Goal: Transaction & Acquisition: Purchase product/service

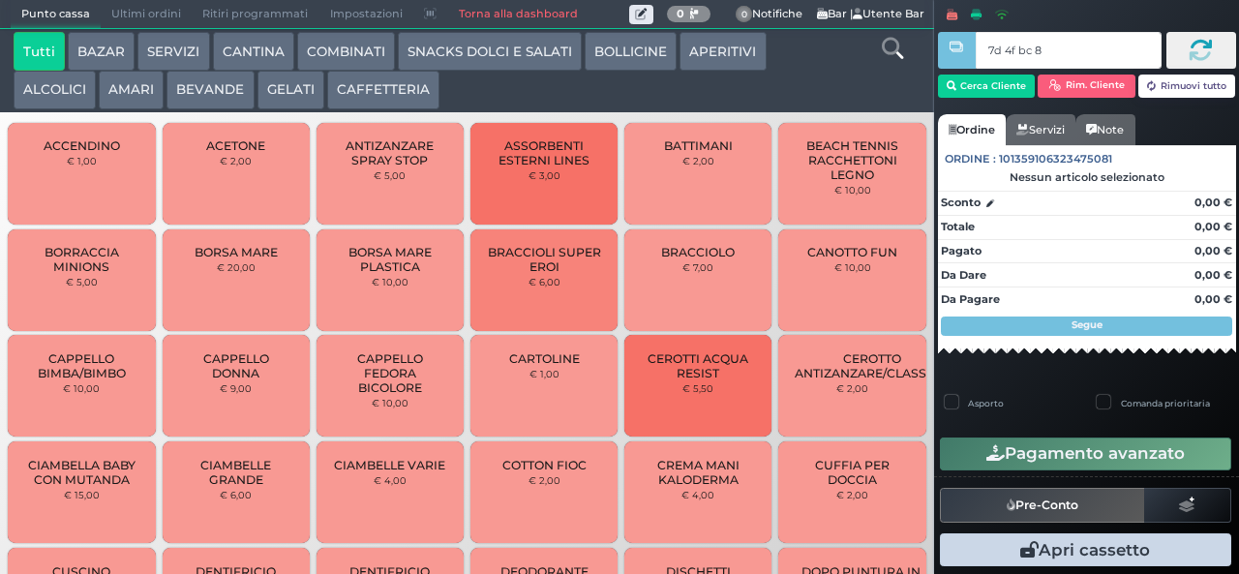
type input "7d 4f bc 8b"
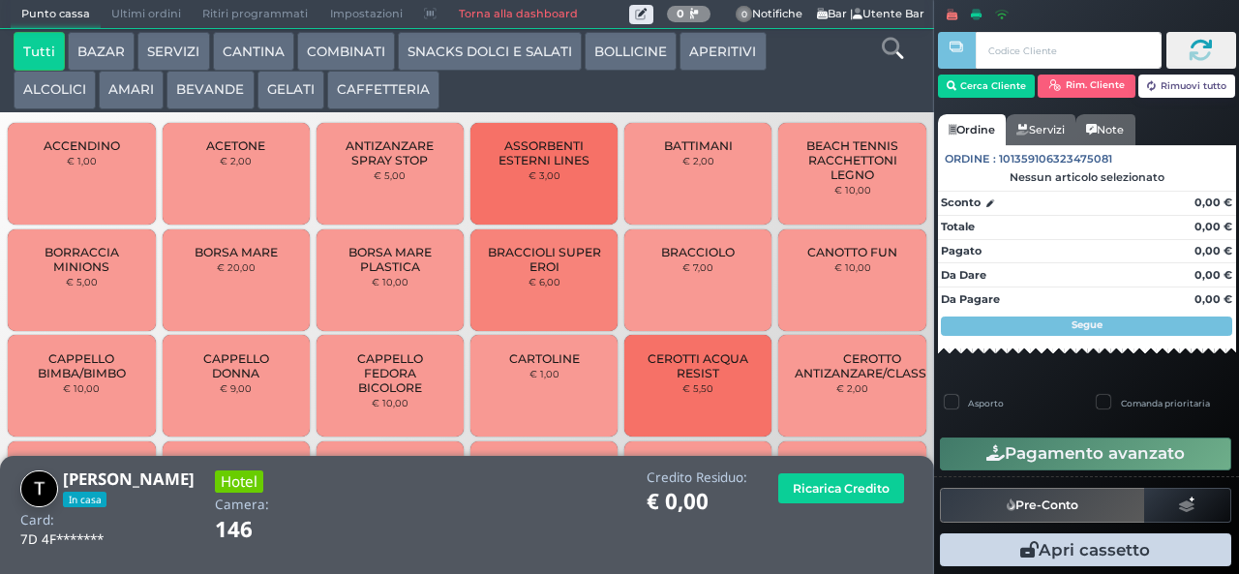
click at [283, 95] on button "GELATI" at bounding box center [290, 90] width 67 height 39
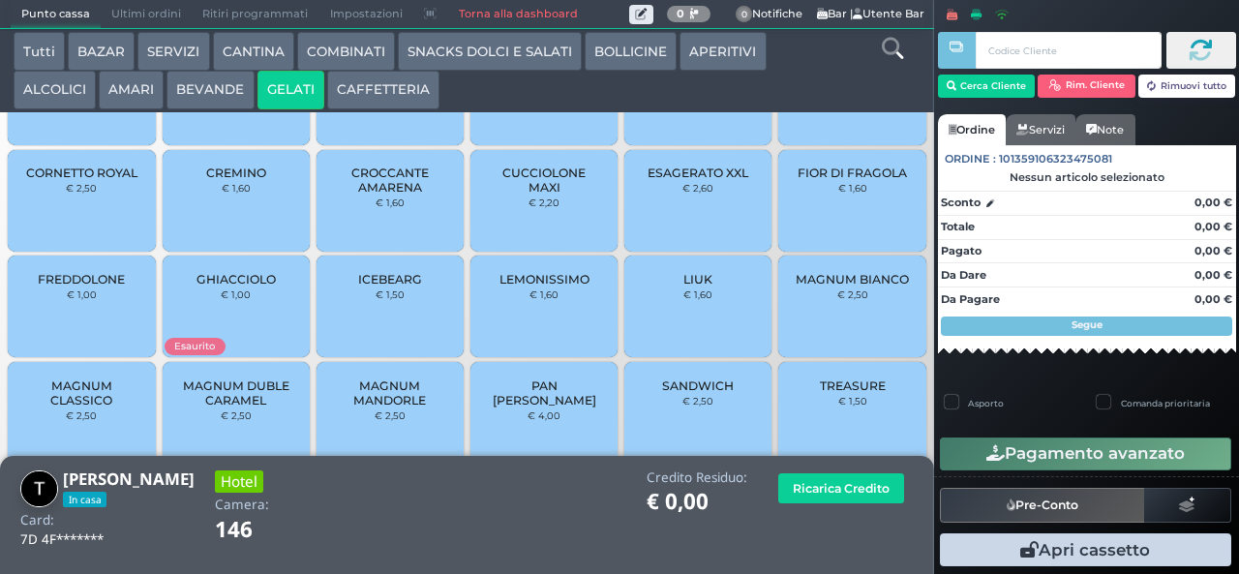
scroll to position [129, 0]
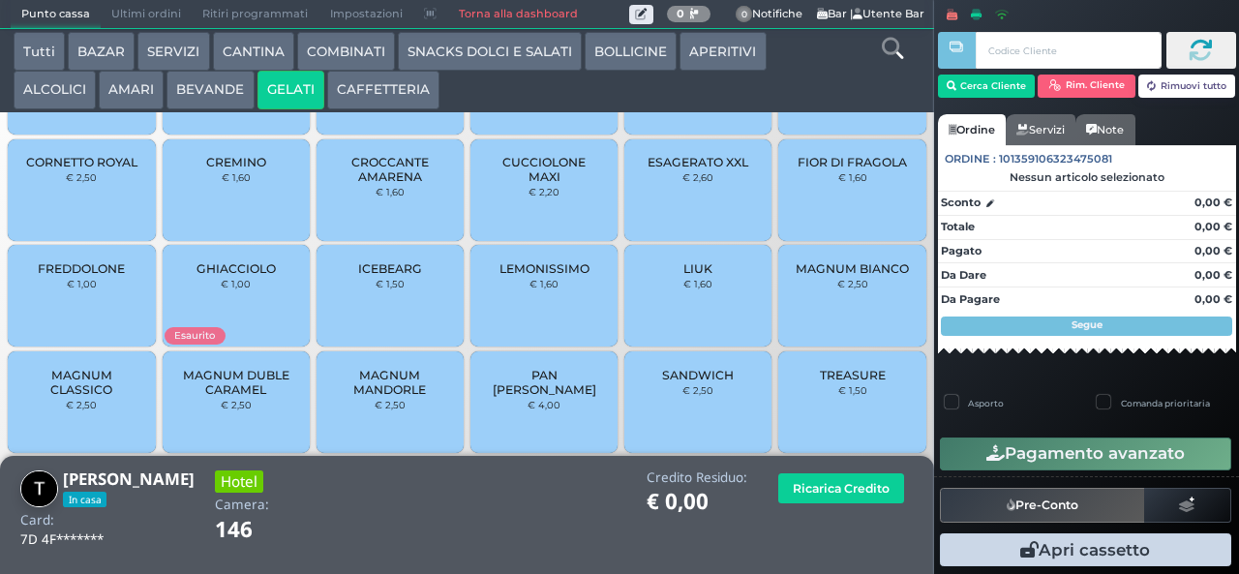
click at [77, 397] on span "MAGNUM CLASSICO" at bounding box center [81, 382] width 115 height 29
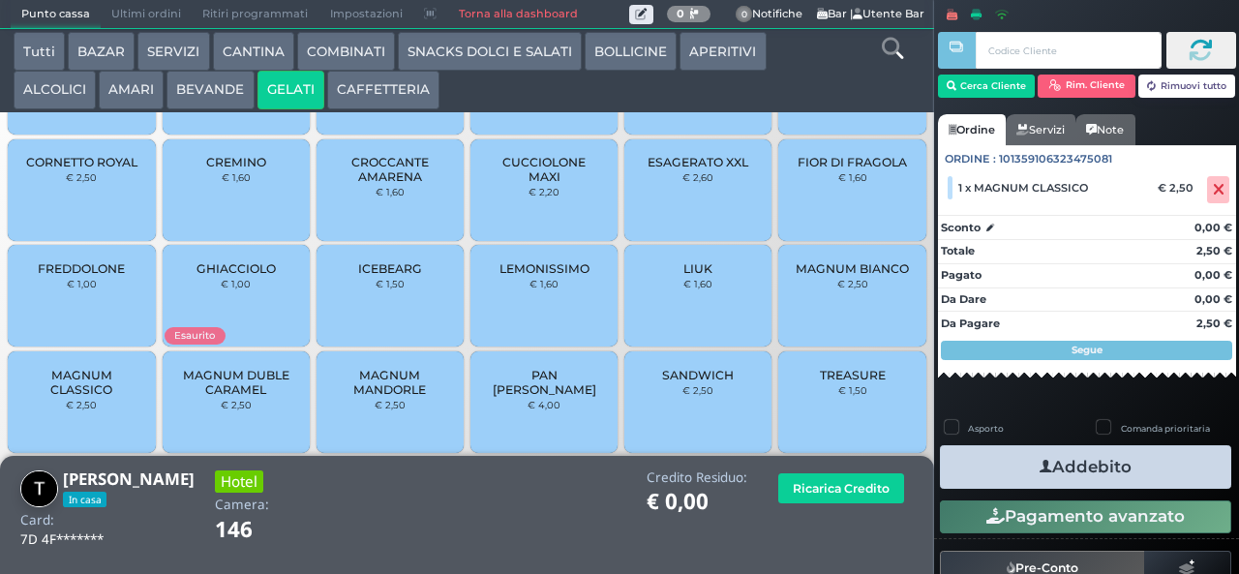
click at [996, 453] on button "Addebito" at bounding box center [1085, 467] width 291 height 44
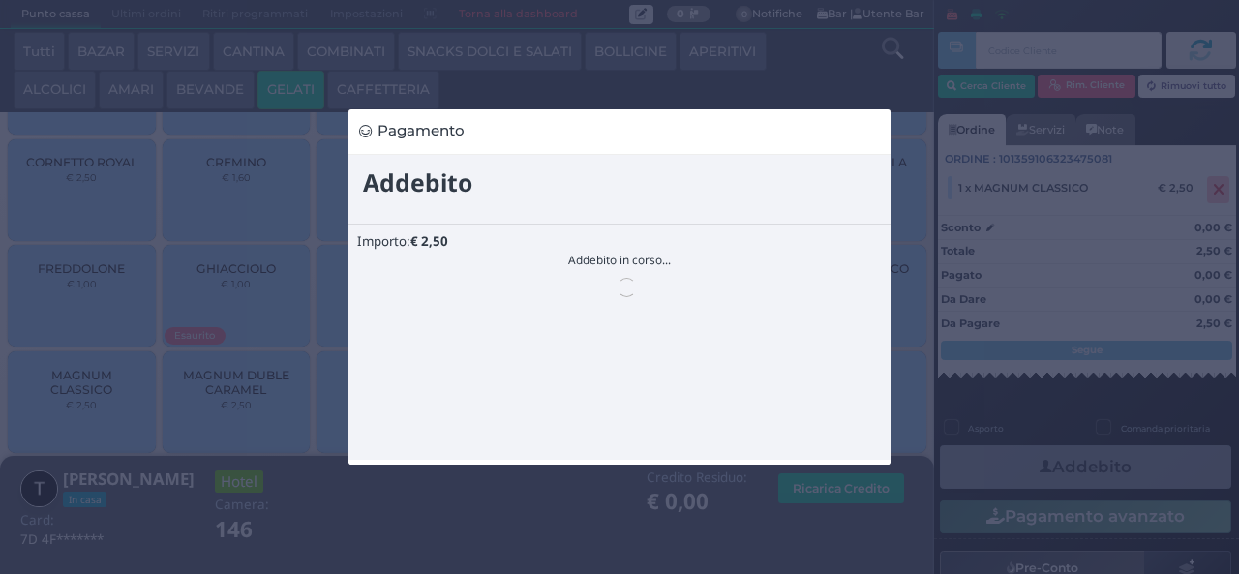
scroll to position [0, 0]
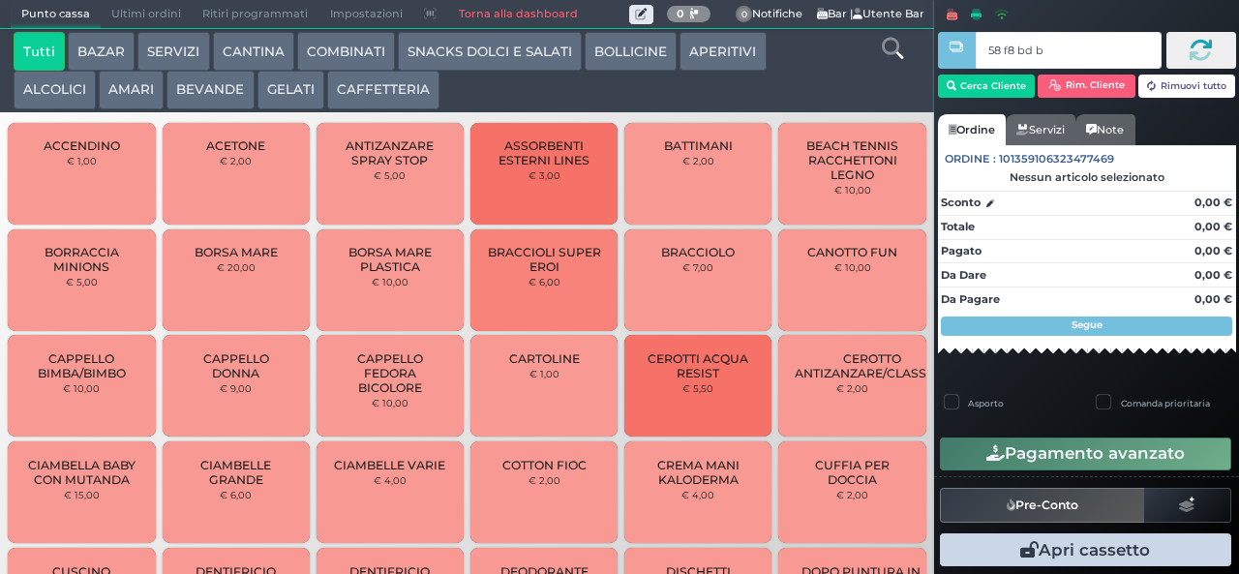
type input "58 f8 bd b9"
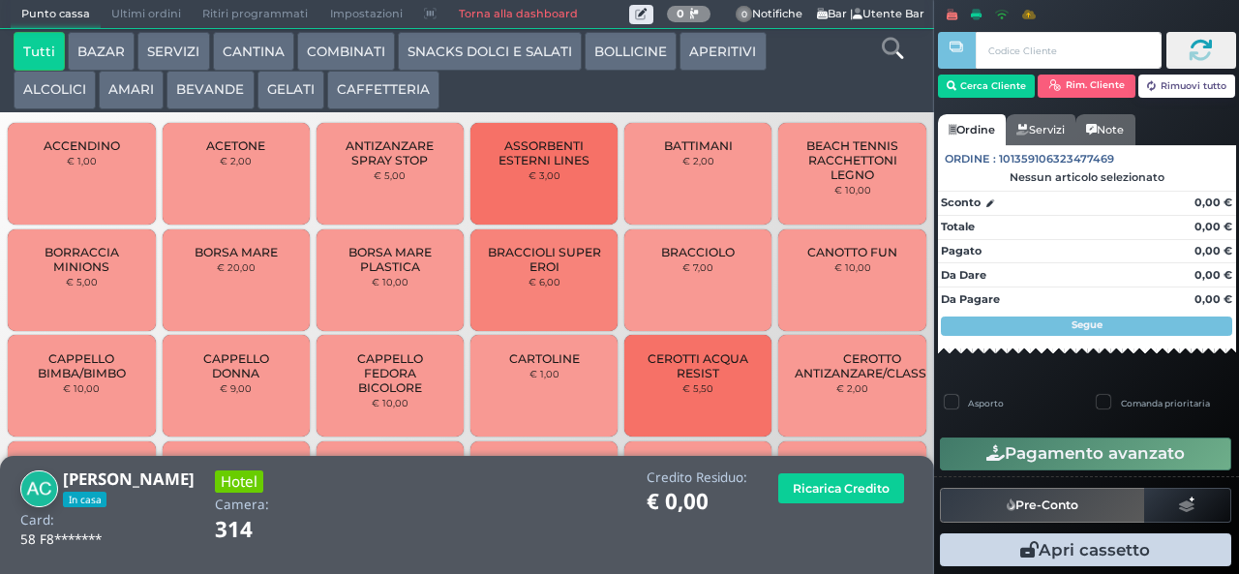
click at [363, 94] on button "CAFFETTERIA" at bounding box center [383, 90] width 112 height 39
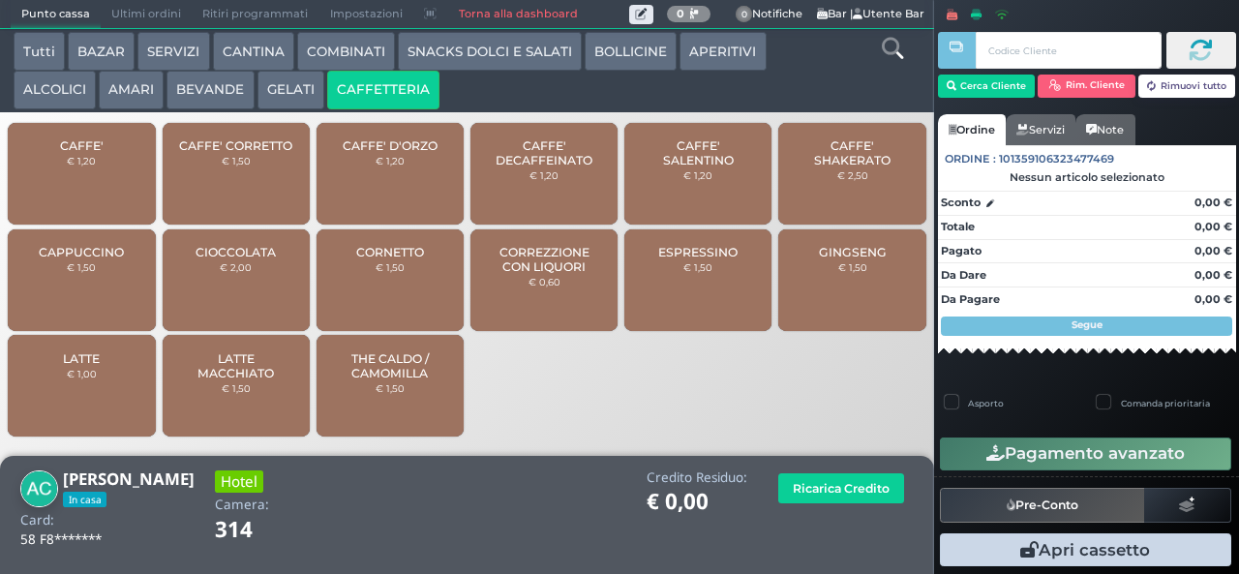
click at [680, 167] on span "CAFFE' SALENTINO" at bounding box center [698, 152] width 115 height 29
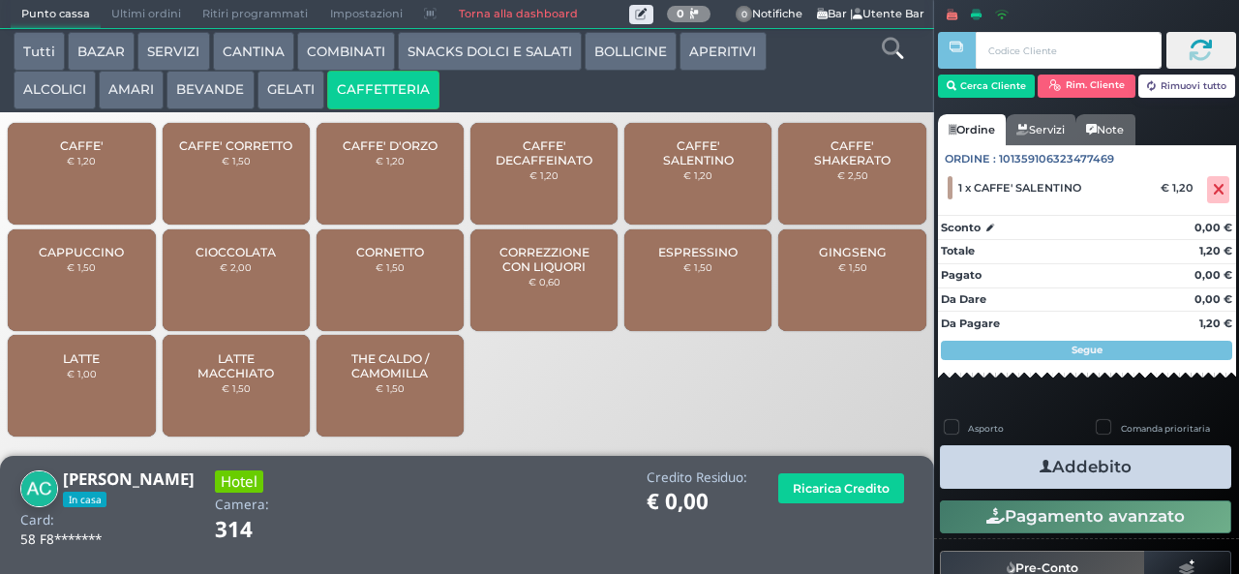
click at [993, 459] on button "Addebito" at bounding box center [1085, 467] width 291 height 44
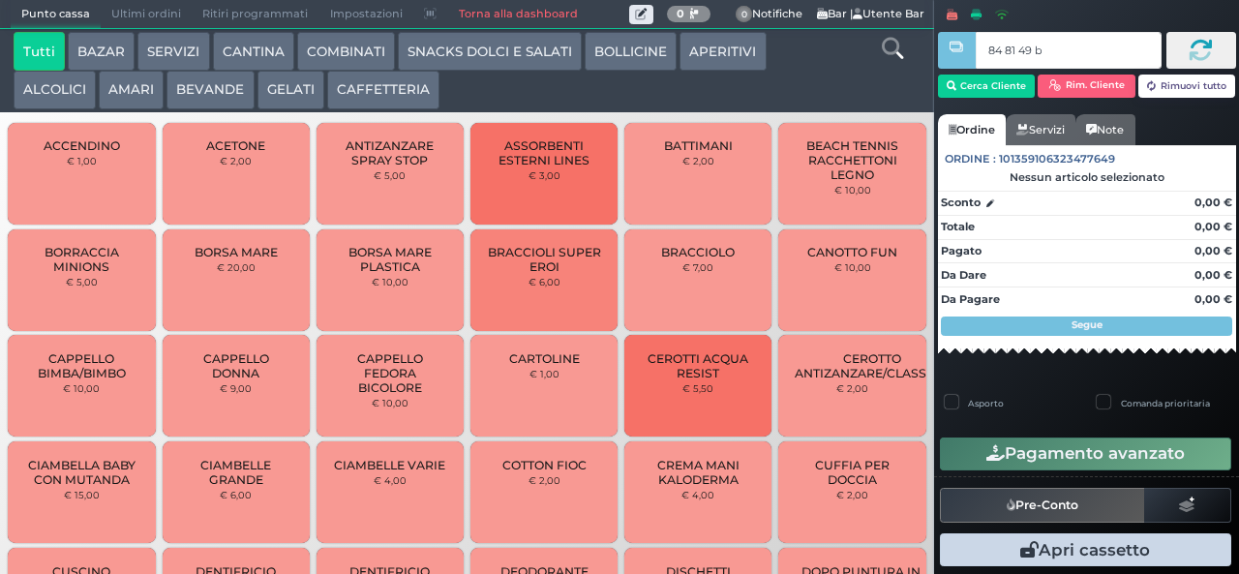
type input "84 81 49 b2"
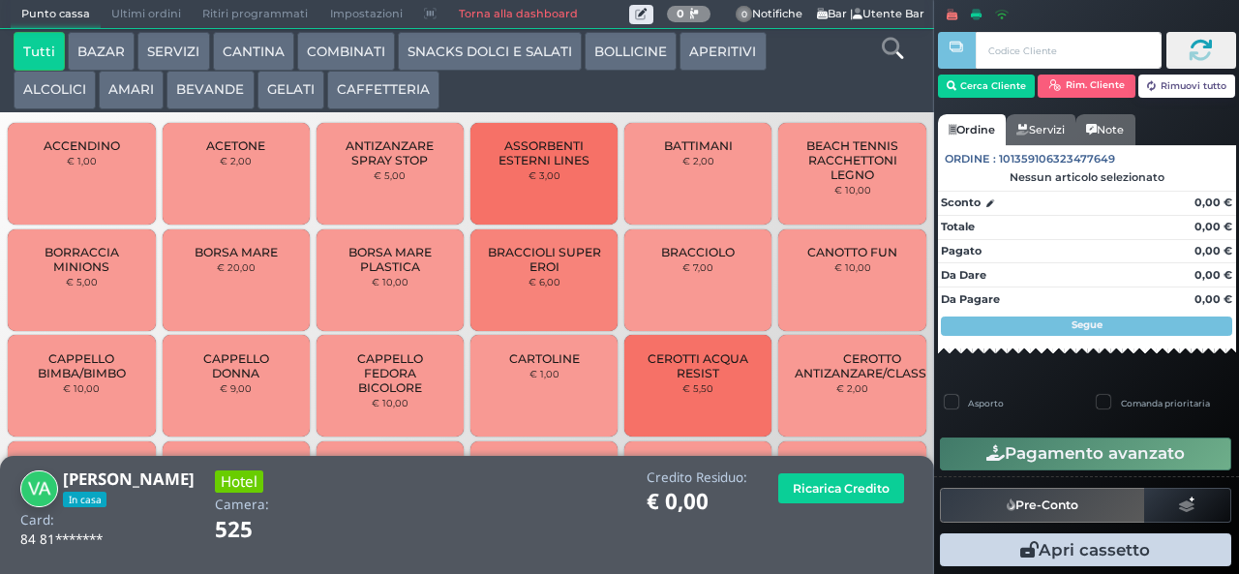
click at [276, 101] on button "GELATI" at bounding box center [290, 90] width 67 height 39
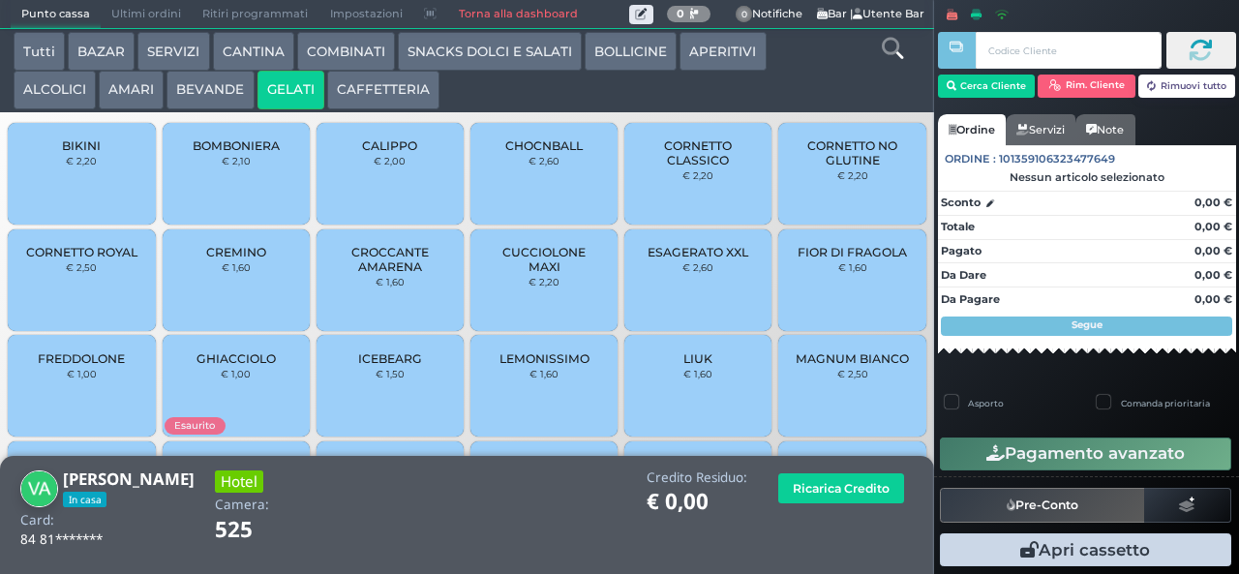
click at [683, 379] on small "€ 1,60" at bounding box center [697, 374] width 29 height 12
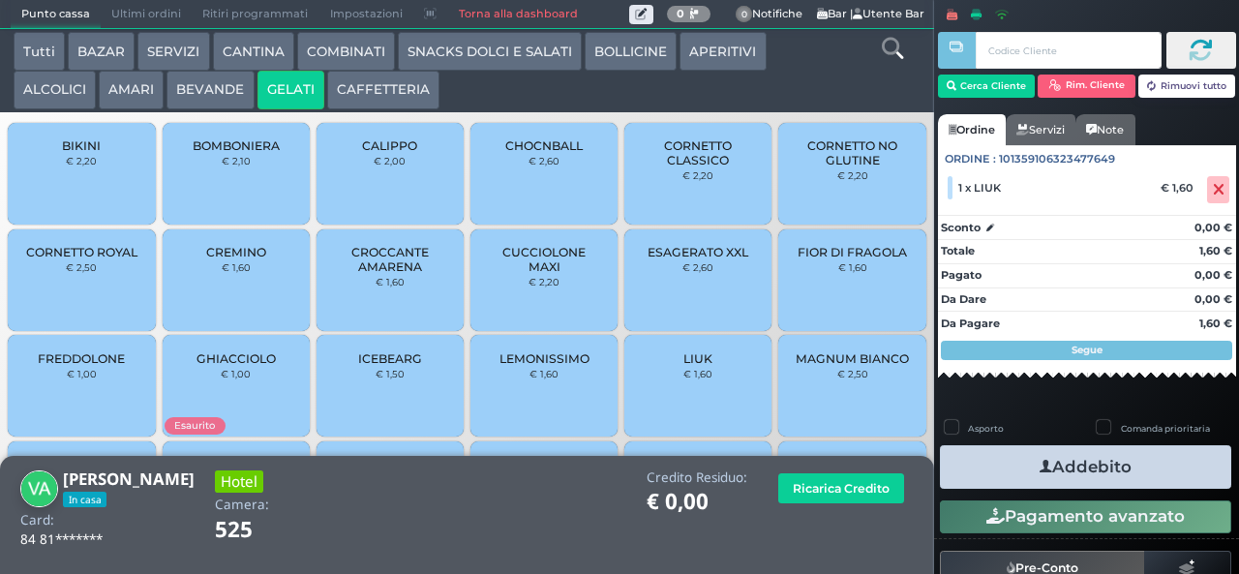
click at [983, 463] on button "Addebito" at bounding box center [1085, 467] width 291 height 44
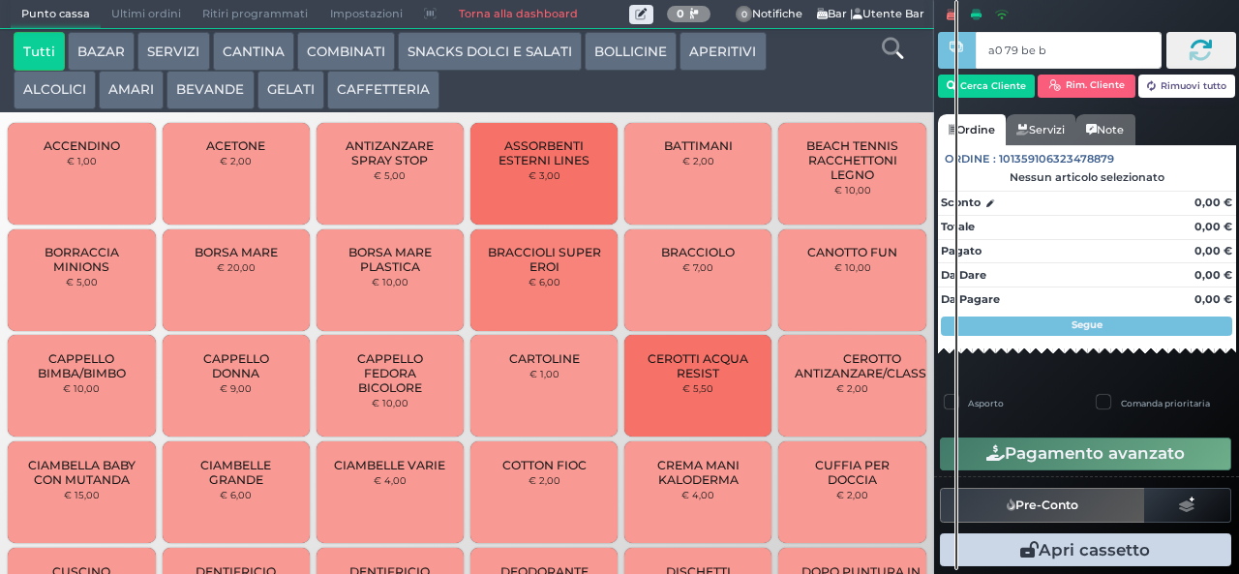
type input "a0 79 be b9"
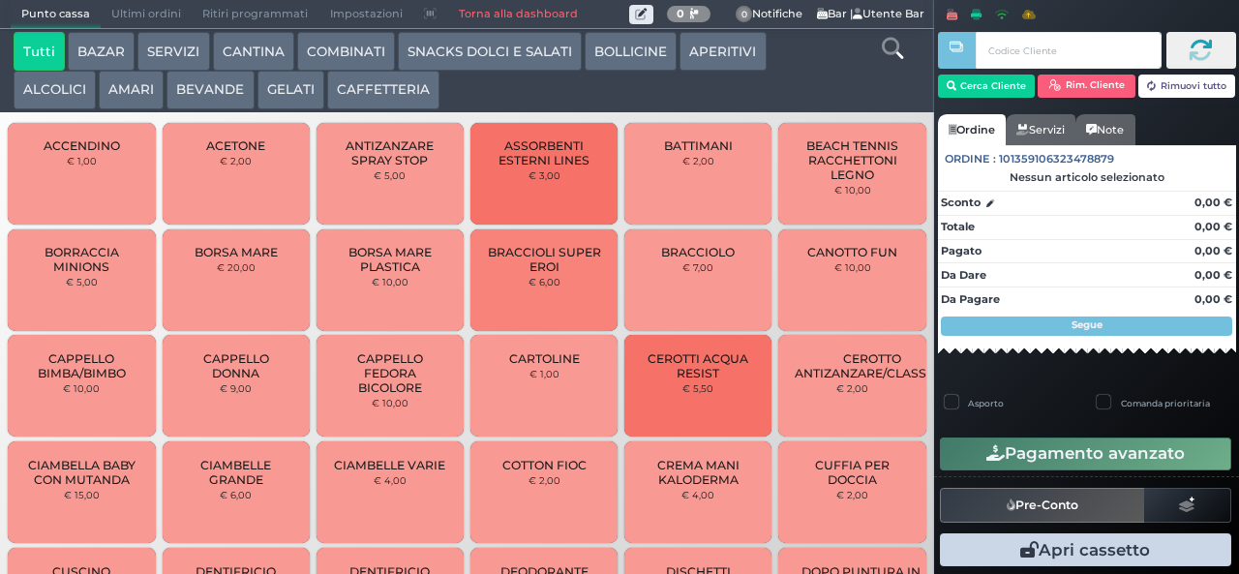
click at [195, 91] on button "BEVANDE" at bounding box center [209, 90] width 87 height 39
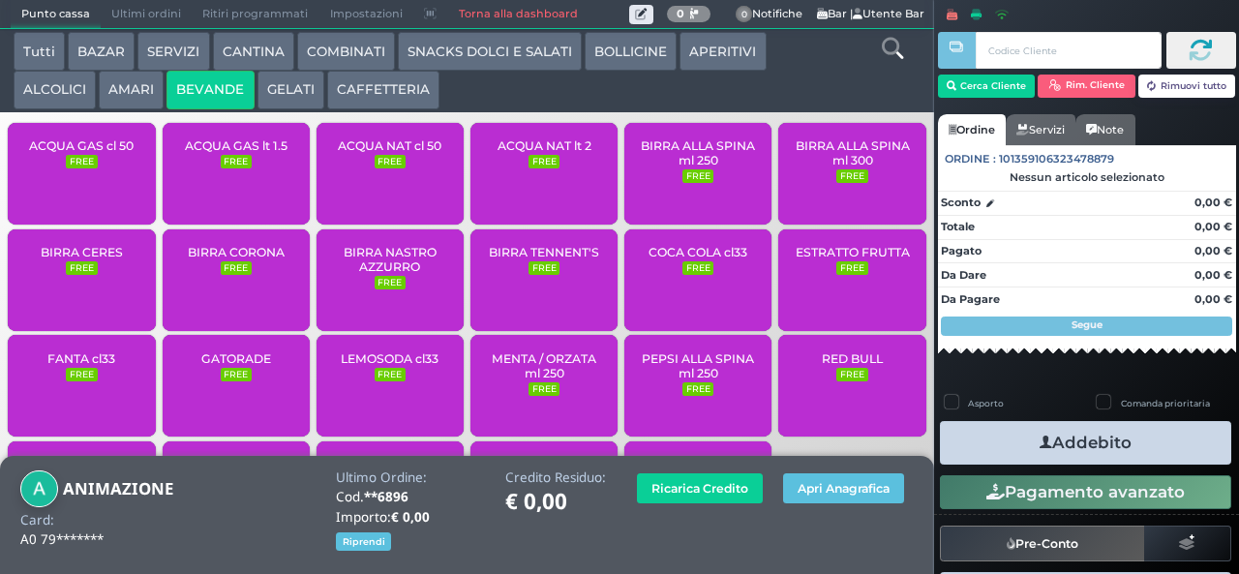
click at [232, 153] on span "ACQUA GAS lt 1.5" at bounding box center [236, 145] width 103 height 15
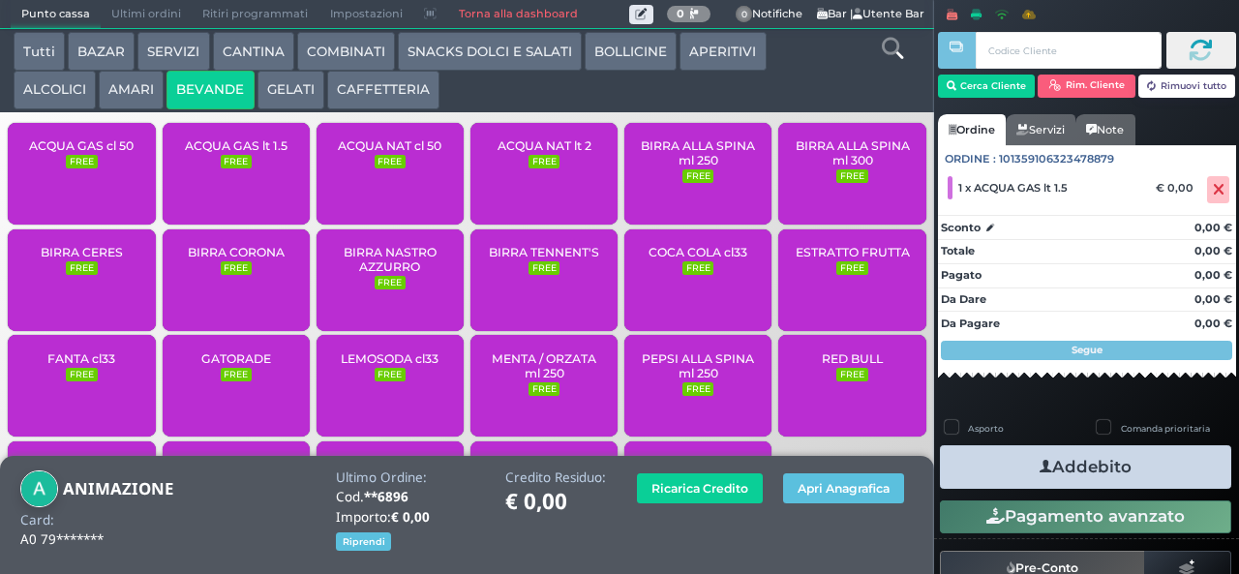
click at [997, 427] on label "Asporto" at bounding box center [986, 428] width 36 height 13
checkbox input "true"
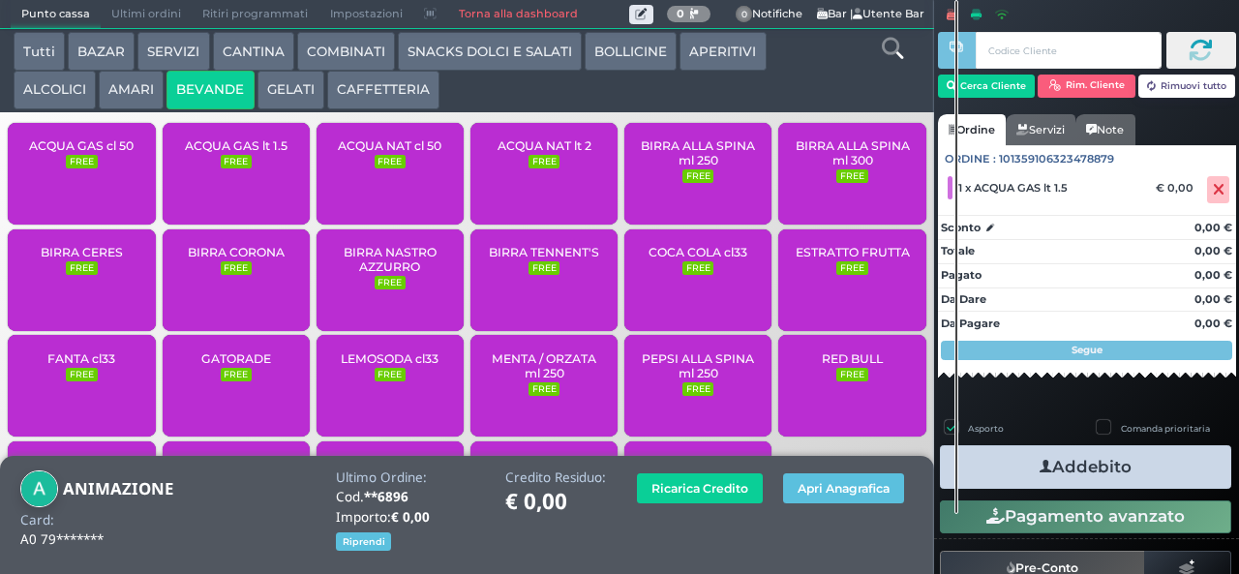
click at [992, 476] on button "Addebito" at bounding box center [1085, 467] width 291 height 44
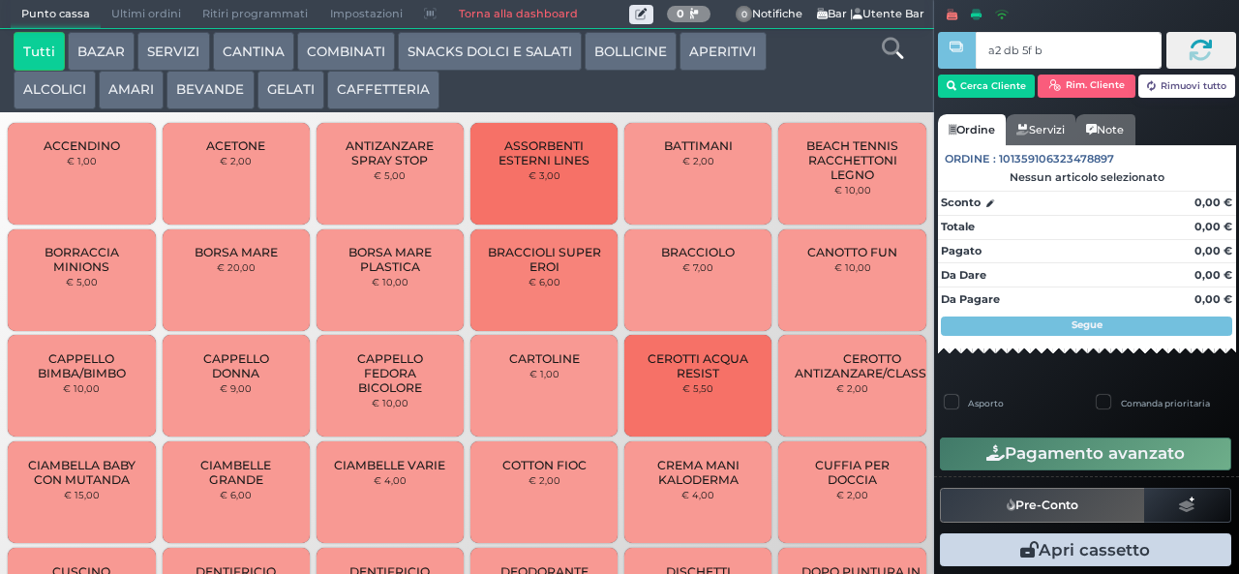
type input "a2 db 5f bb"
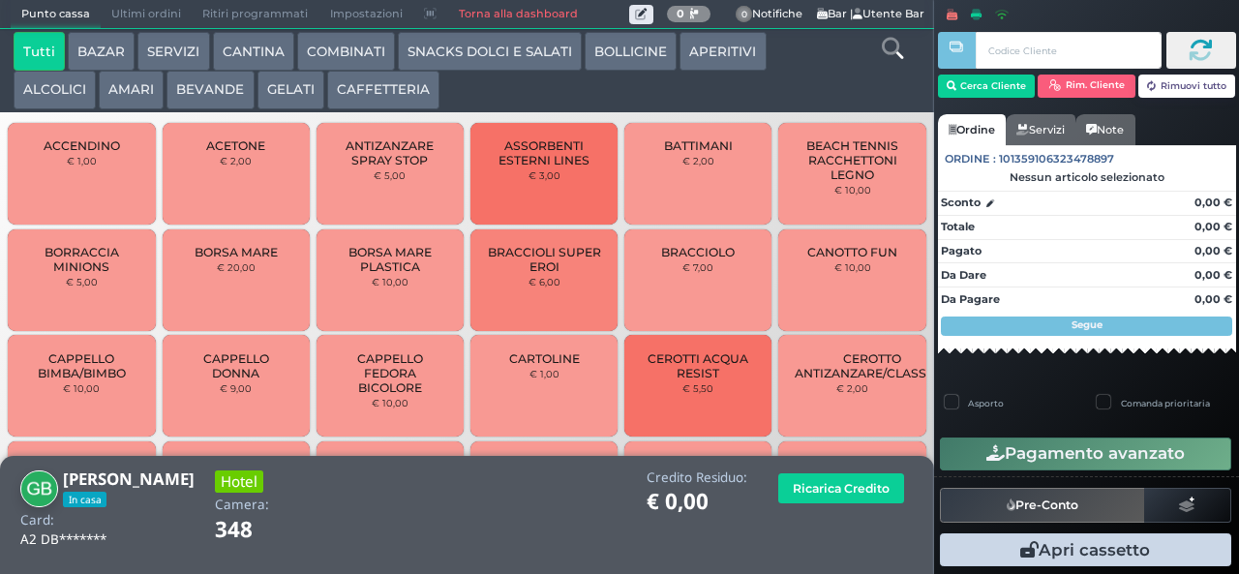
click at [284, 98] on button "GELATI" at bounding box center [290, 90] width 67 height 39
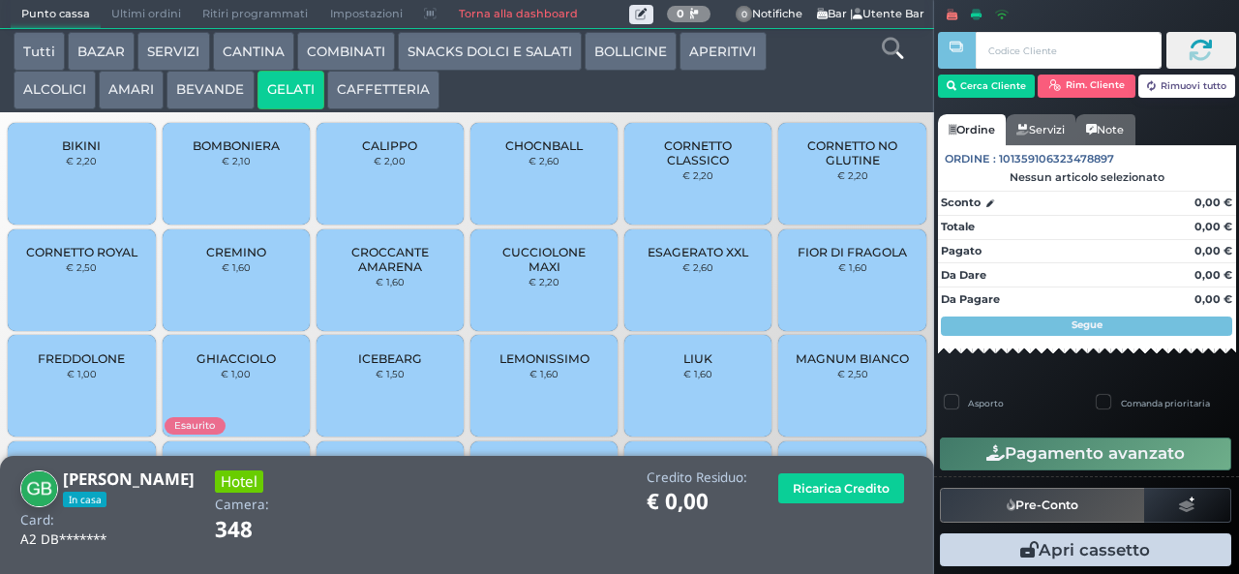
click at [675, 167] on span "CORNETTO CLASSICO" at bounding box center [698, 152] width 115 height 29
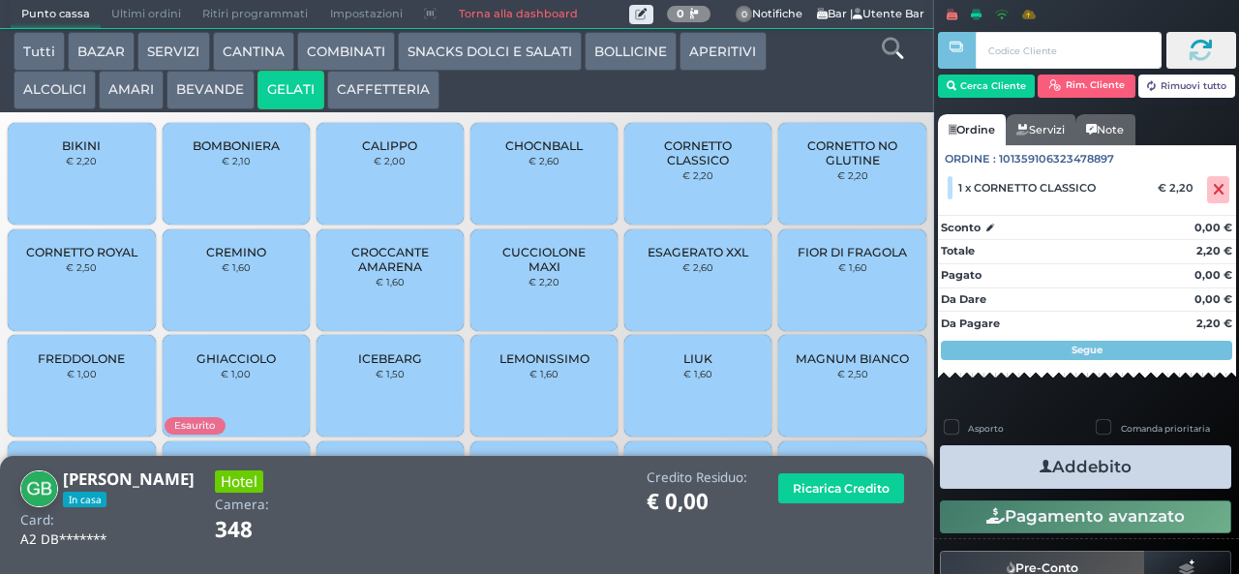
click at [500, 184] on div "CHOCNBALL € 2,60" at bounding box center [543, 174] width 147 height 102
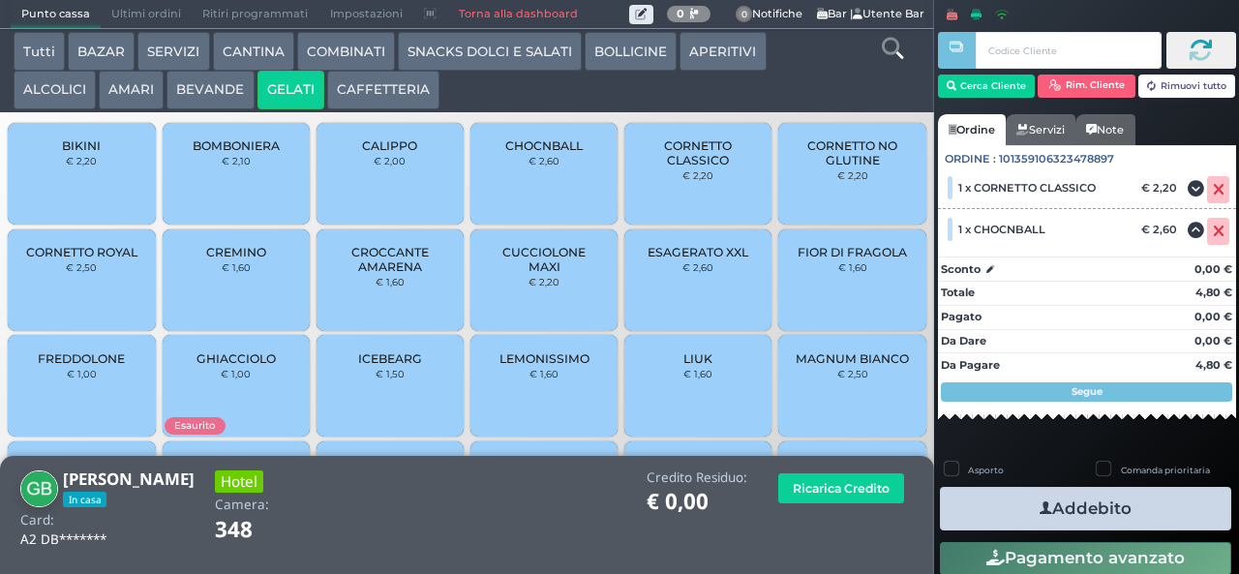
click at [1002, 505] on button "Addebito" at bounding box center [1085, 509] width 291 height 44
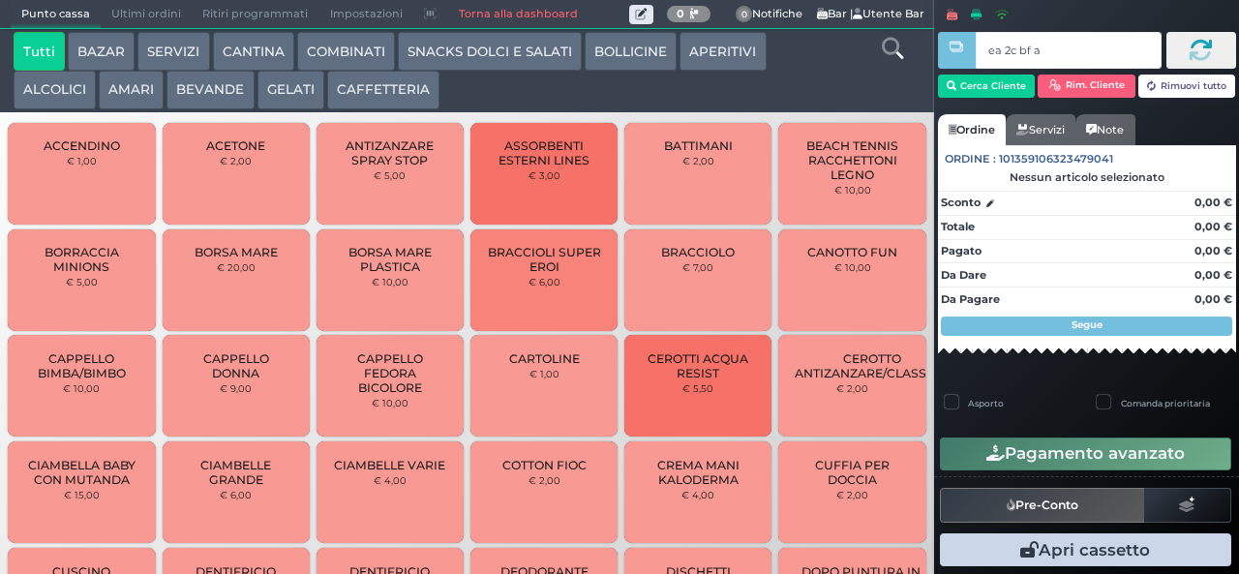
type input "ea 2c bf a4"
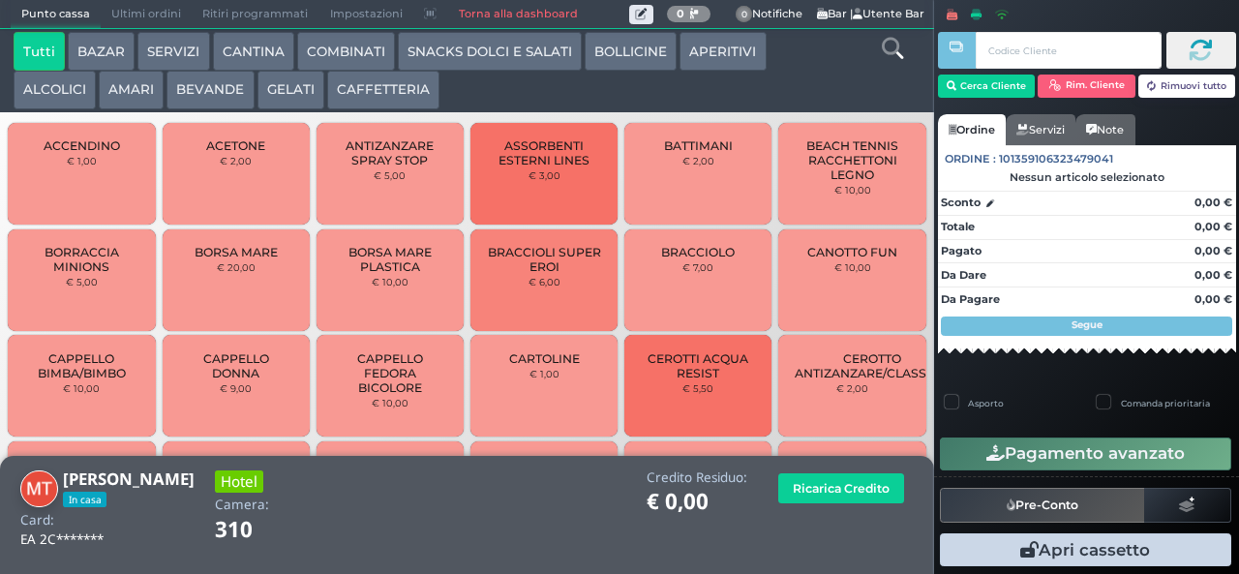
click at [501, 59] on button "SNACKS DOLCI E SALATI" at bounding box center [490, 51] width 184 height 39
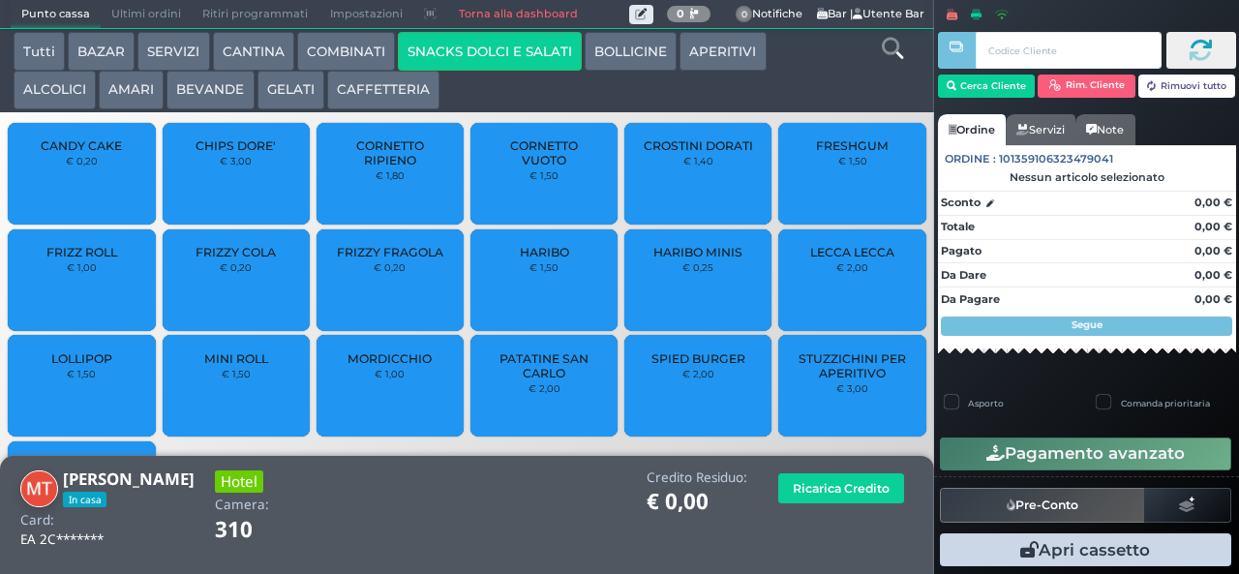
click at [367, 93] on button "CAFFETTERIA" at bounding box center [383, 90] width 112 height 39
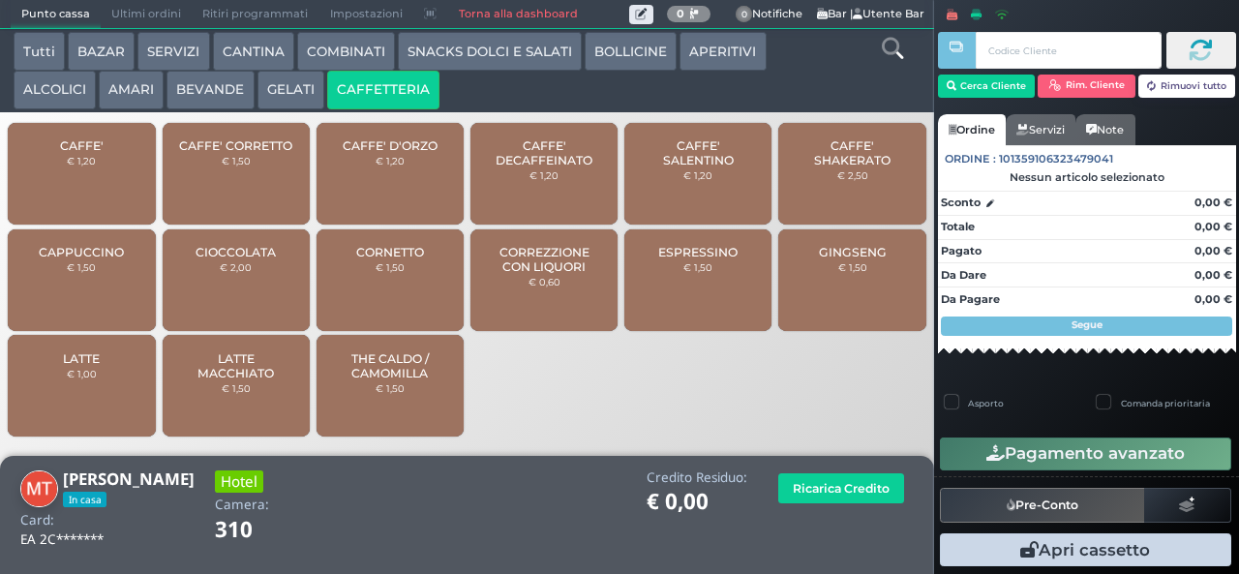
click at [216, 94] on button "BEVANDE" at bounding box center [209, 90] width 87 height 39
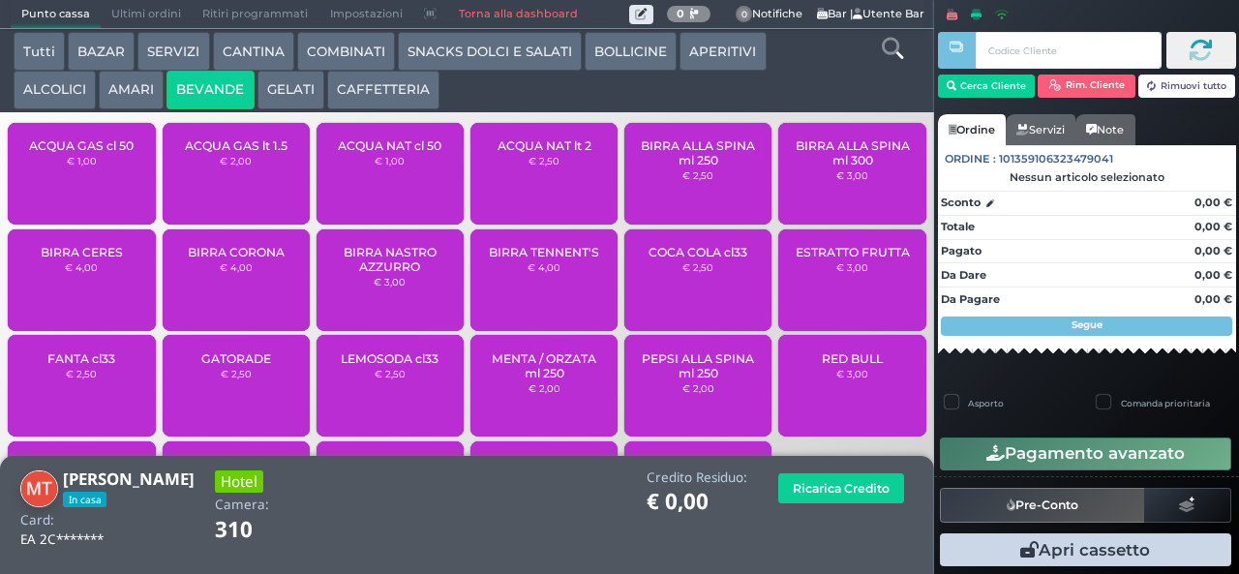
click at [290, 85] on button "GELATI" at bounding box center [290, 90] width 67 height 39
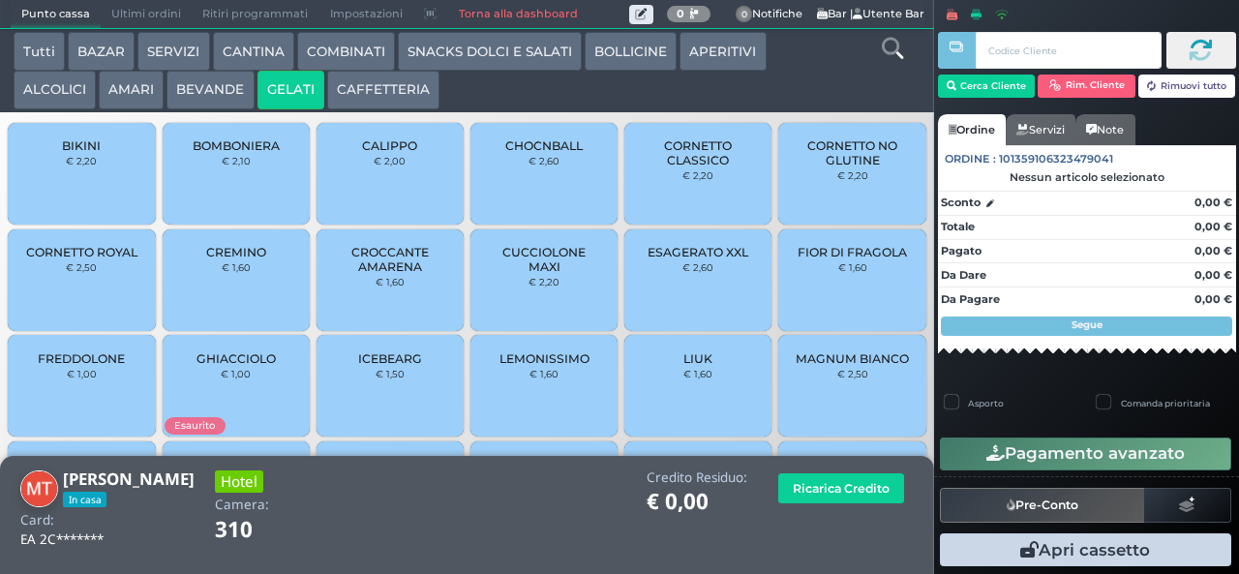
click at [558, 153] on span "CHOCNBALL" at bounding box center [543, 145] width 77 height 15
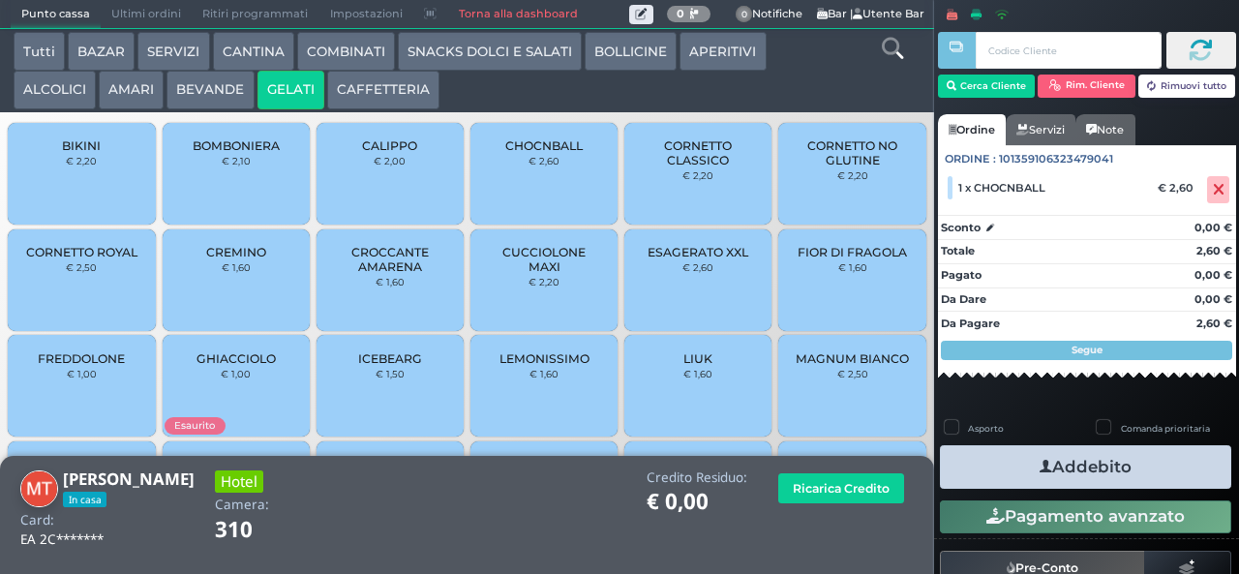
scroll to position [129, 0]
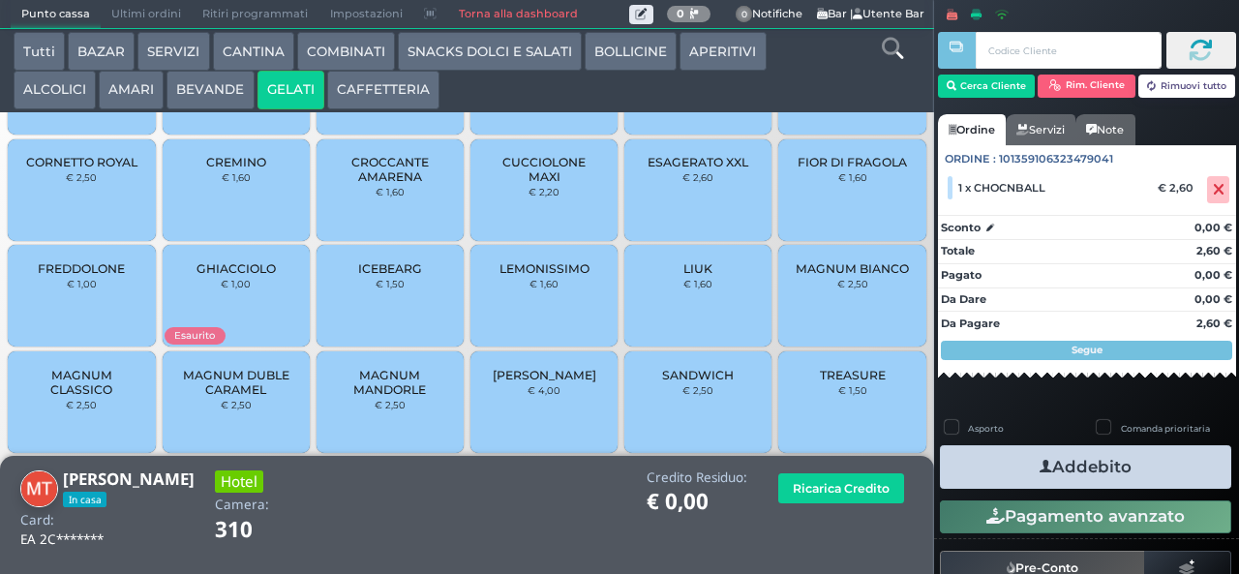
click at [830, 320] on div "MAGNUM BIANCO € 2,50" at bounding box center [851, 296] width 147 height 102
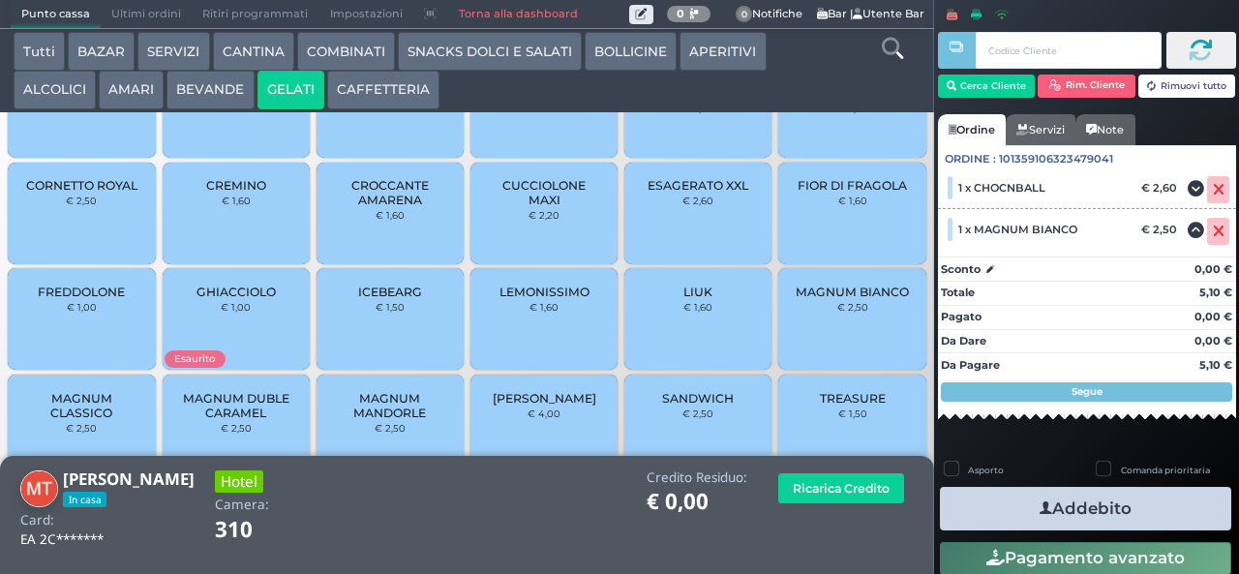
scroll to position [97, 0]
click at [548, 404] on span "[PERSON_NAME]" at bounding box center [545, 397] width 104 height 15
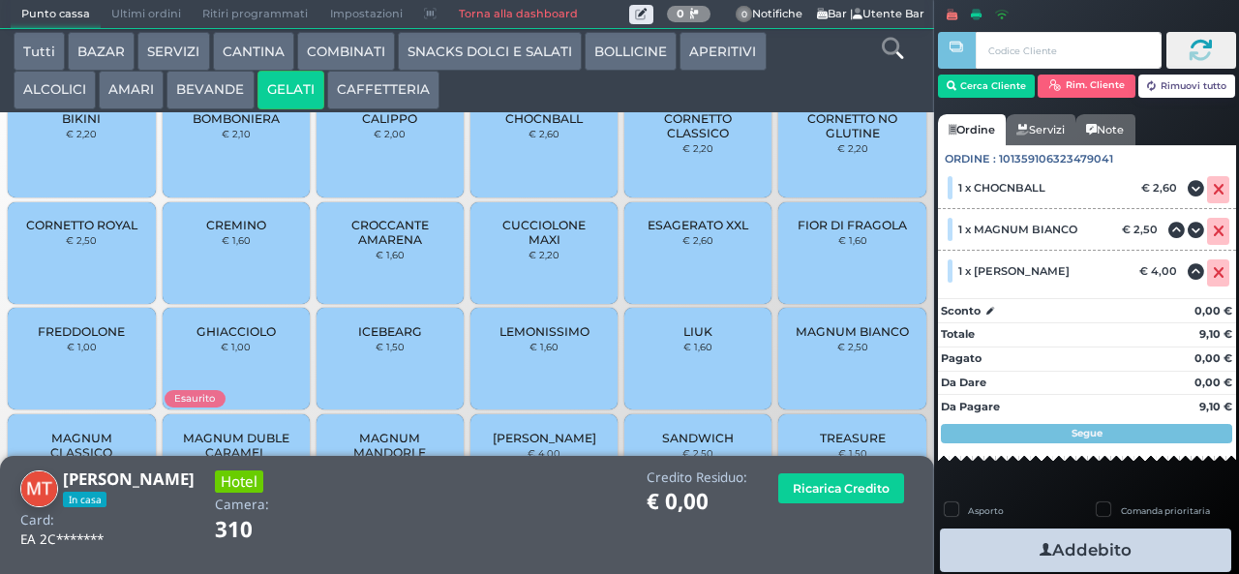
scroll to position [0, 0]
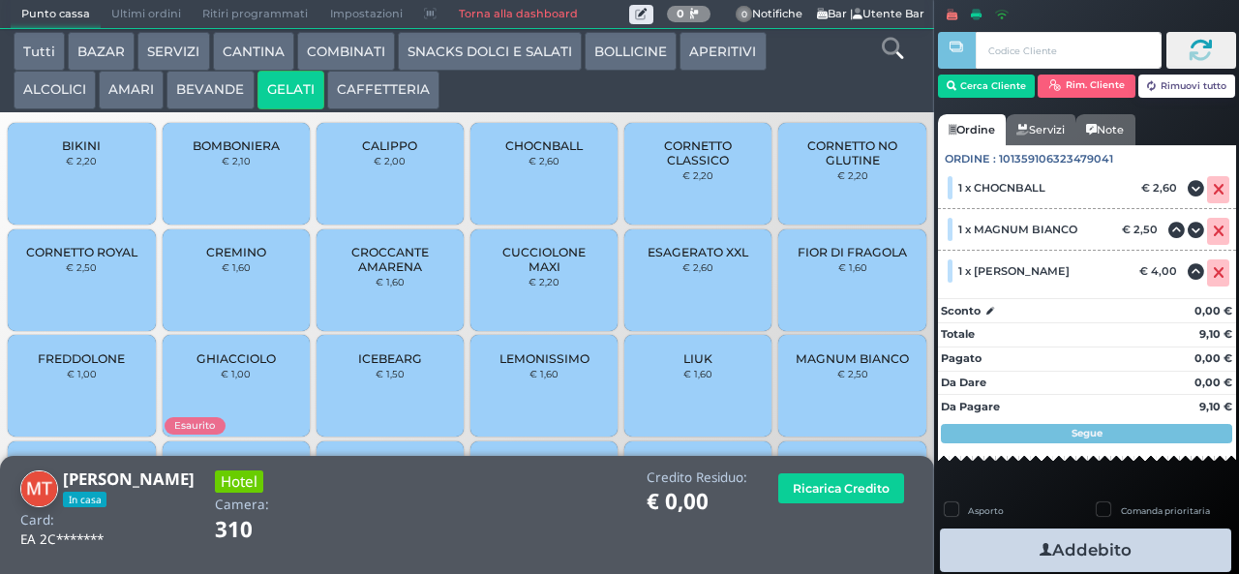
click at [585, 274] on span "CUCCIOLONE MAXI" at bounding box center [544, 259] width 115 height 29
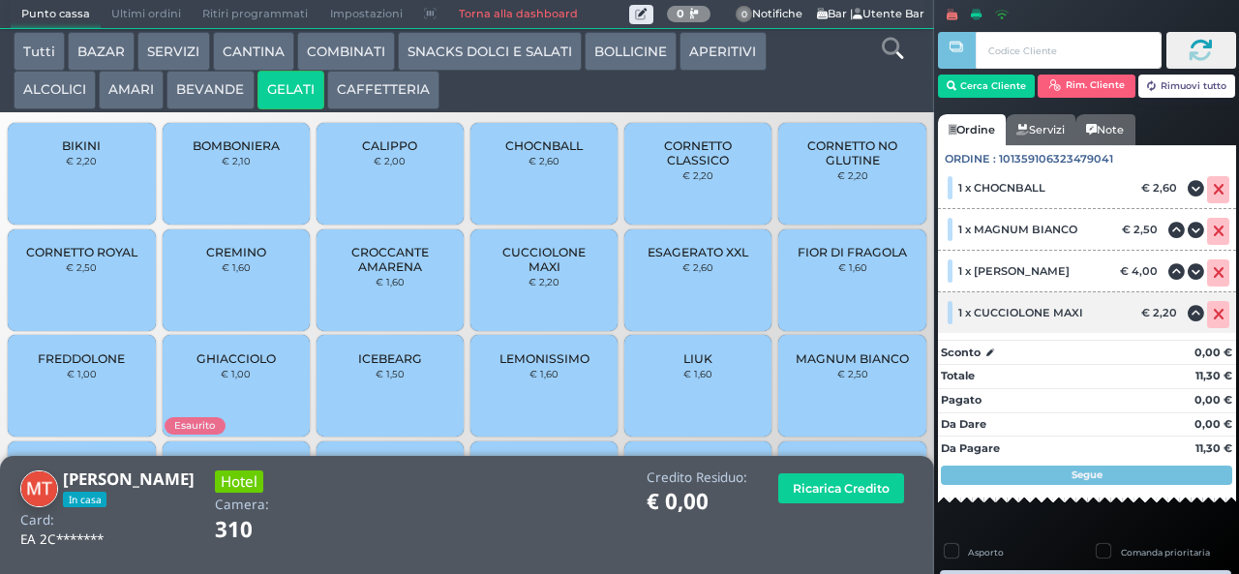
click at [1187, 314] on icon at bounding box center [1195, 314] width 16 height 1
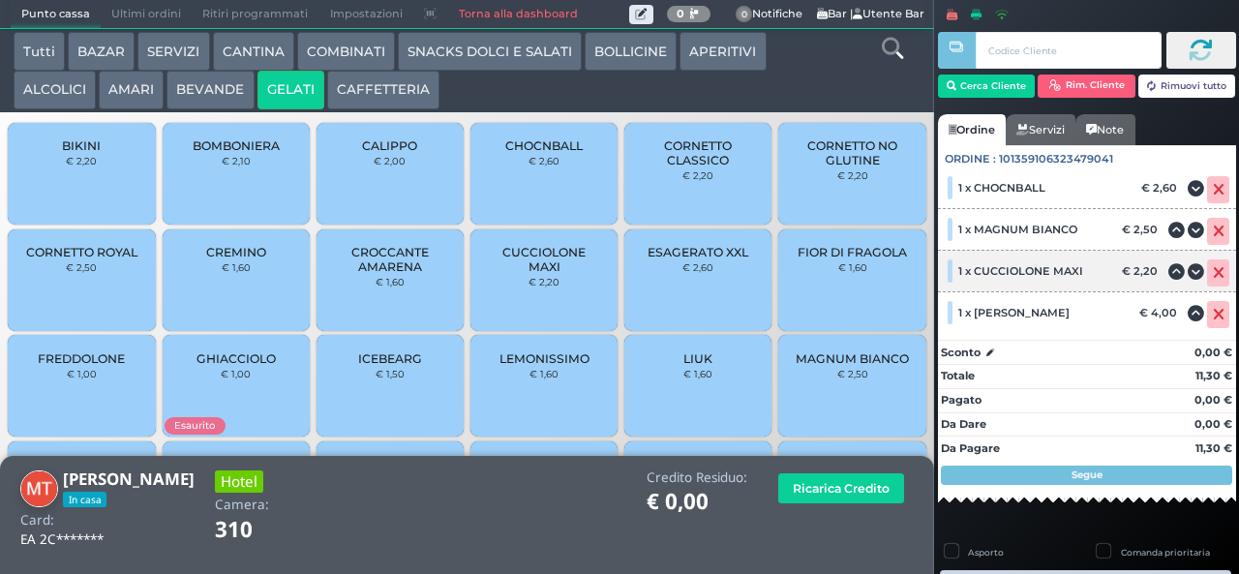
click at [1212, 274] on icon at bounding box center [1218, 273] width 12 height 1
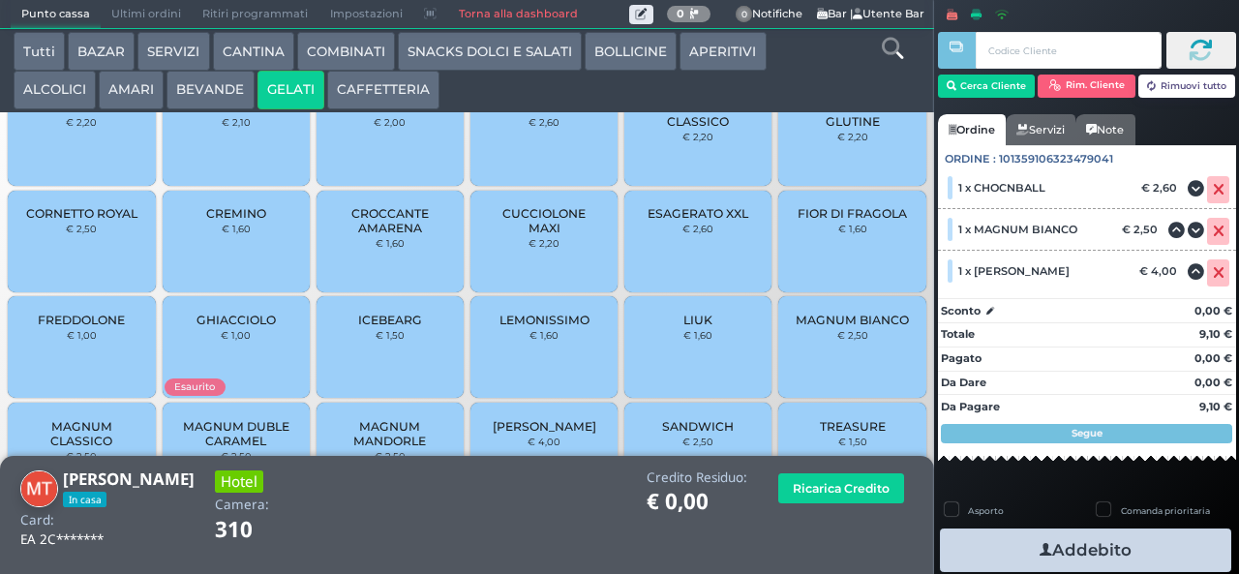
scroll to position [88, 0]
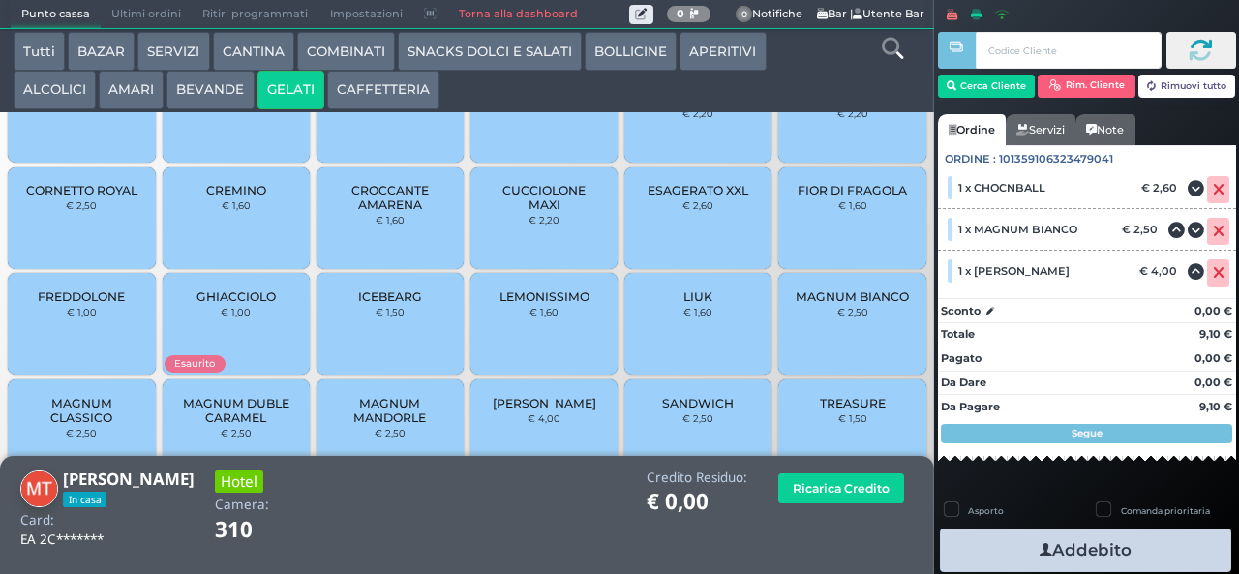
click at [863, 248] on div "FIOR DI FRAGOLA € 1,60" at bounding box center [851, 218] width 147 height 102
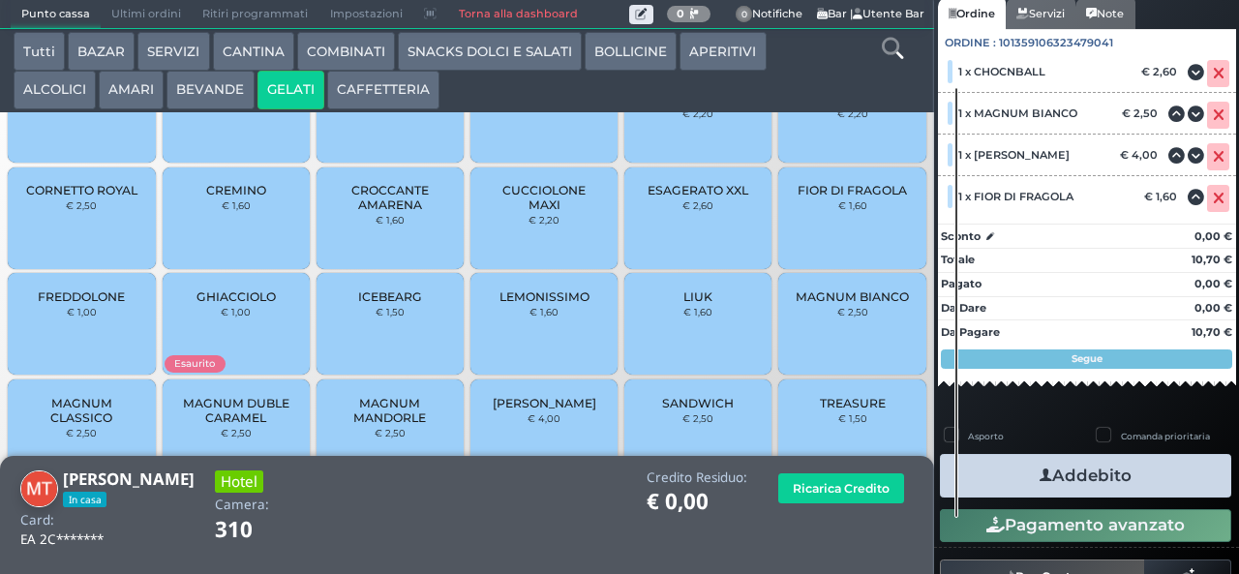
scroll to position [166, 0]
click at [1148, 493] on button "Addebito" at bounding box center [1085, 476] width 291 height 44
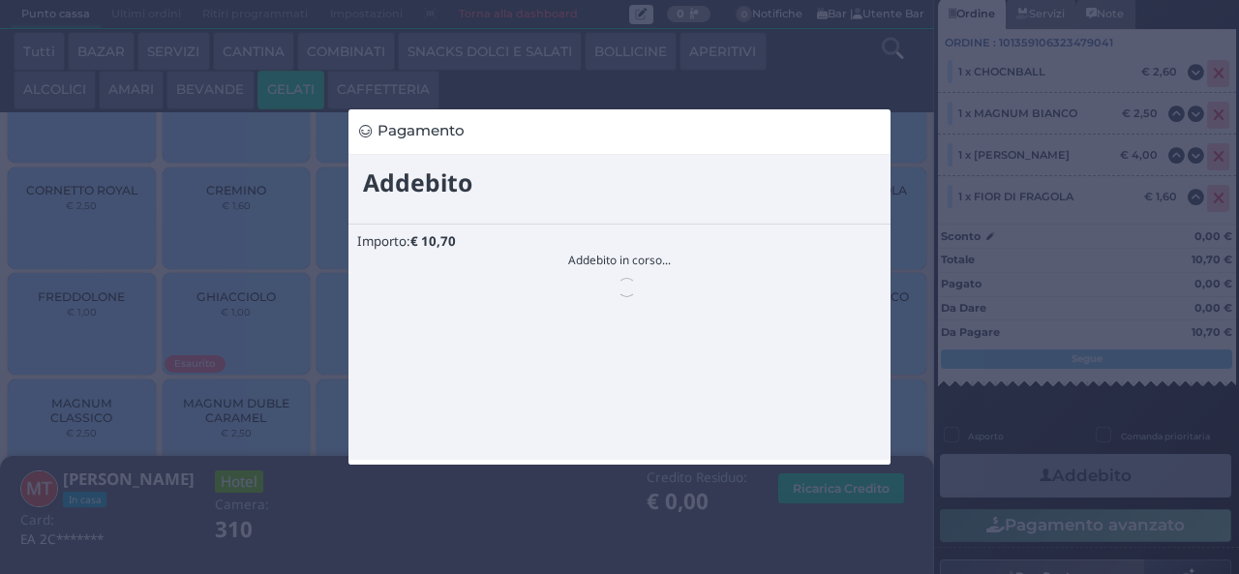
scroll to position [0, 0]
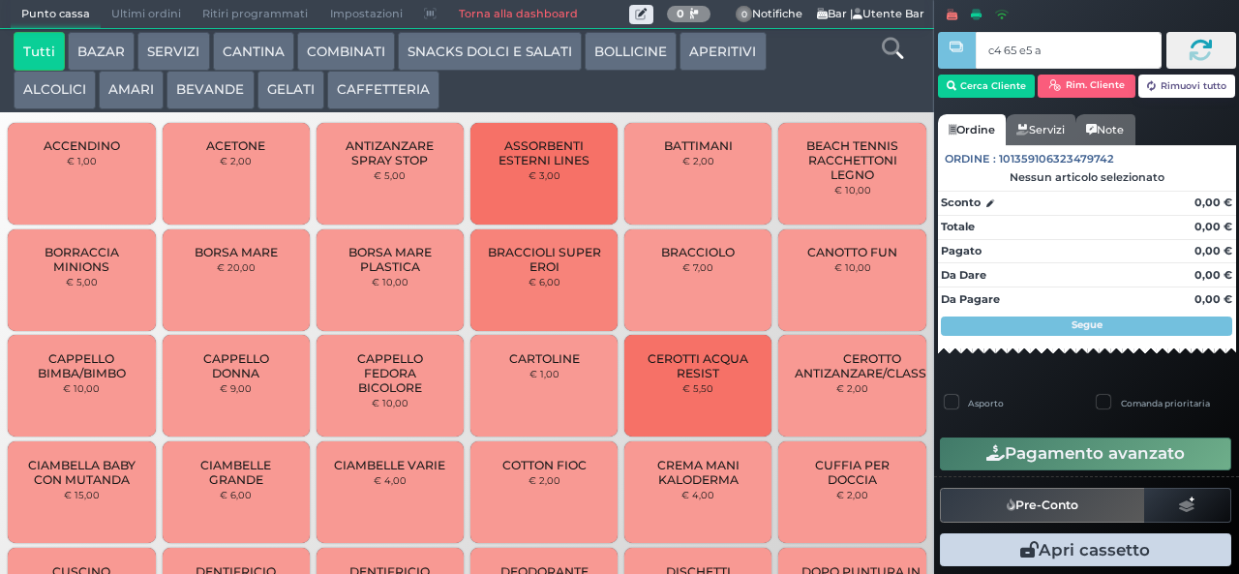
type input "c4 65 e5 af"
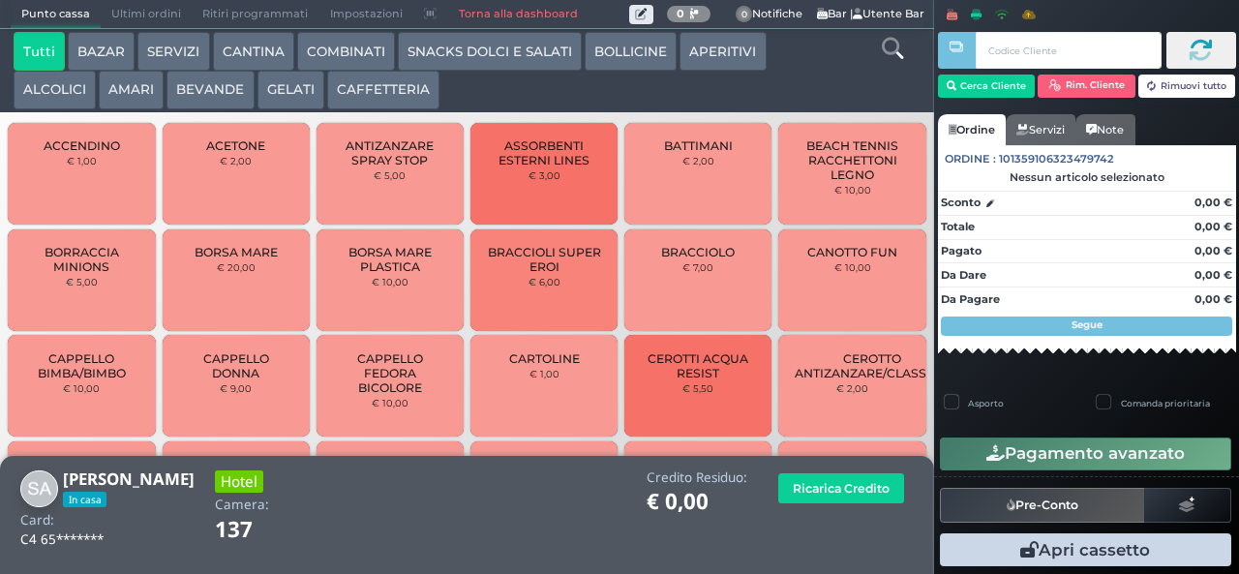
click at [439, 62] on button "SNACKS DOLCI E SALATI" at bounding box center [490, 51] width 184 height 39
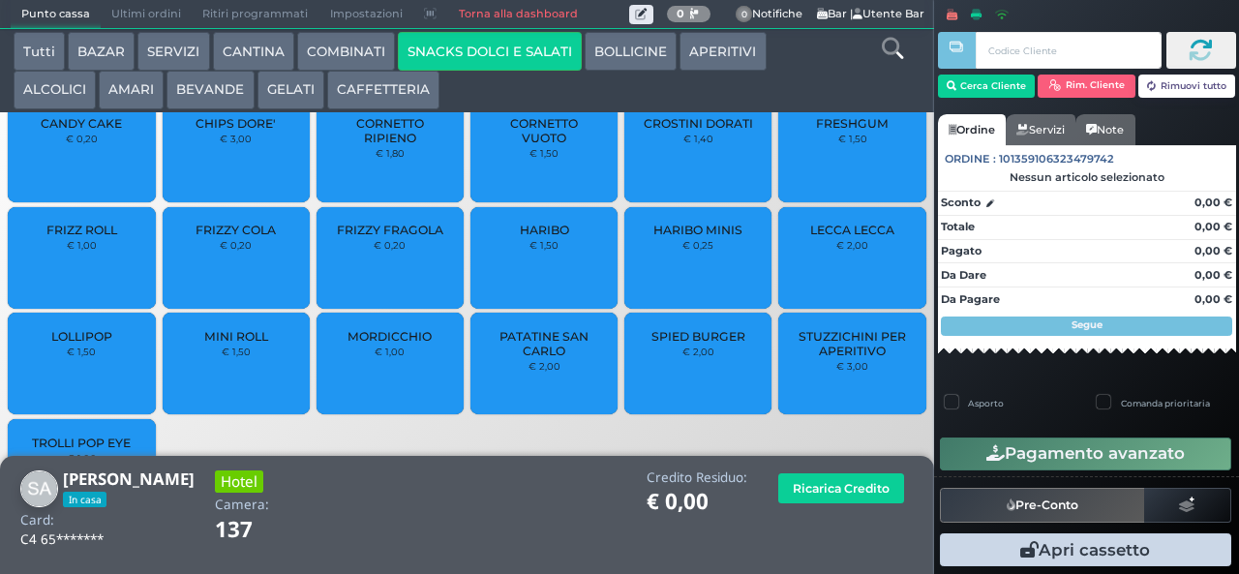
scroll to position [30, 0]
click at [70, 344] on span "LOLLIPOP" at bounding box center [81, 337] width 61 height 15
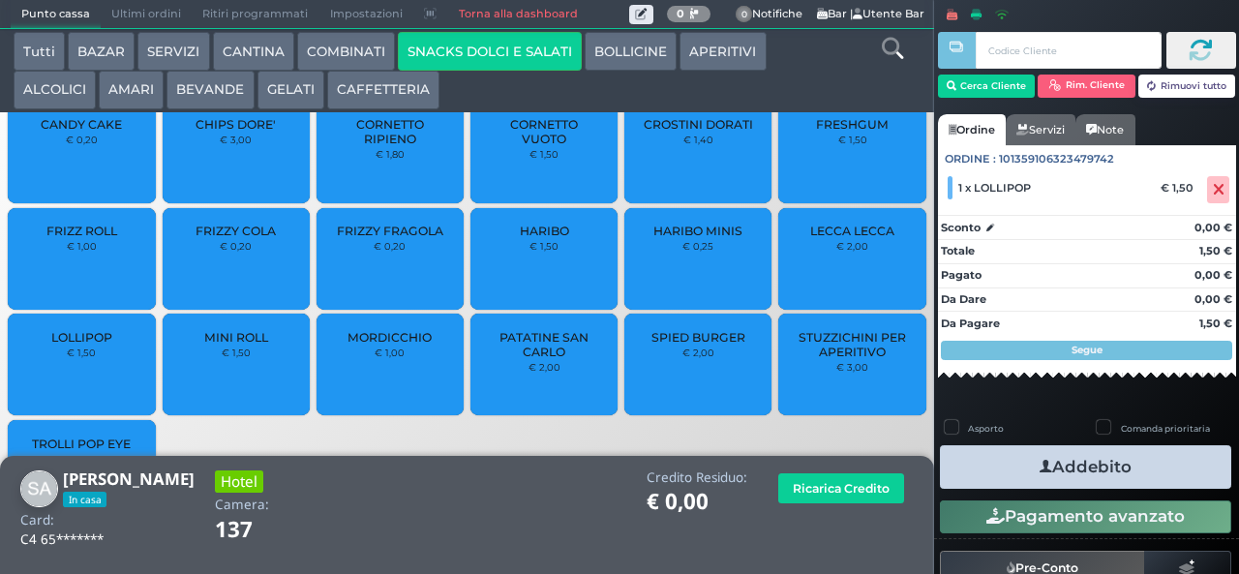
scroll to position [0, 0]
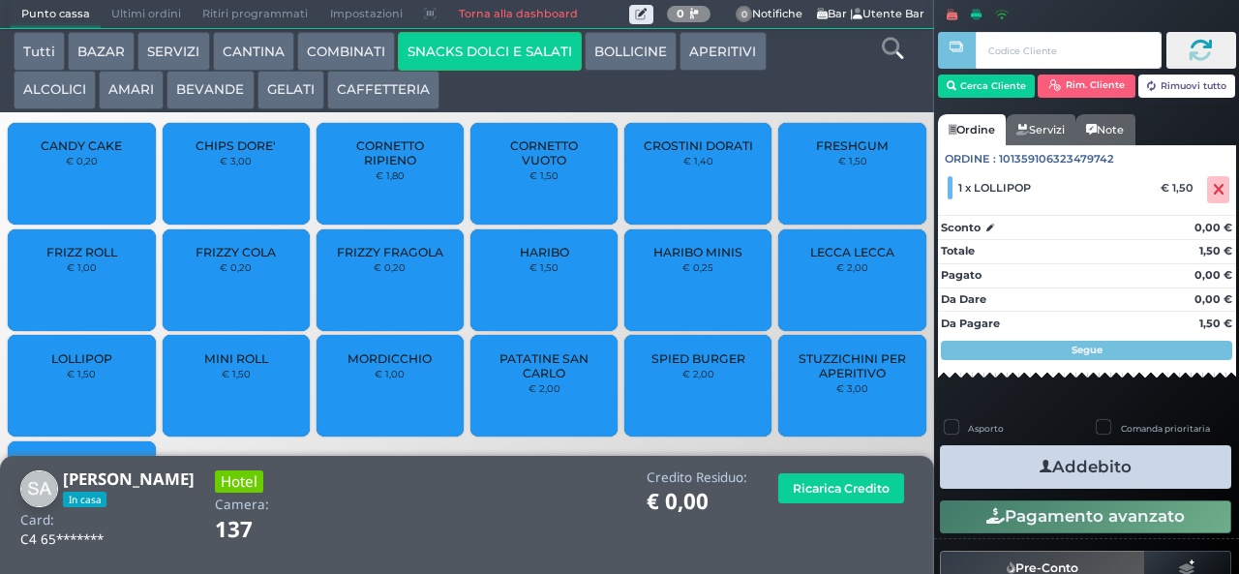
click at [192, 98] on button "BEVANDE" at bounding box center [209, 90] width 87 height 39
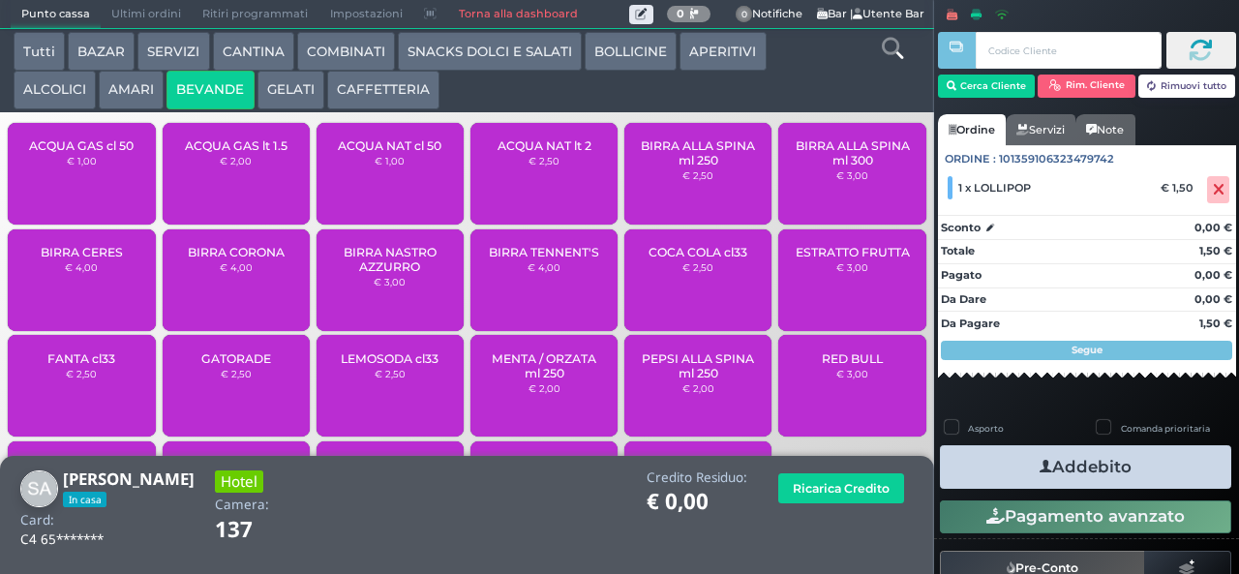
click at [283, 93] on button "GELATI" at bounding box center [290, 90] width 67 height 39
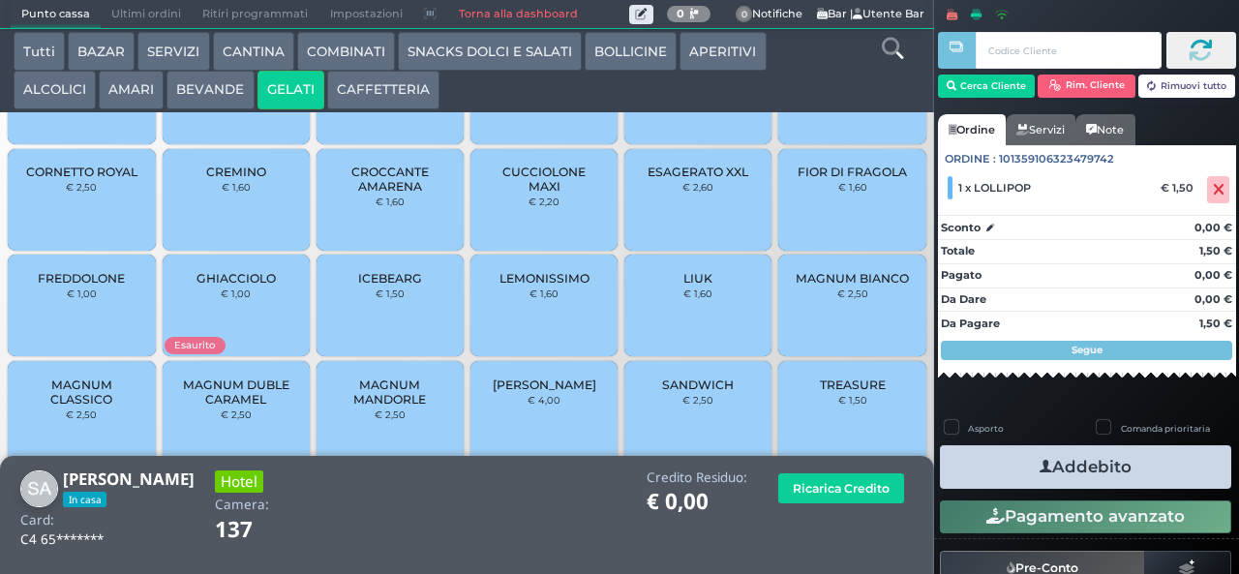
scroll to position [129, 0]
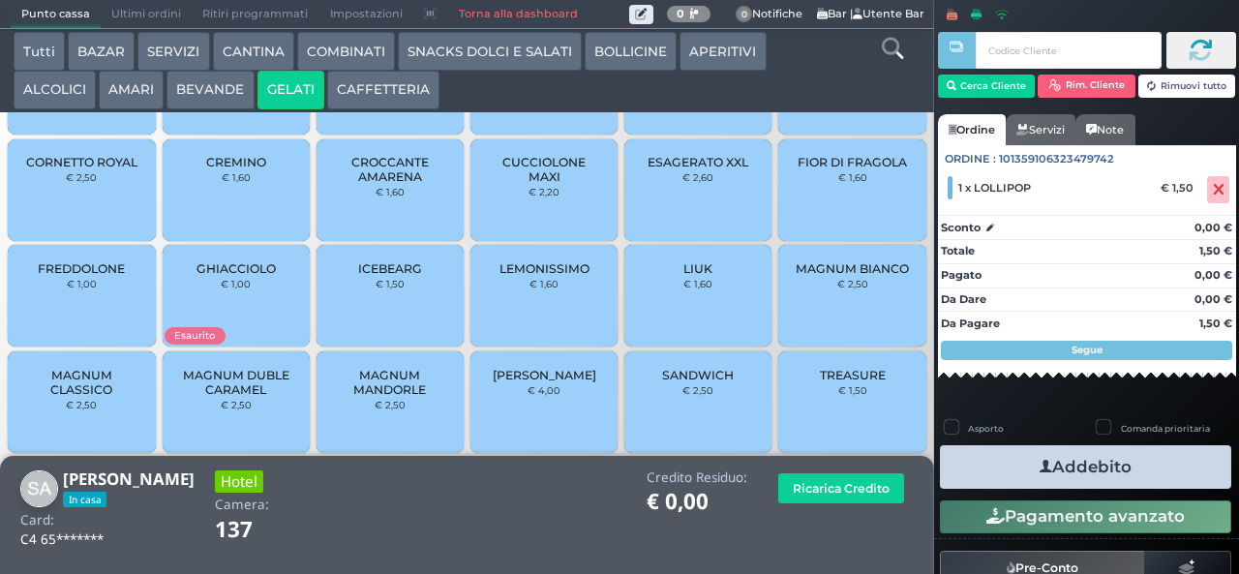
click at [58, 397] on span "MAGNUM CLASSICO" at bounding box center [81, 382] width 115 height 29
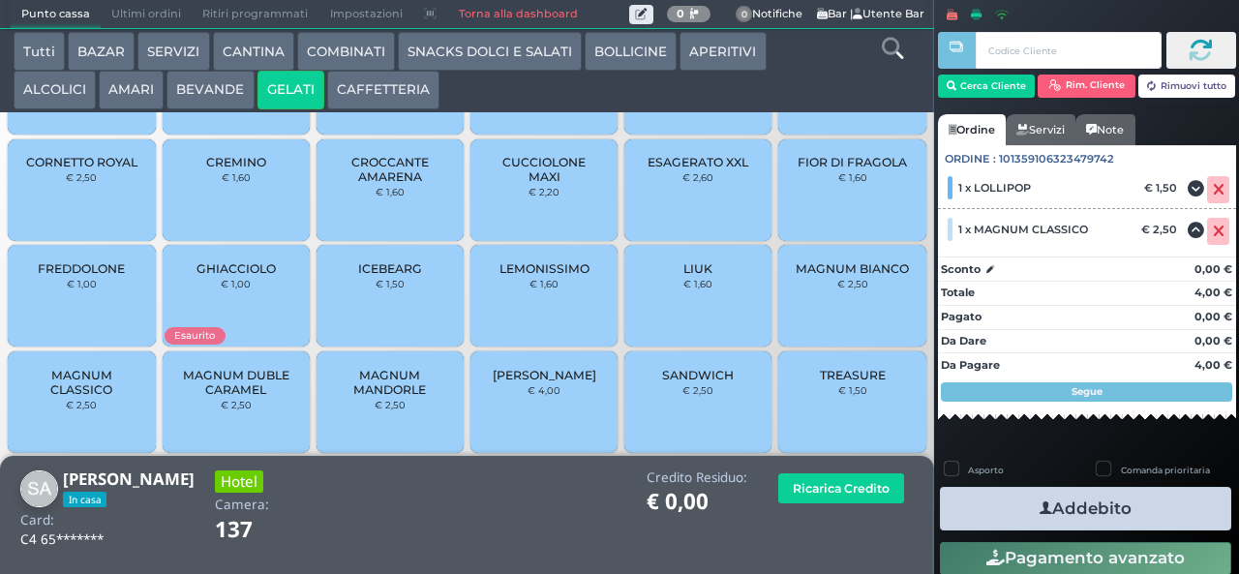
click at [1012, 513] on button "Addebito" at bounding box center [1085, 509] width 291 height 44
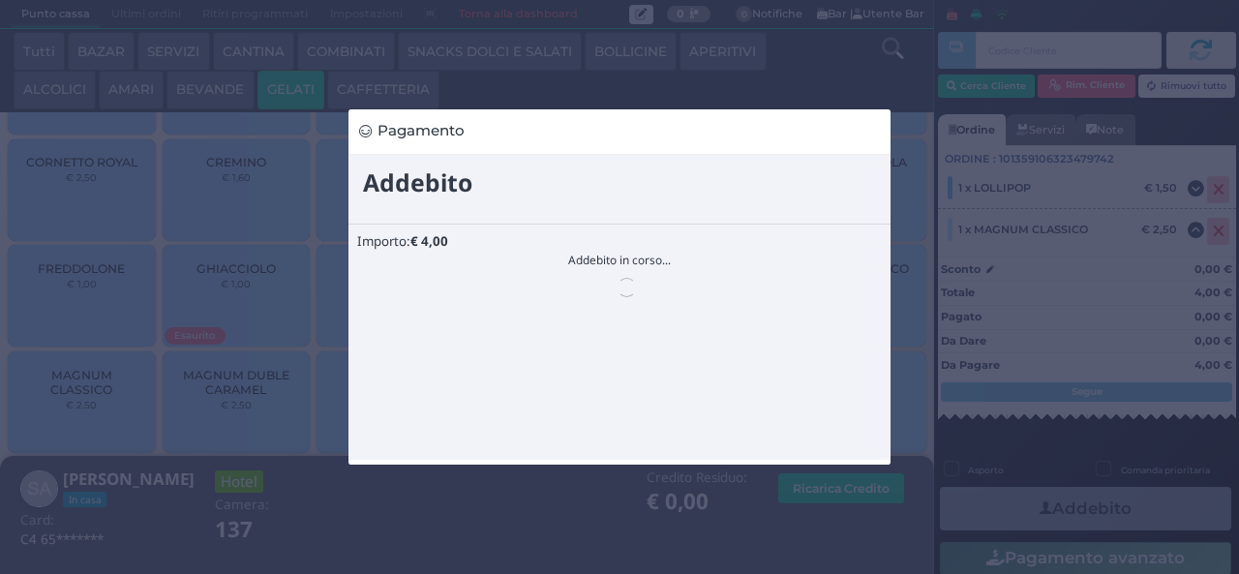
scroll to position [0, 0]
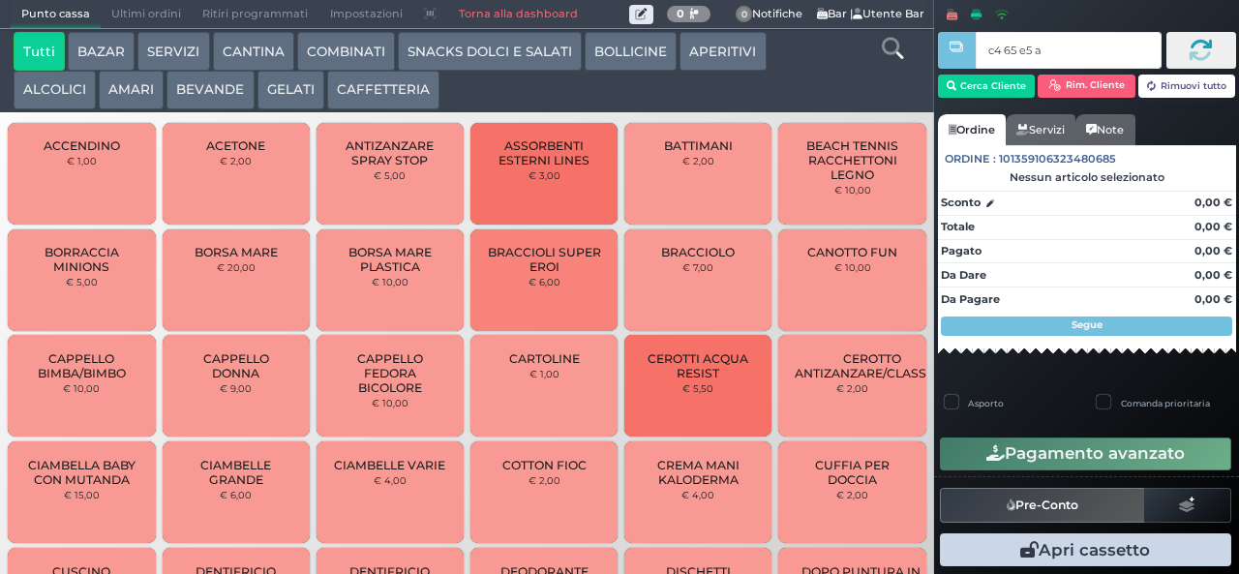
type input "c4 65 e5 af"
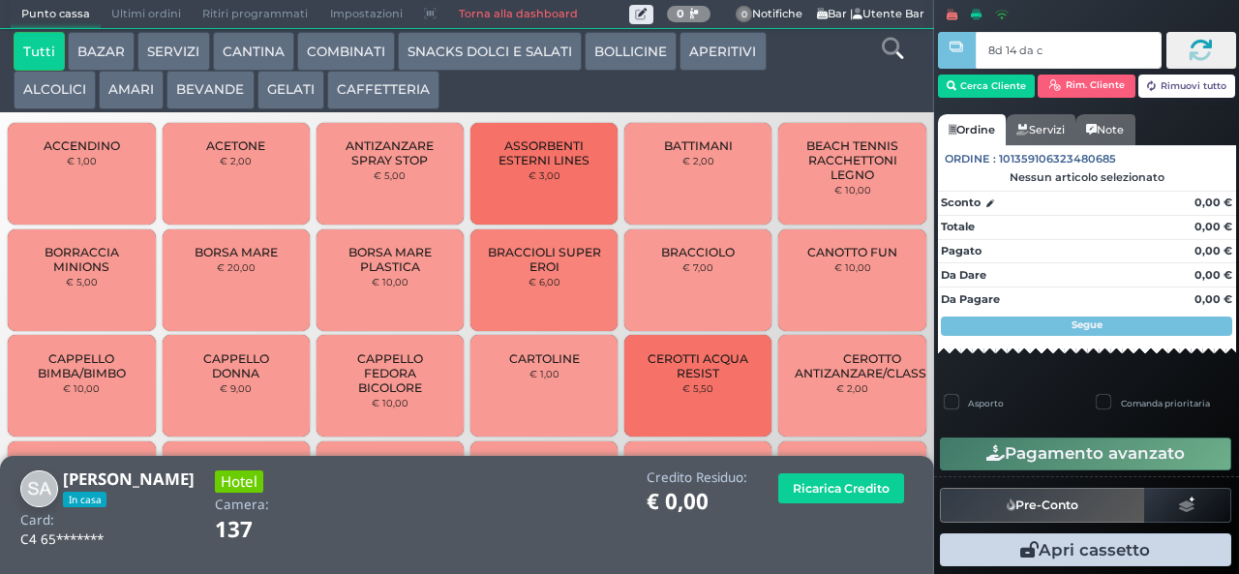
type input "8d 14 da c2"
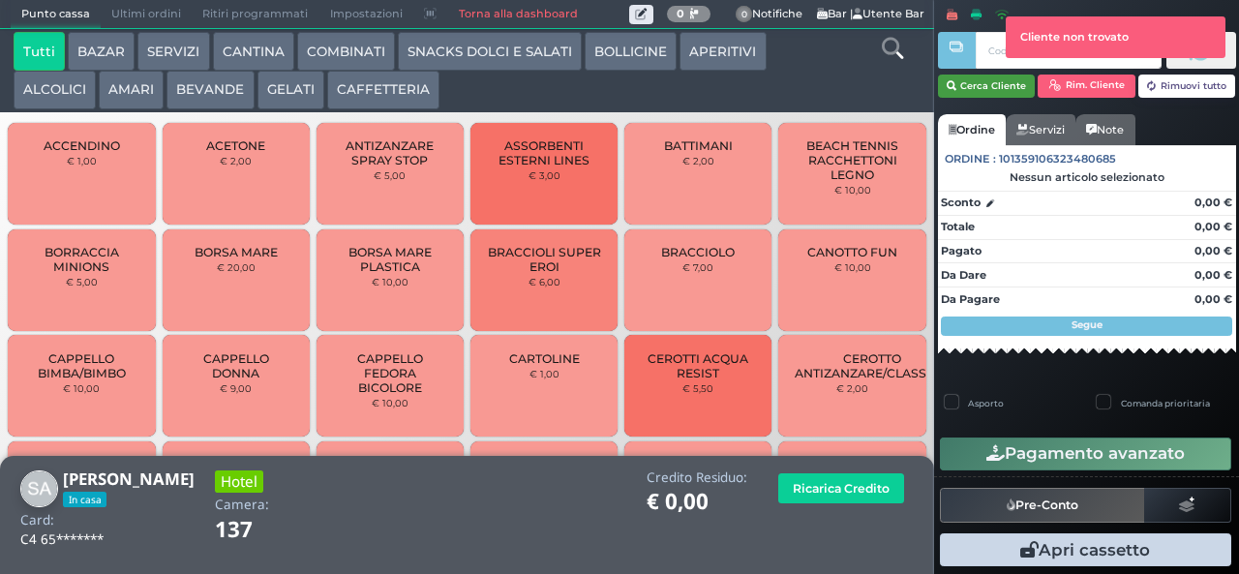
click at [977, 85] on button "Cerca Cliente" at bounding box center [987, 86] width 98 height 23
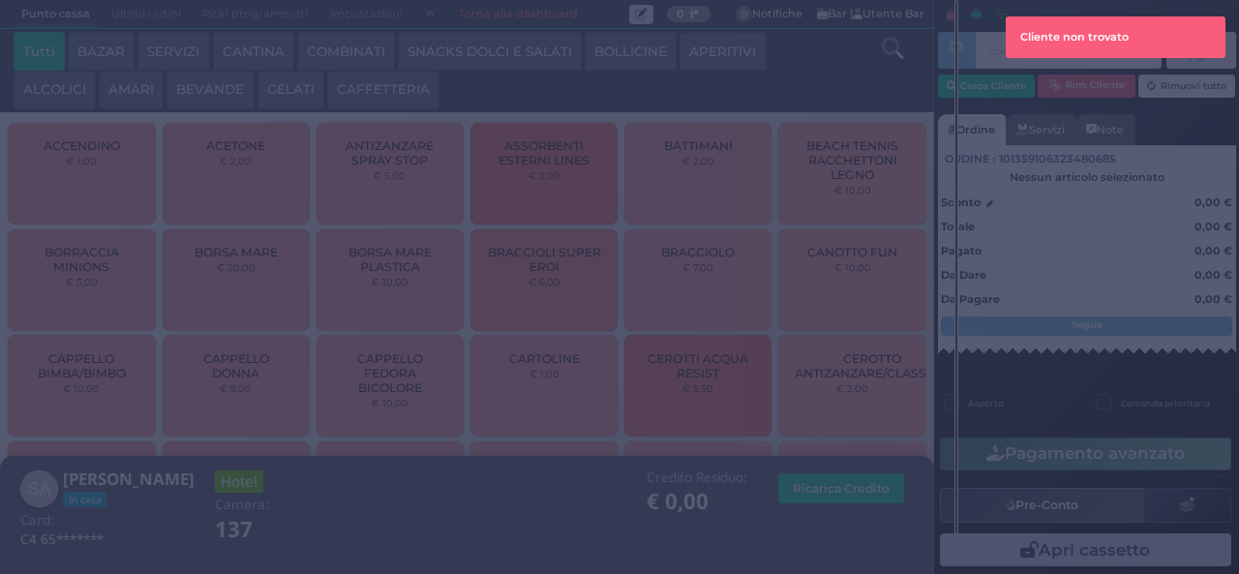
click at [0, 0] on div "Ricerca cliente × Numero di camera, cliente o card Chiudi" at bounding box center [0, 0] width 0 height 0
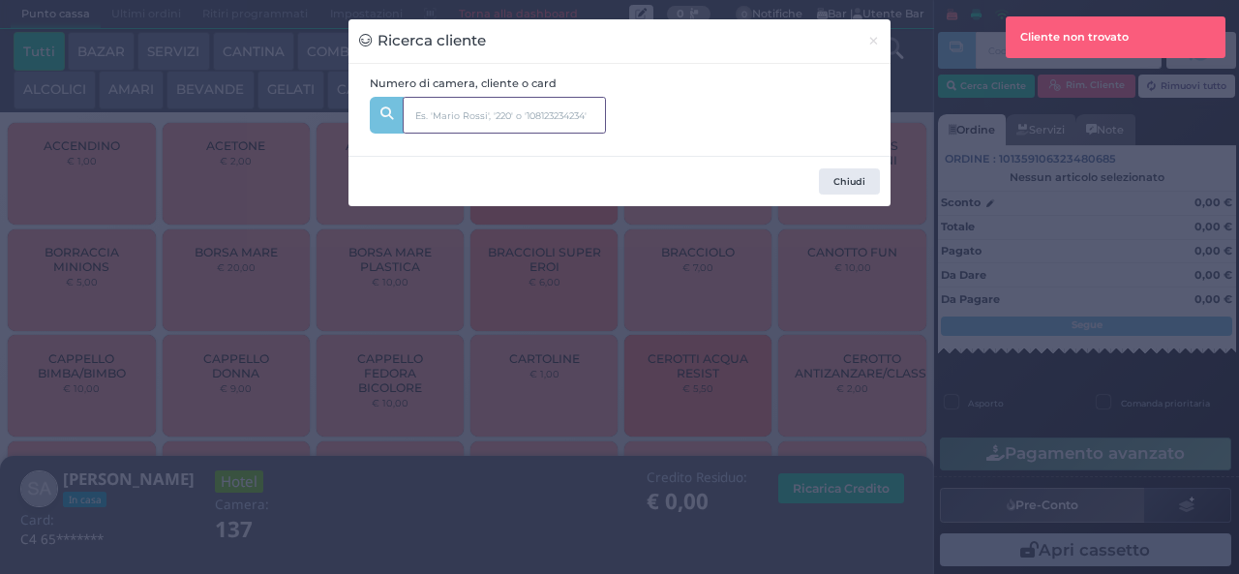
click at [454, 112] on input "text" at bounding box center [504, 115] width 203 height 37
click at [439, 109] on input "text" at bounding box center [504, 115] width 203 height 37
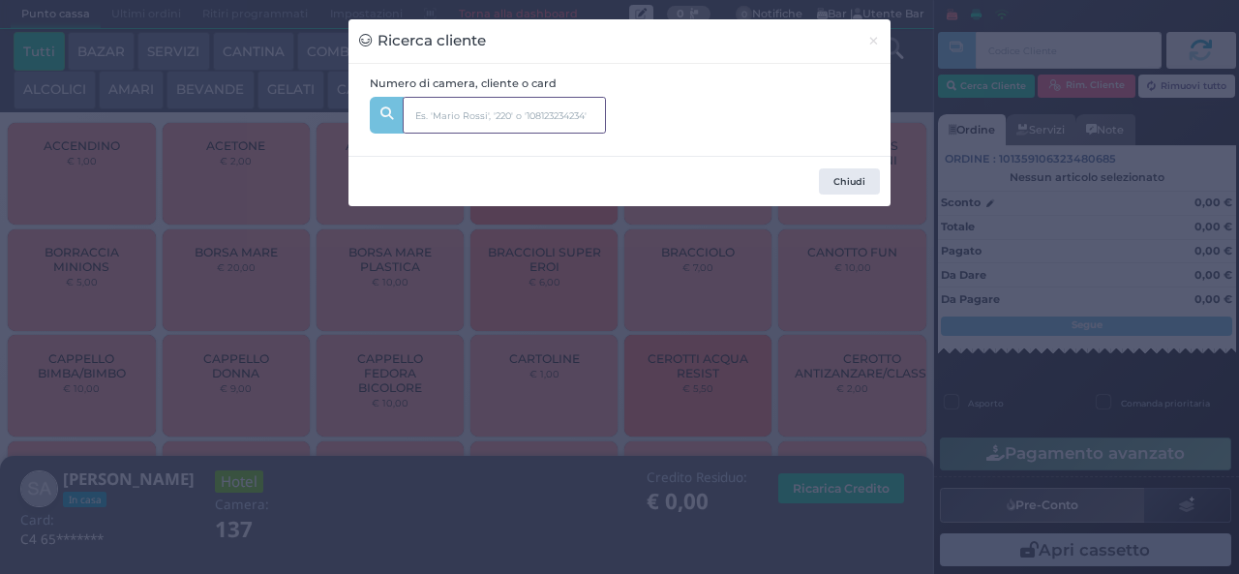
click at [450, 103] on input "text" at bounding box center [504, 115] width 203 height 37
type input "321"
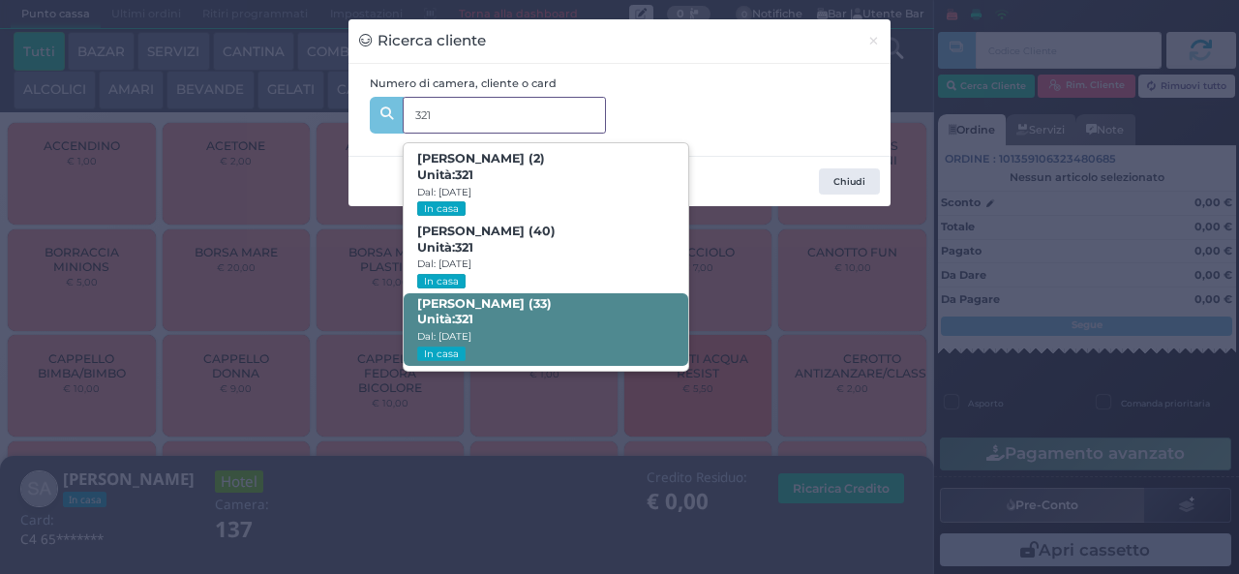
click at [459, 312] on strong "321" at bounding box center [464, 319] width 18 height 15
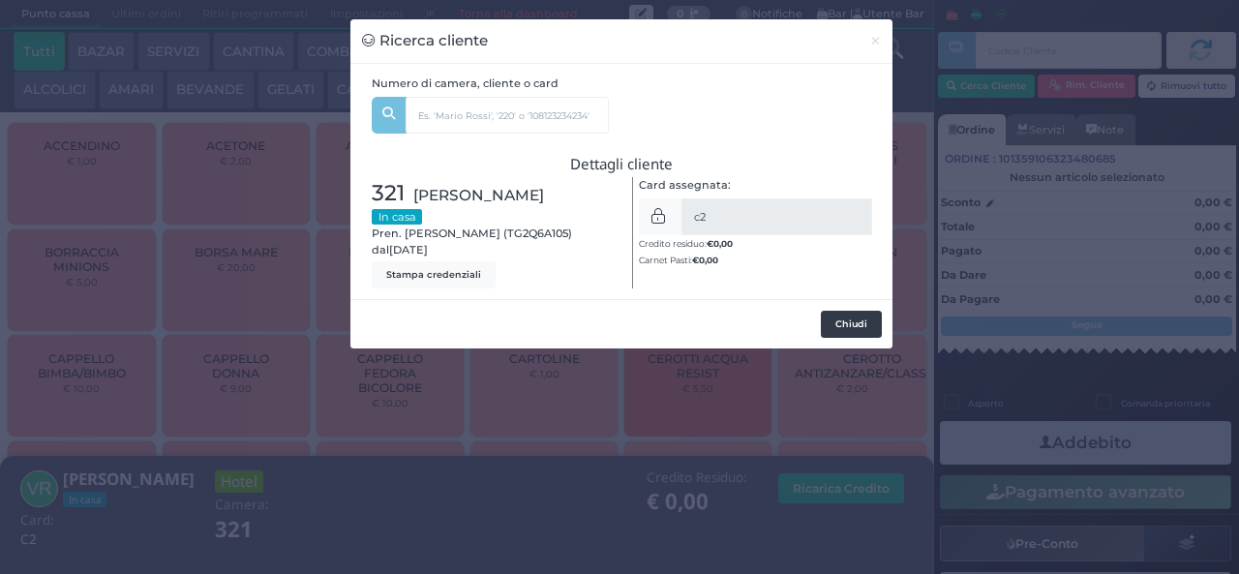
click at [840, 327] on button "Chiudi" at bounding box center [851, 324] width 61 height 27
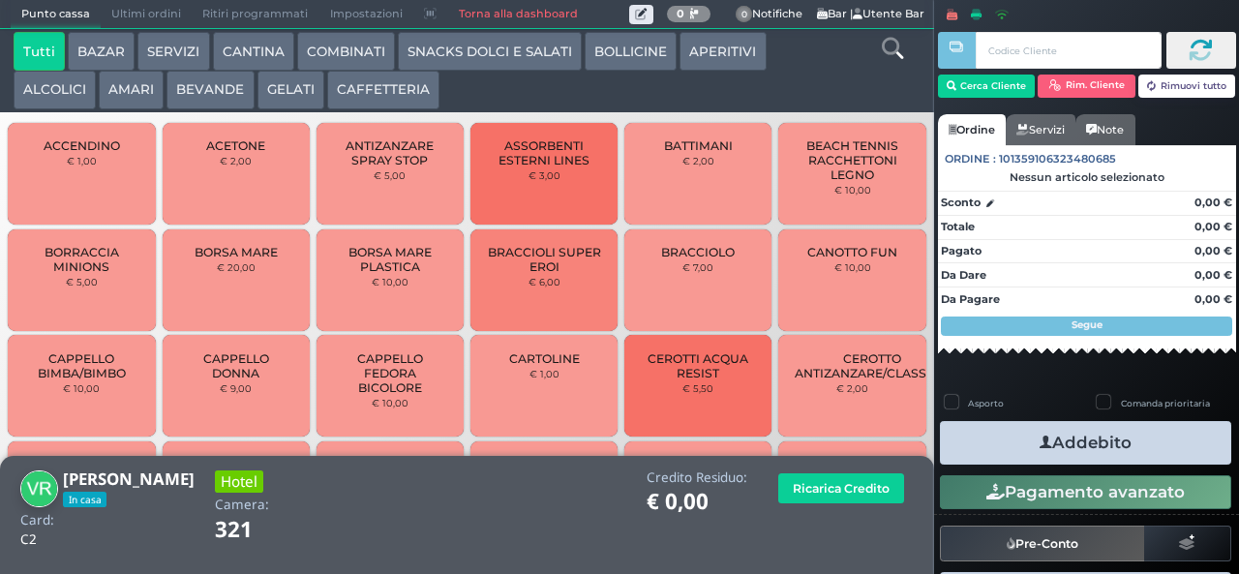
click at [282, 98] on button "GELATI" at bounding box center [290, 90] width 67 height 39
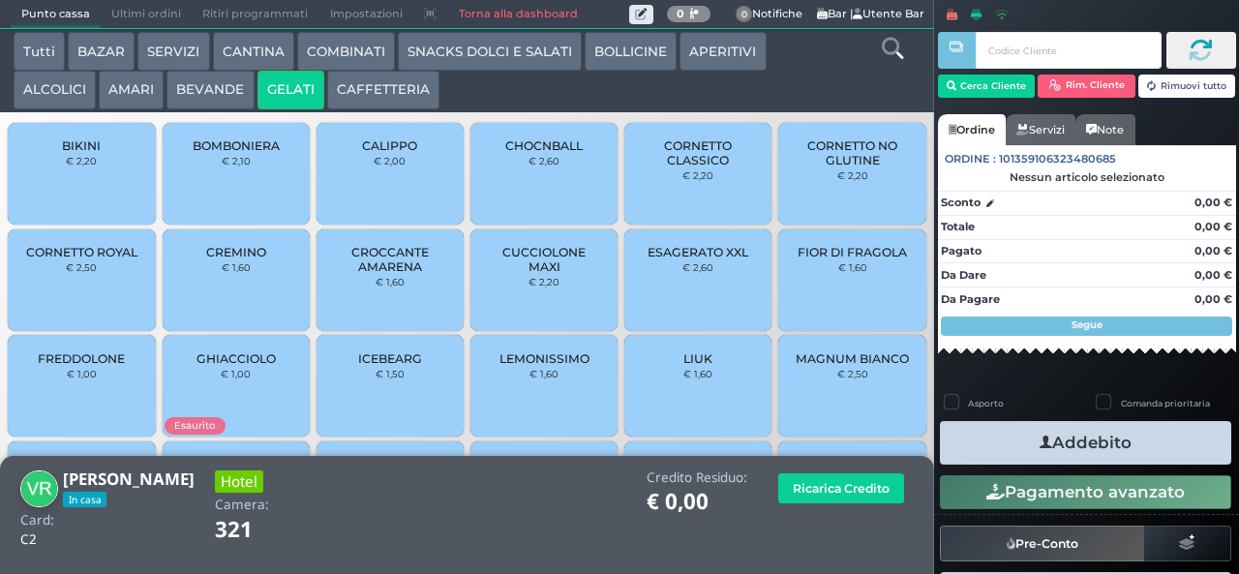
click at [524, 153] on span "CHOCNBALL" at bounding box center [543, 145] width 77 height 15
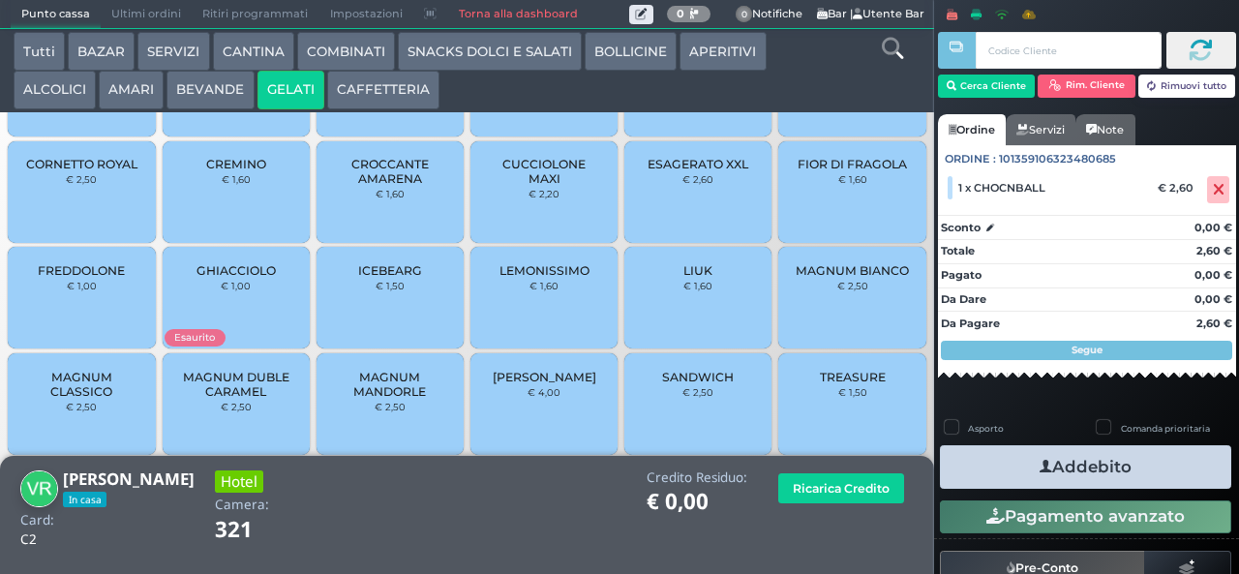
scroll to position [129, 0]
click at [373, 397] on span "MAGNUM MANDORLE" at bounding box center [390, 382] width 115 height 29
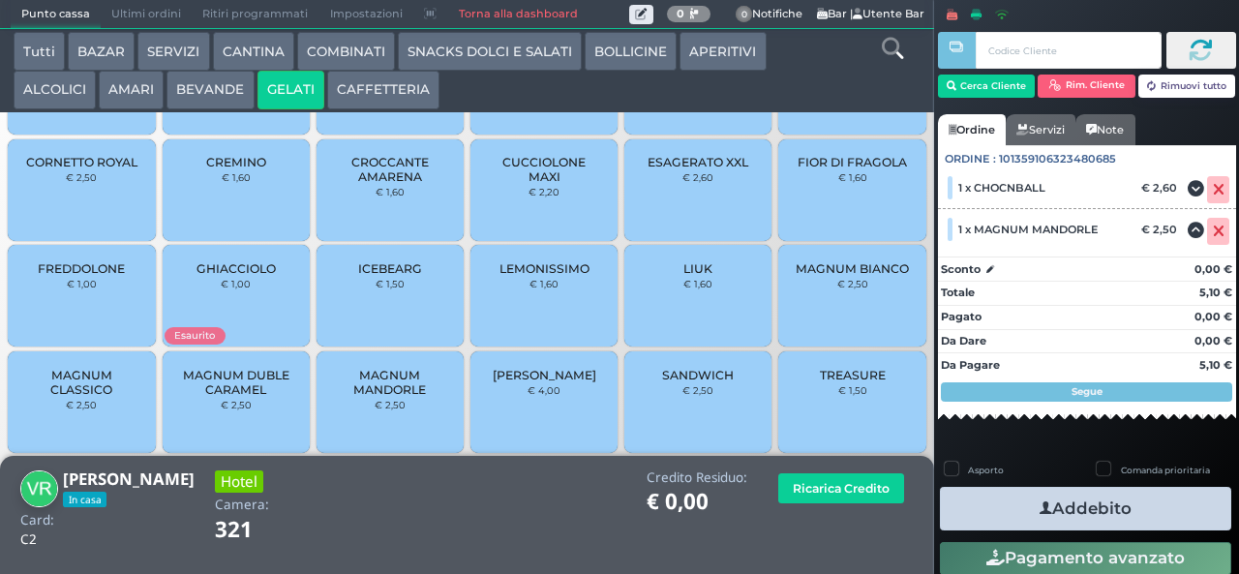
click at [1039, 507] on icon "button" at bounding box center [1045, 508] width 13 height 20
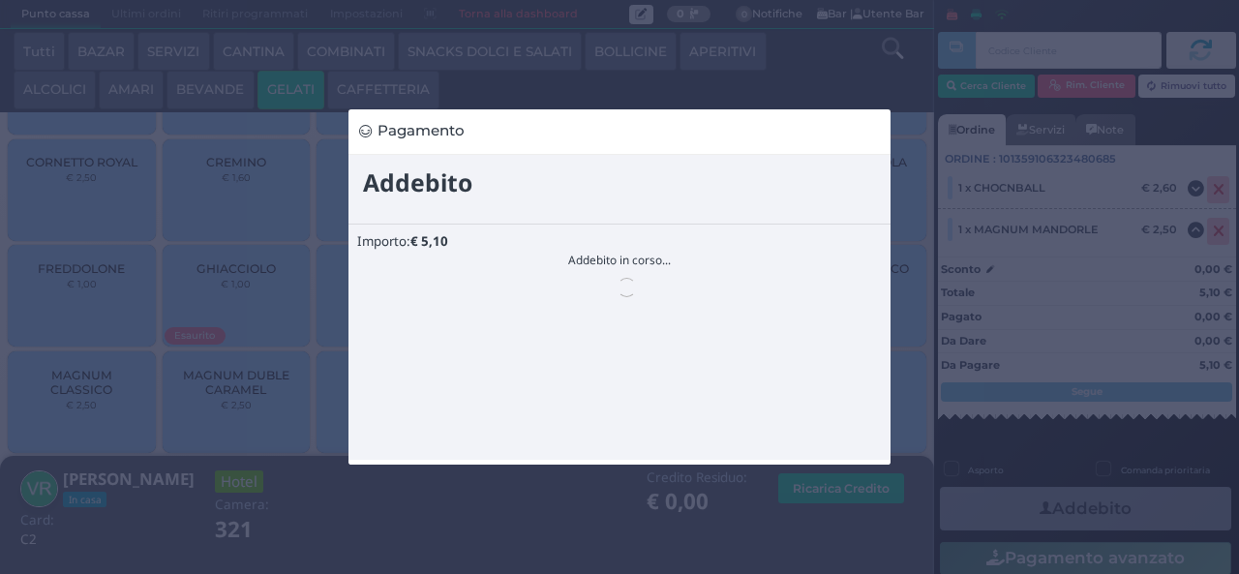
scroll to position [0, 0]
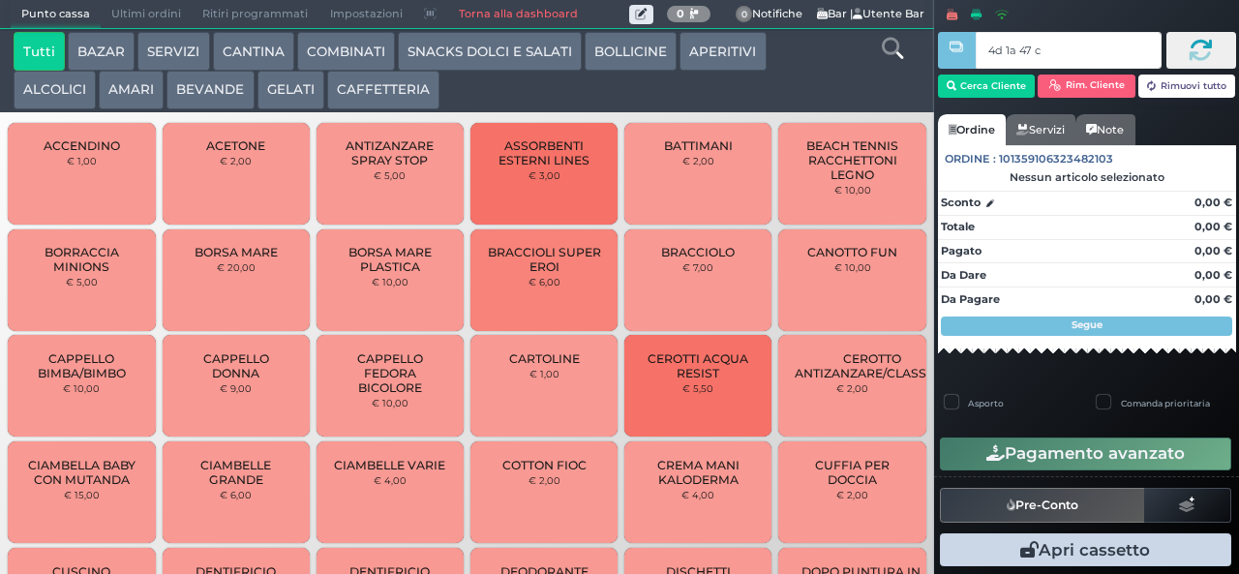
type input "4d 1a 47 c3"
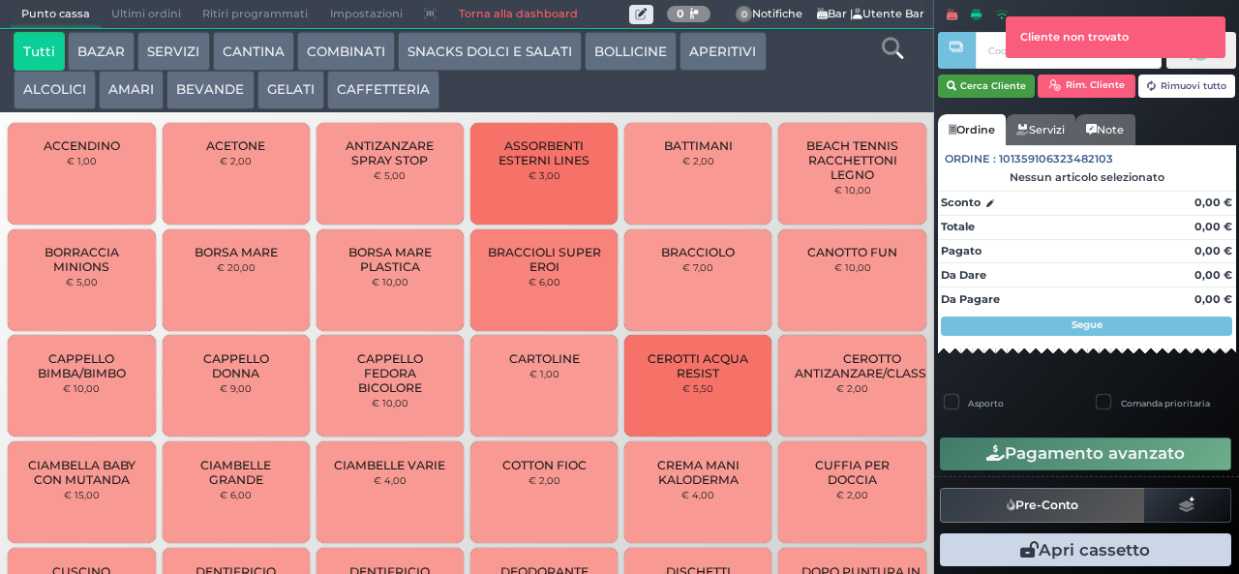
click at [972, 82] on button "Cerca Cliente" at bounding box center [987, 86] width 98 height 23
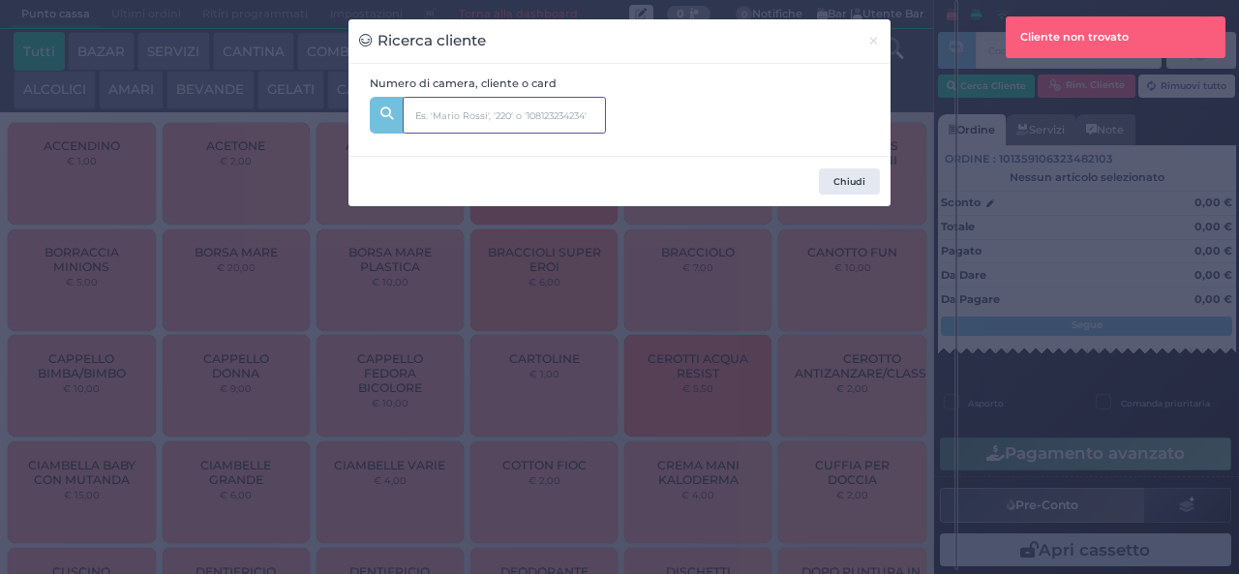
click at [521, 117] on input "text" at bounding box center [504, 115] width 203 height 37
type input "334"
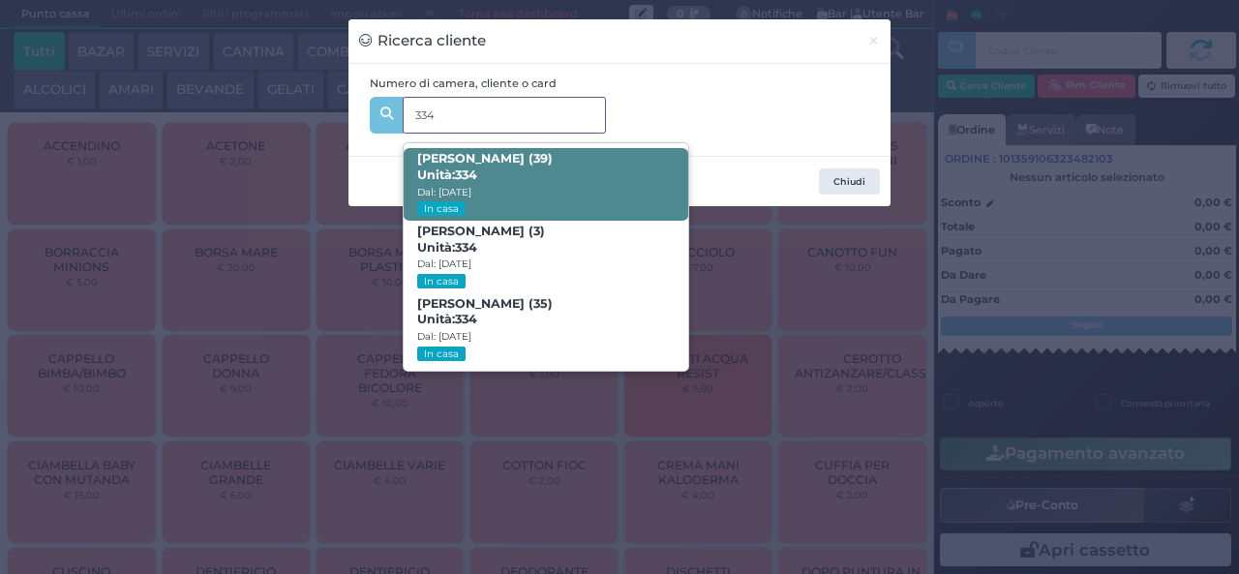
click at [588, 166] on span "Simona Cerri (39) Unità: 334 Dal: 17/08/2025 In casa" at bounding box center [545, 184] width 284 height 73
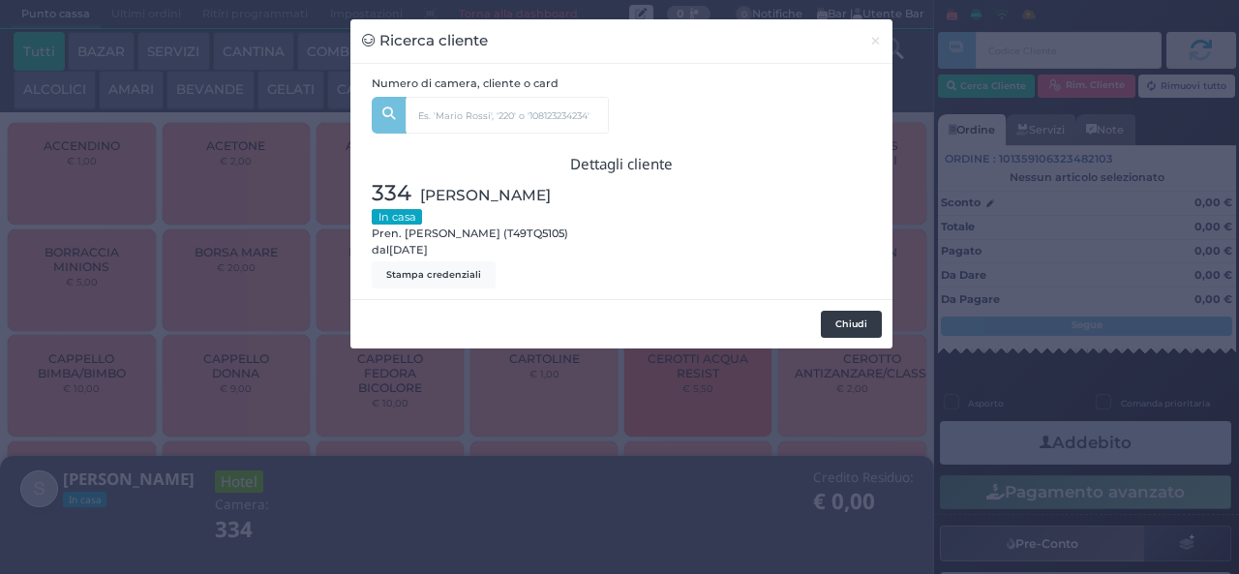
click at [859, 329] on button "Chiudi" at bounding box center [851, 324] width 61 height 27
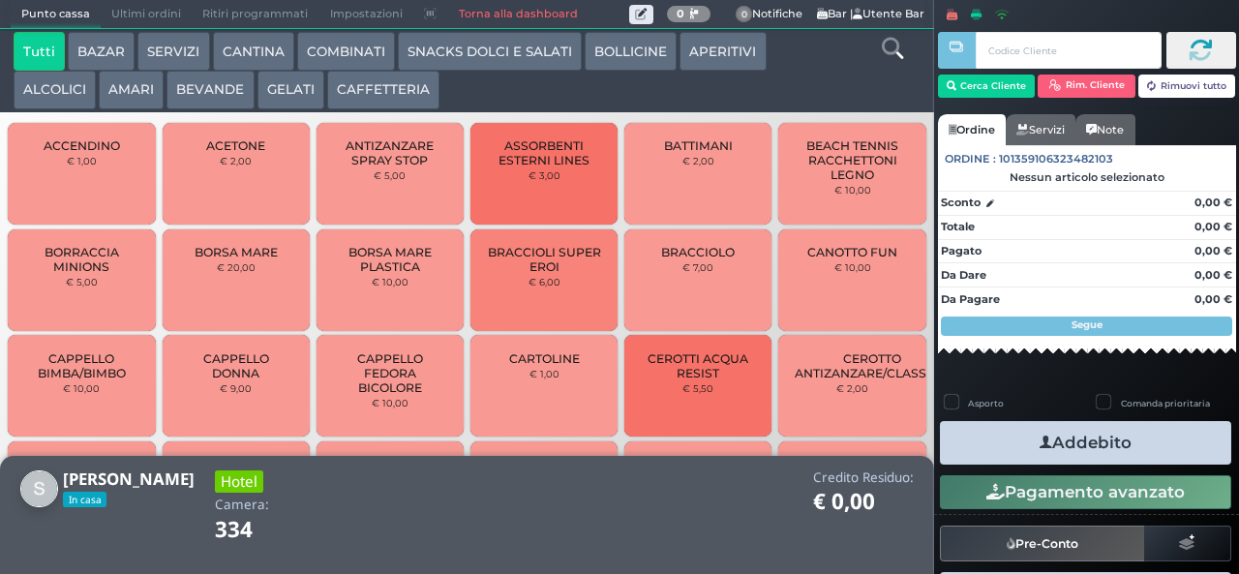
click at [284, 99] on button "GELATI" at bounding box center [290, 90] width 67 height 39
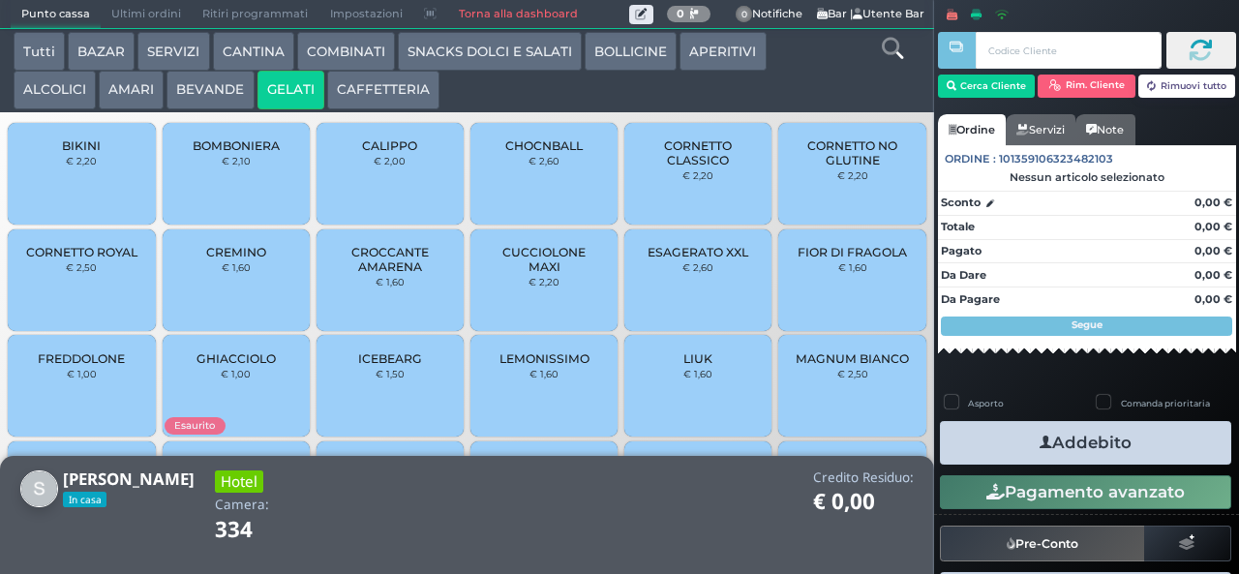
click at [561, 274] on span "CUCCIOLONE MAXI" at bounding box center [544, 259] width 115 height 29
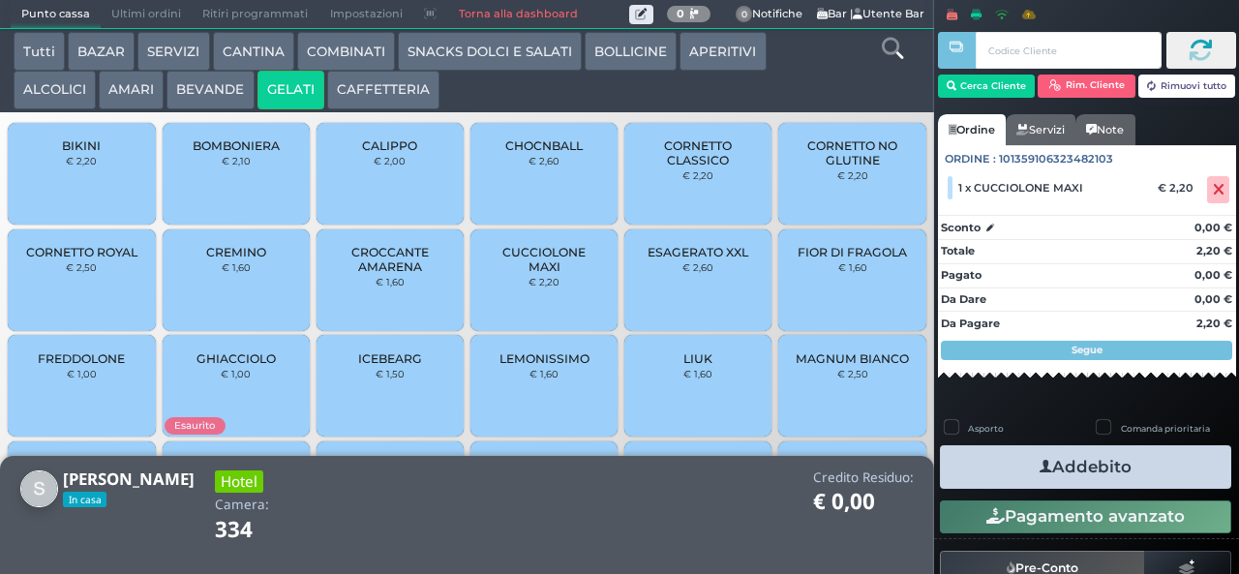
click at [497, 59] on button "SNACKS DOLCI E SALATI" at bounding box center [490, 51] width 184 height 39
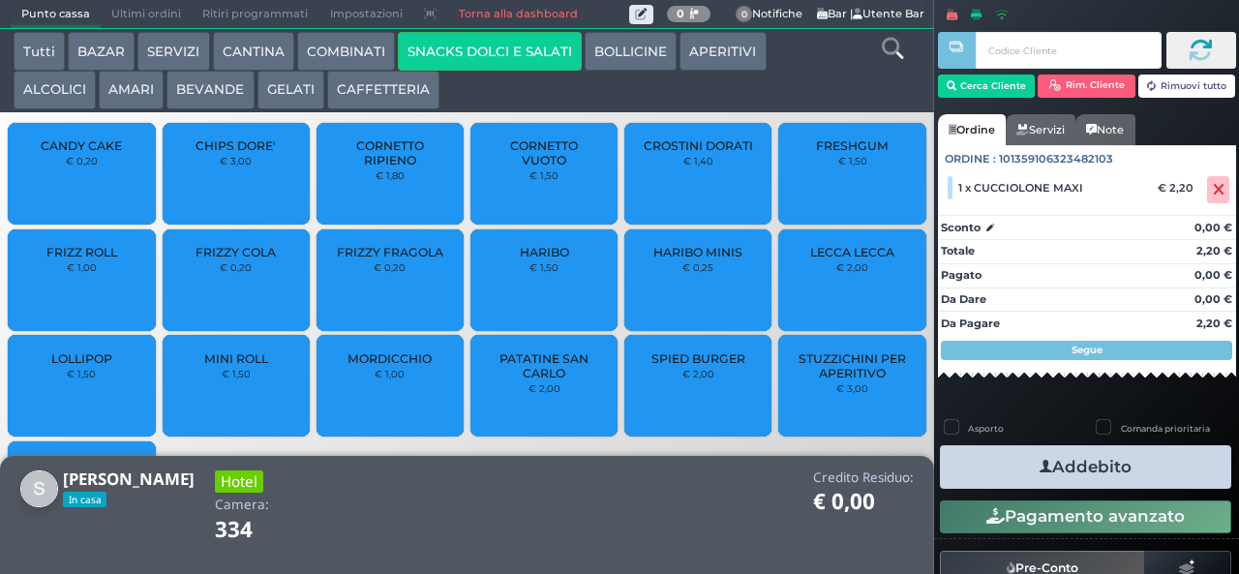
click at [536, 373] on span "PATATINE SAN CARLO" at bounding box center [544, 365] width 115 height 29
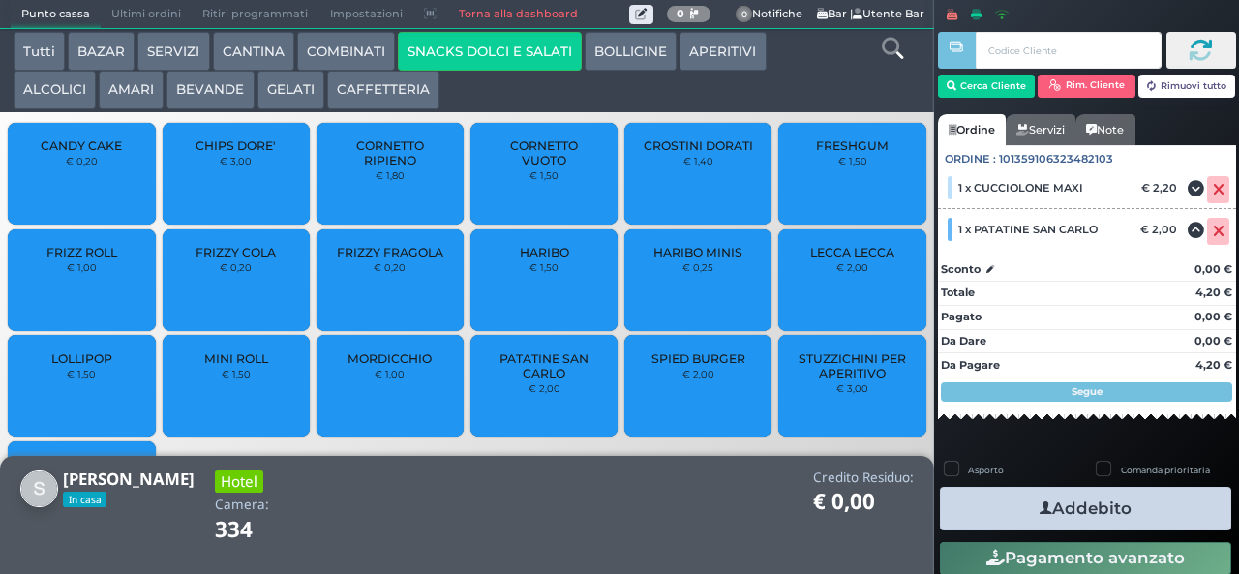
click at [1176, 501] on button "Addebito" at bounding box center [1085, 509] width 291 height 44
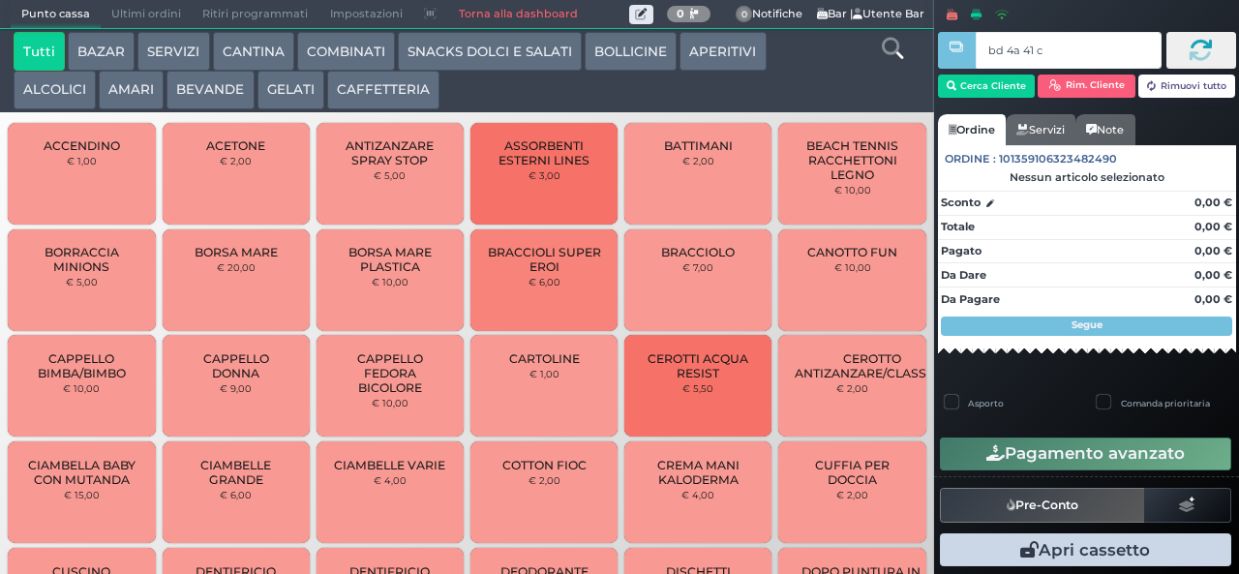
type input "bd 4a 41 c3"
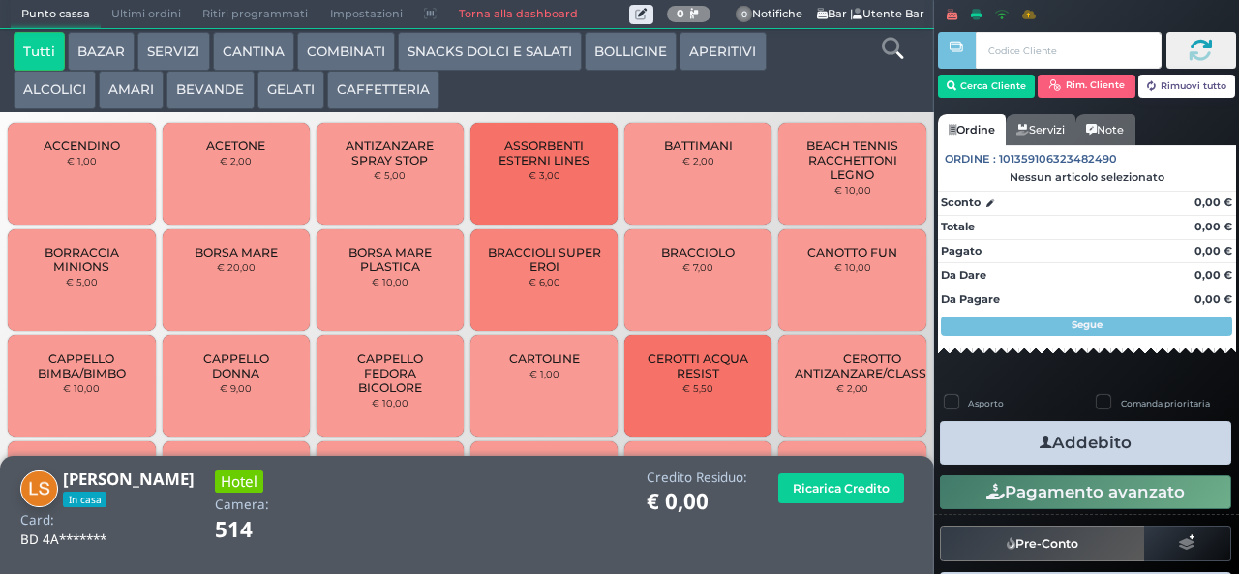
click at [292, 103] on button "GELATI" at bounding box center [290, 90] width 67 height 39
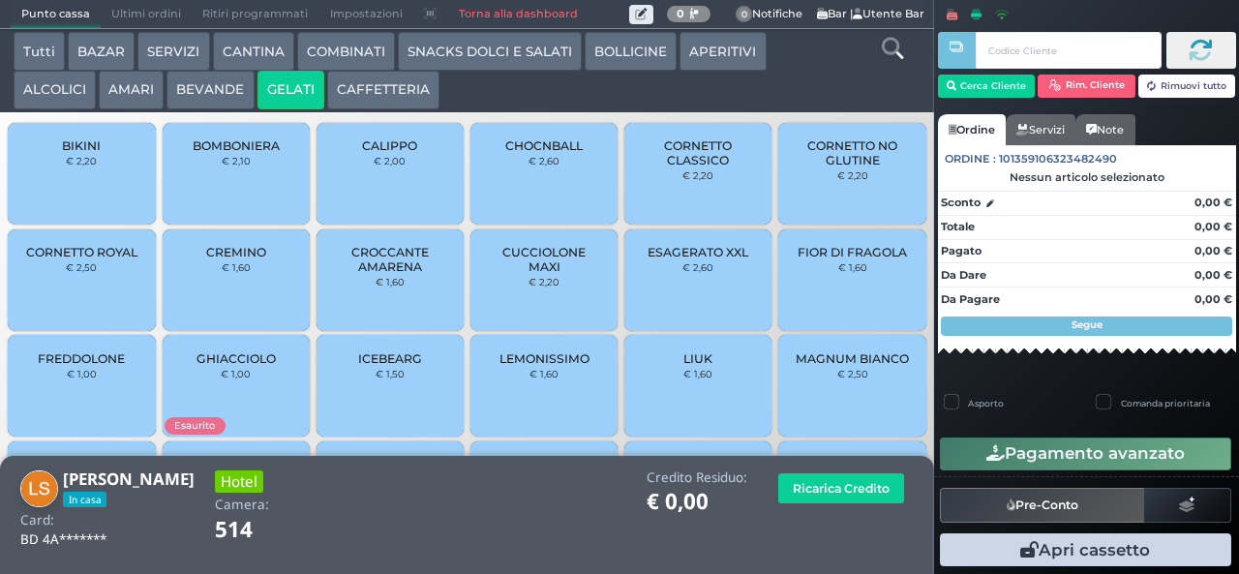
scroll to position [129, 0]
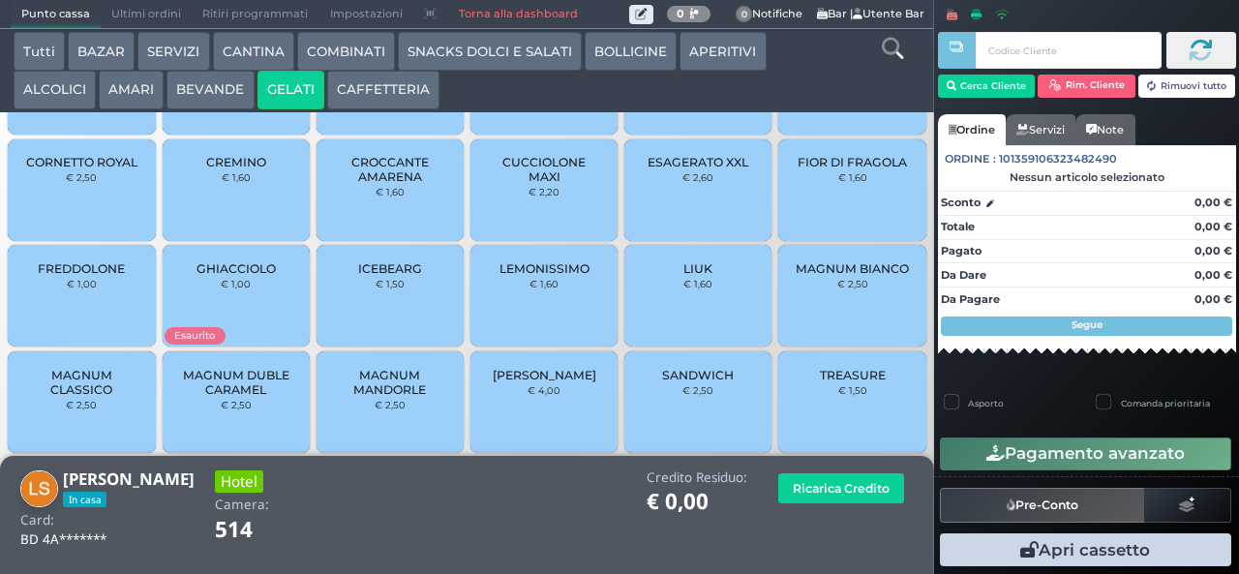
click at [865, 306] on div "MAGNUM BIANCO € 2,50" at bounding box center [851, 296] width 147 height 102
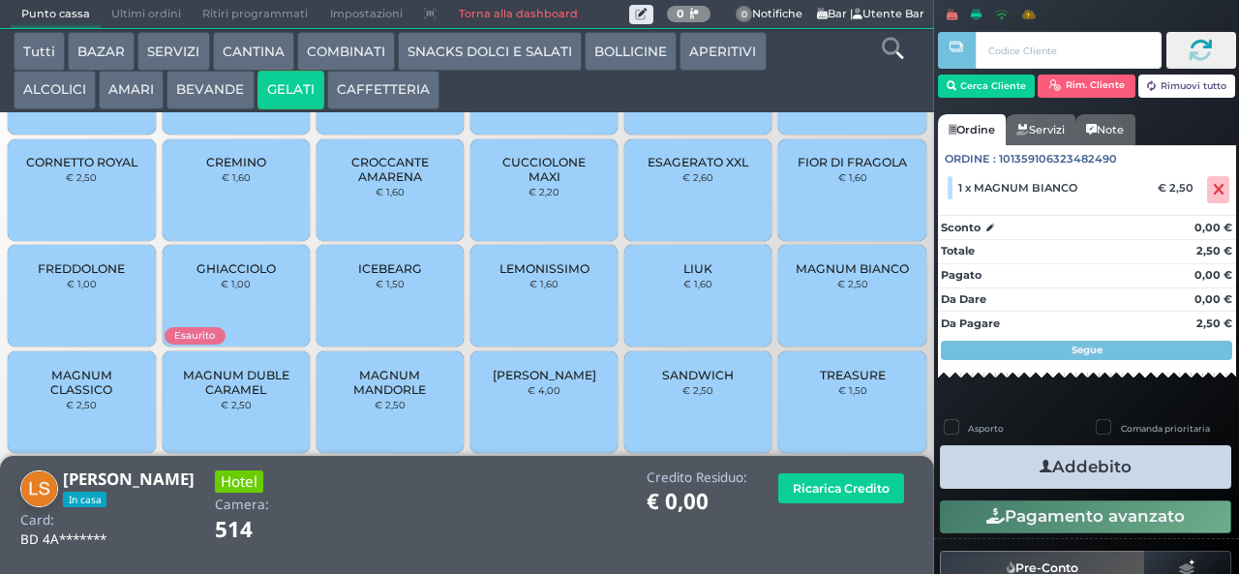
click at [87, 397] on span "MAGNUM CLASSICO" at bounding box center [81, 382] width 115 height 29
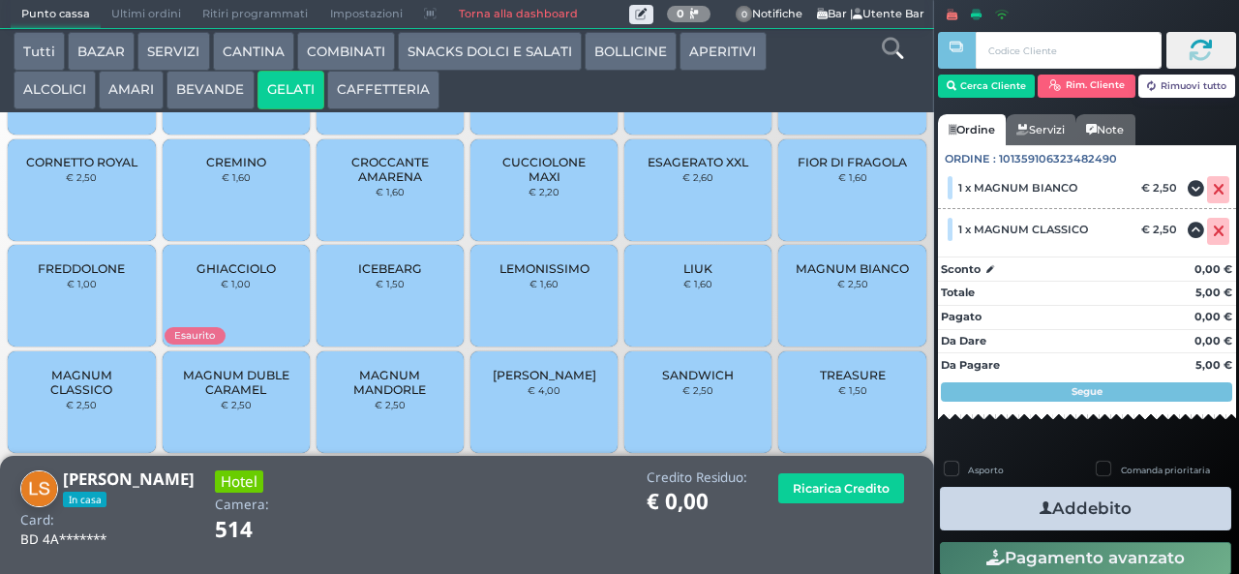
click at [1138, 507] on button "Addebito" at bounding box center [1085, 509] width 291 height 44
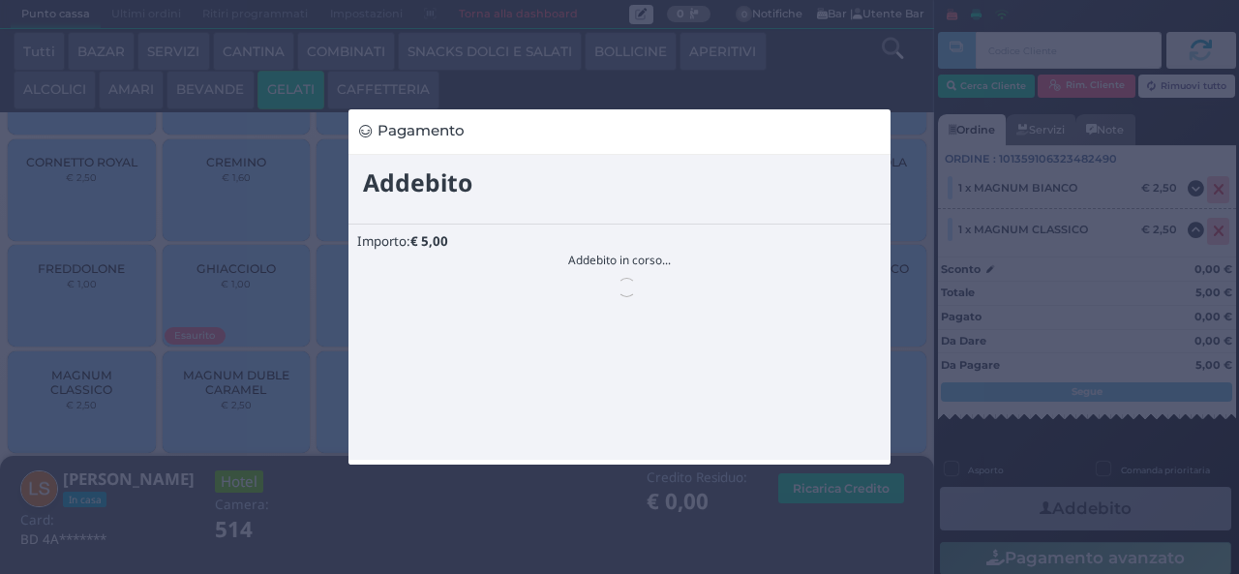
scroll to position [0, 0]
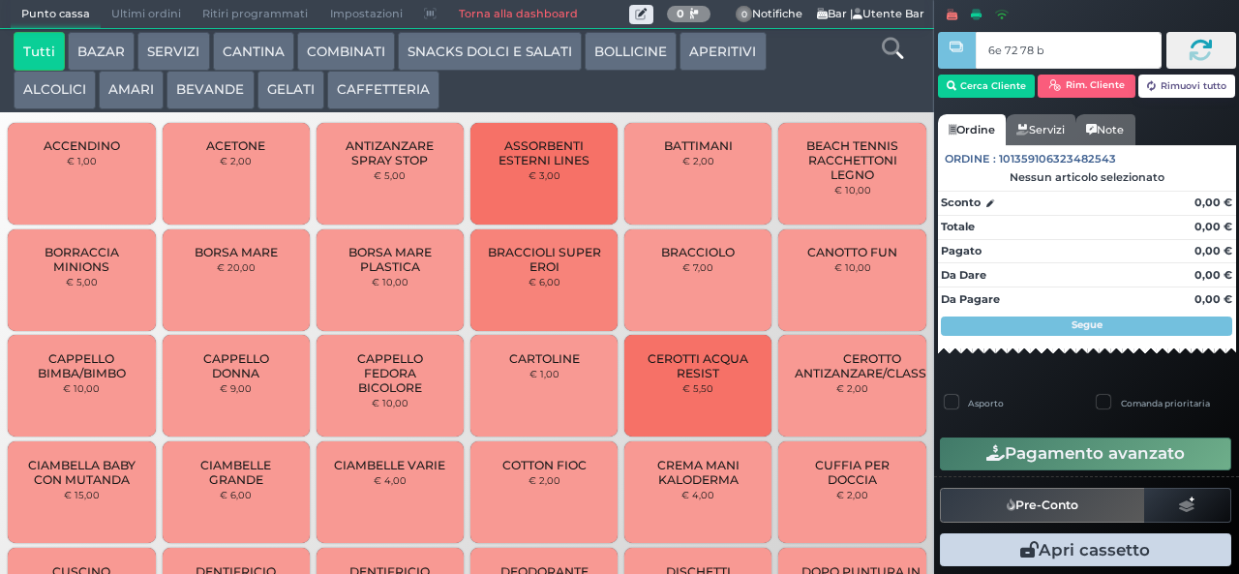
type input "6e 72 78 b9"
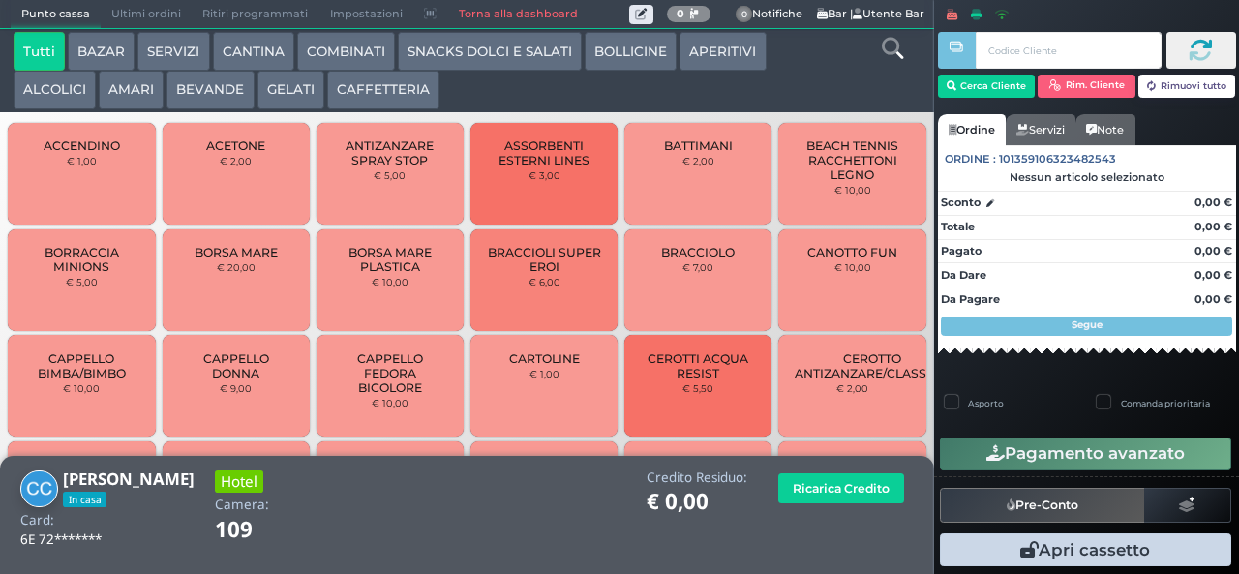
click at [282, 89] on button "GELATI" at bounding box center [290, 90] width 67 height 39
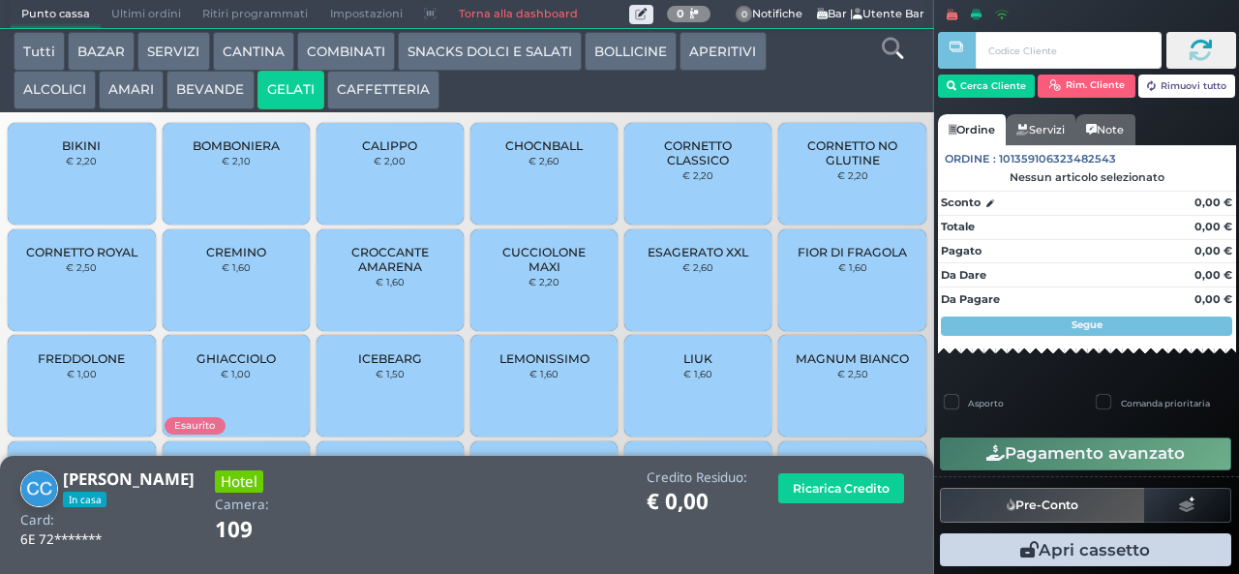
click at [356, 184] on div "CALIPPO € 2,00" at bounding box center [389, 174] width 147 height 102
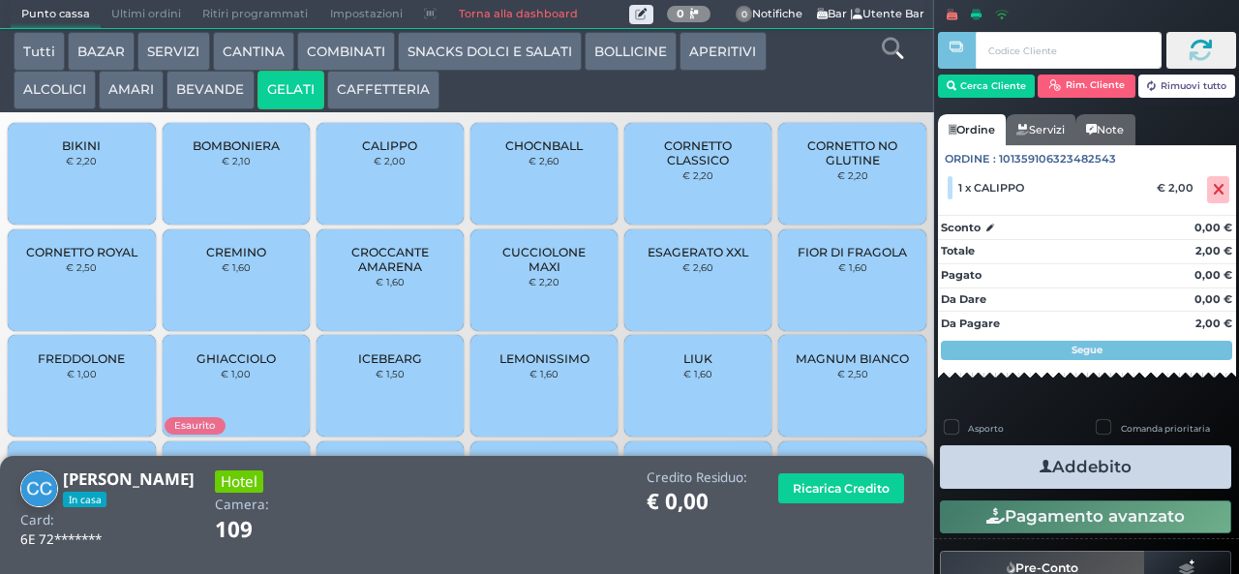
click at [983, 457] on button "Addebito" at bounding box center [1085, 467] width 291 height 44
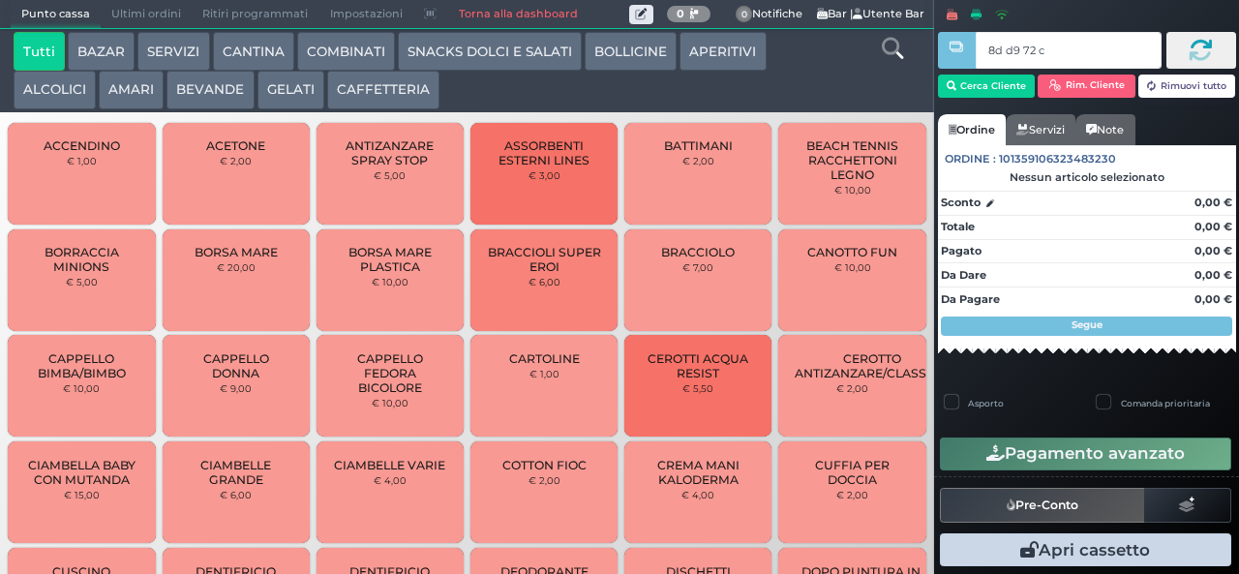
type input "8d d9 72 c3"
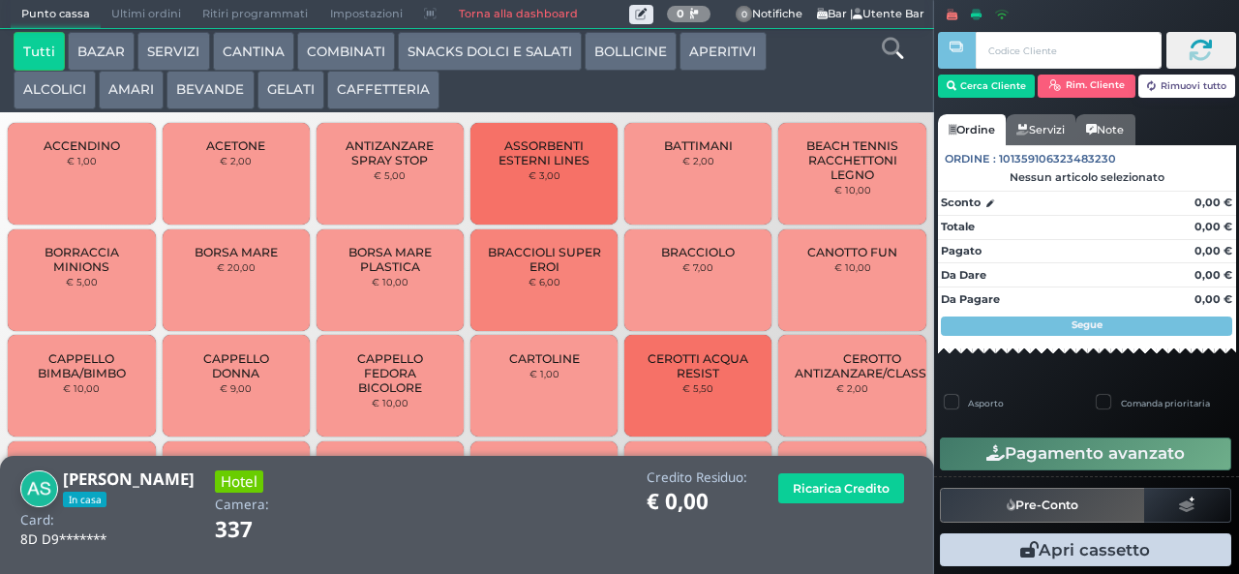
click at [506, 52] on button "SNACKS DOLCI E SALATI" at bounding box center [490, 51] width 184 height 39
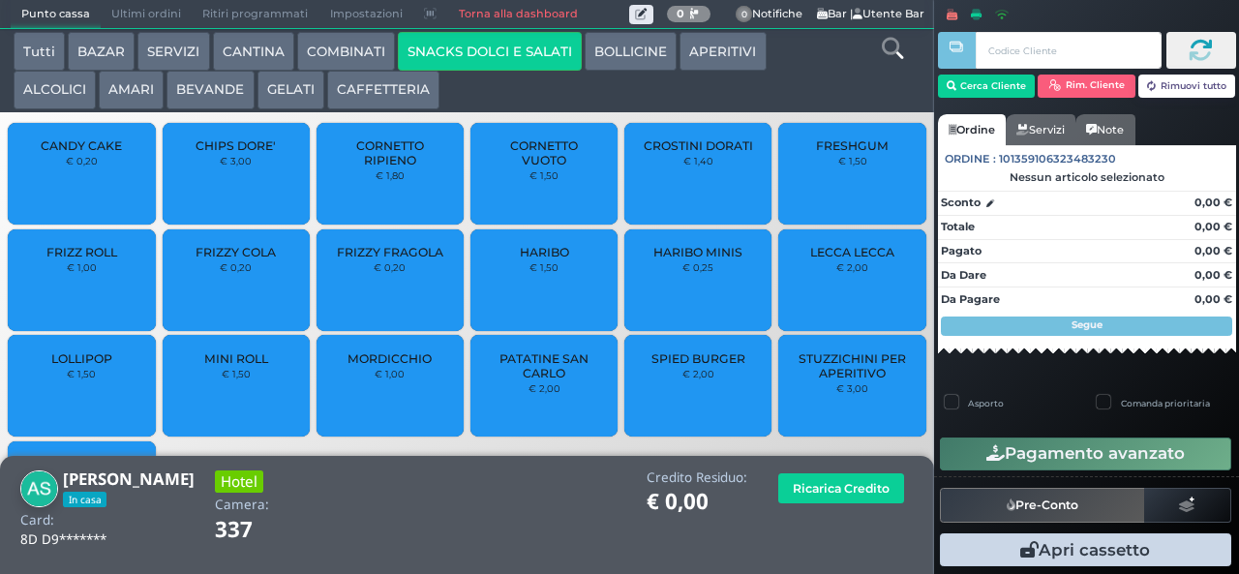
click at [536, 380] on span "PATATINE SAN CARLO" at bounding box center [544, 365] width 115 height 29
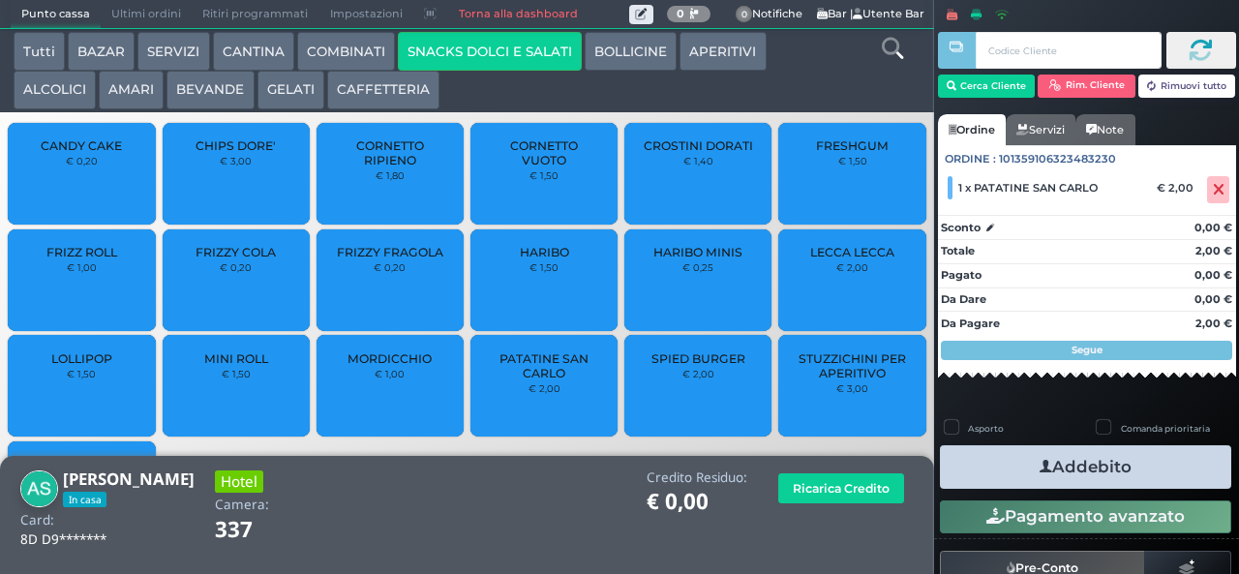
click at [466, 477] on div "Credito Residuo: € 0,00 Ricarica Credito" at bounding box center [624, 494] width 600 height 49
click at [1107, 481] on button "Addebito" at bounding box center [1085, 467] width 291 height 44
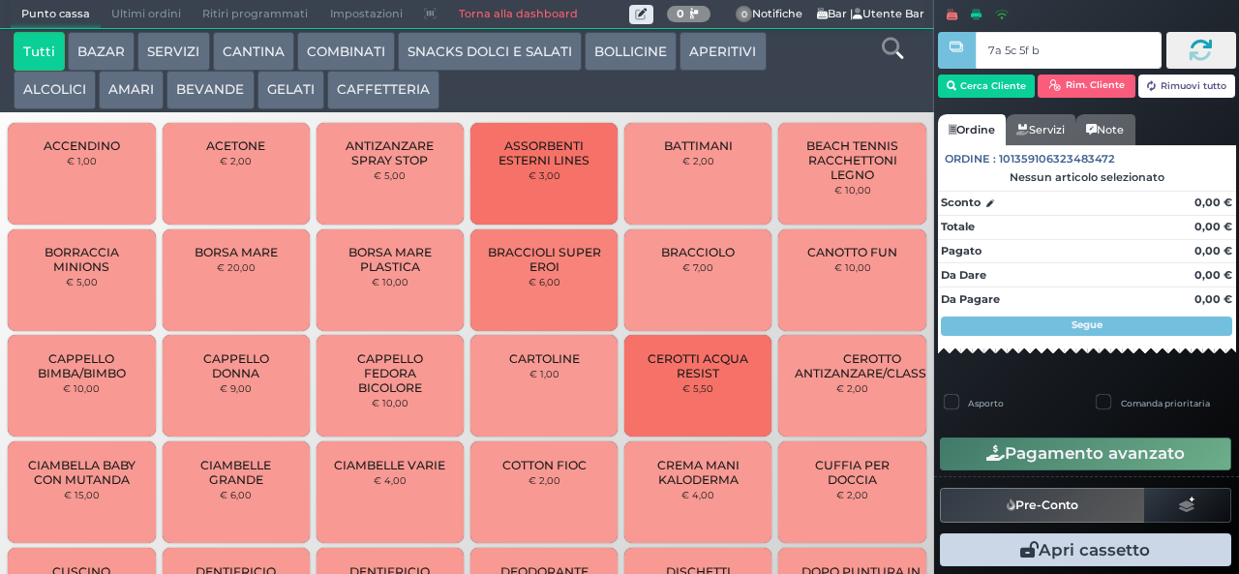
type input "7a 5c 5f bb"
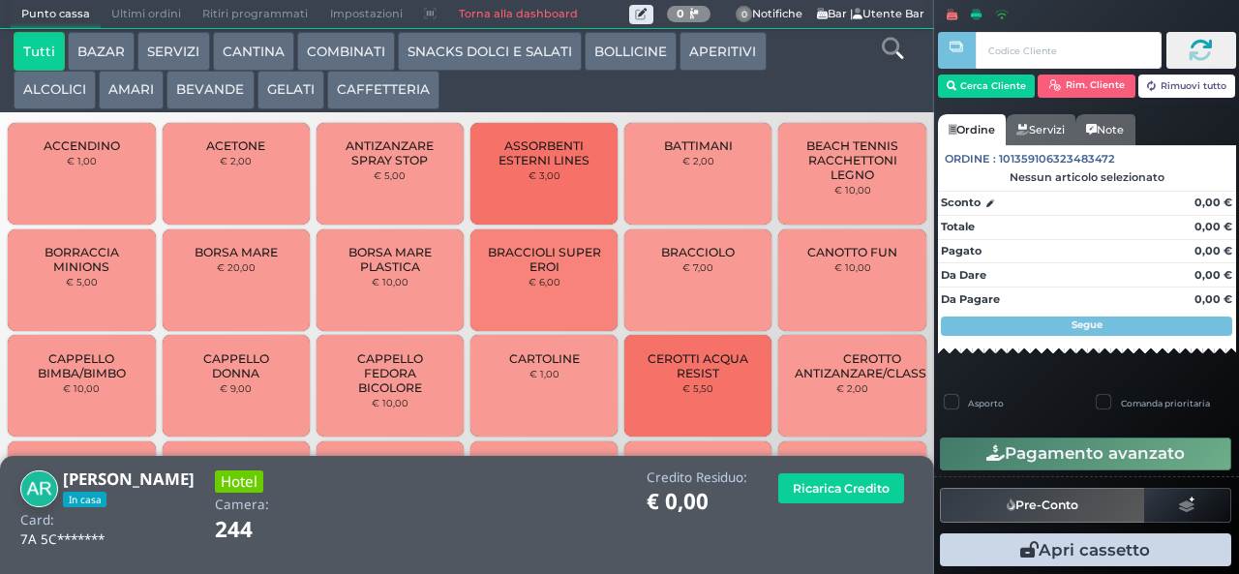
click at [195, 95] on button "BEVANDE" at bounding box center [209, 90] width 87 height 39
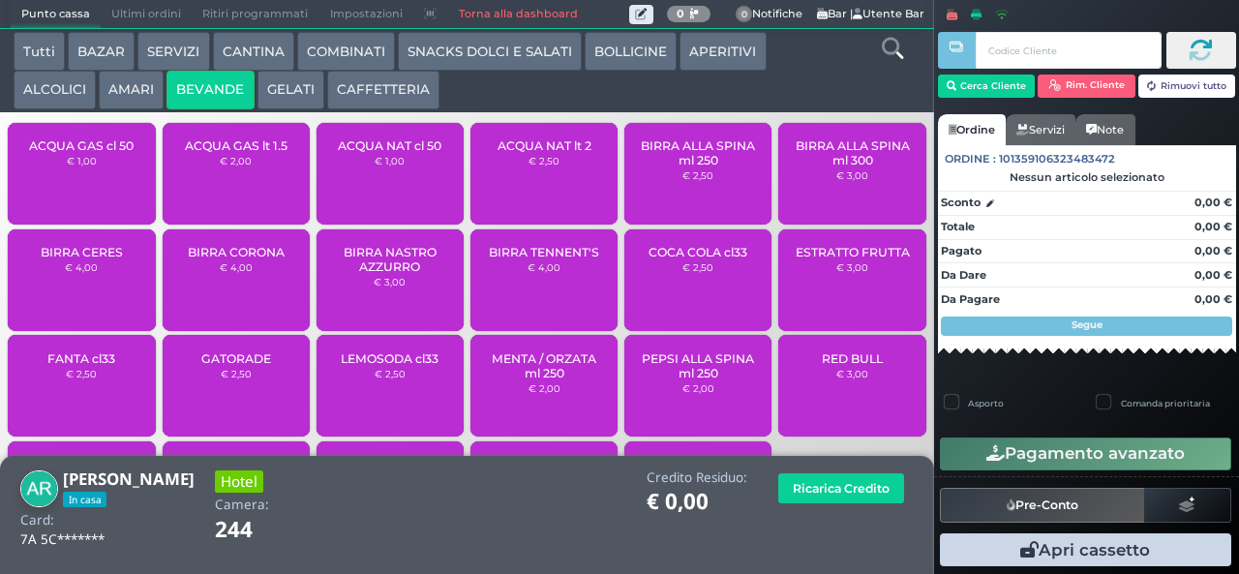
click at [653, 259] on span "COCA COLA cl33" at bounding box center [697, 252] width 99 height 15
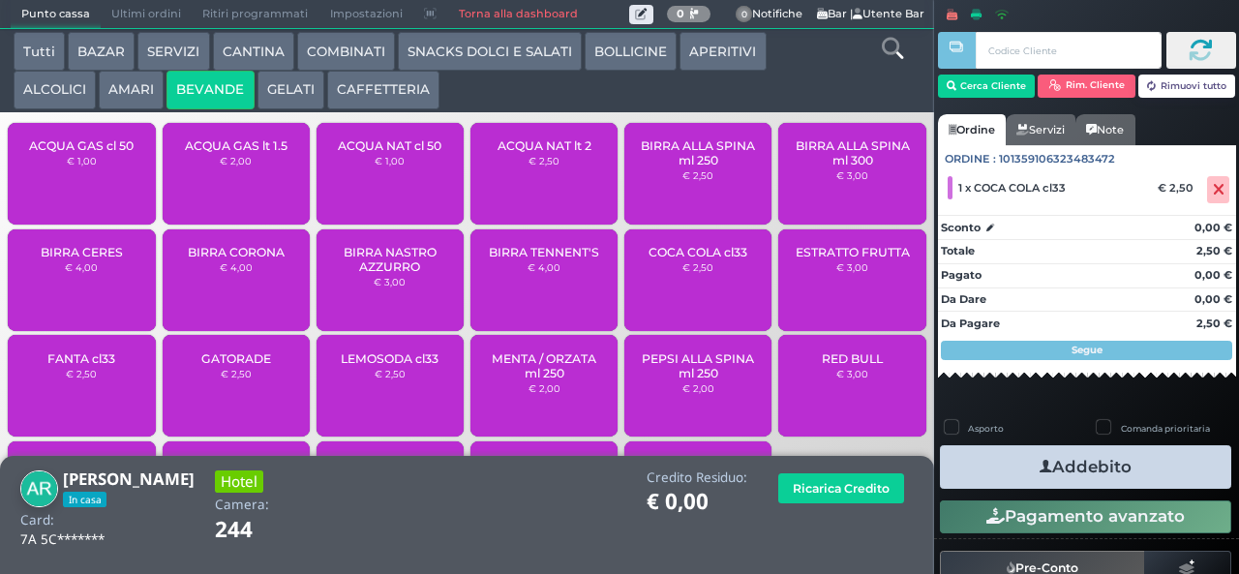
click at [463, 52] on button "SNACKS DOLCI E SALATI" at bounding box center [490, 51] width 184 height 39
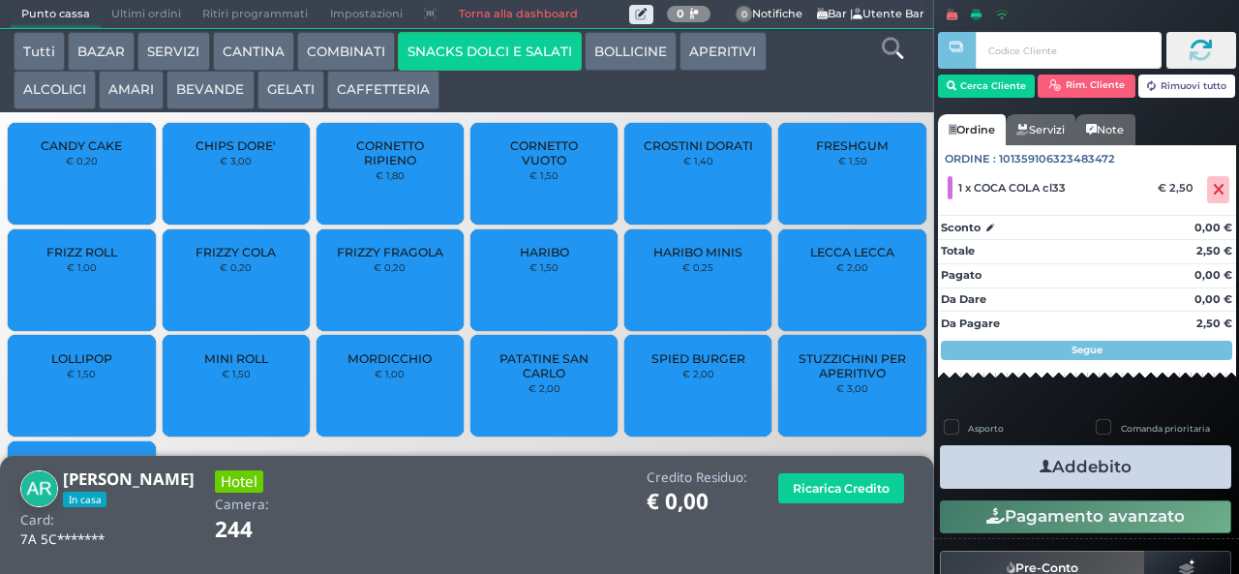
click at [672, 259] on span "HARIBO MINIS" at bounding box center [697, 252] width 89 height 15
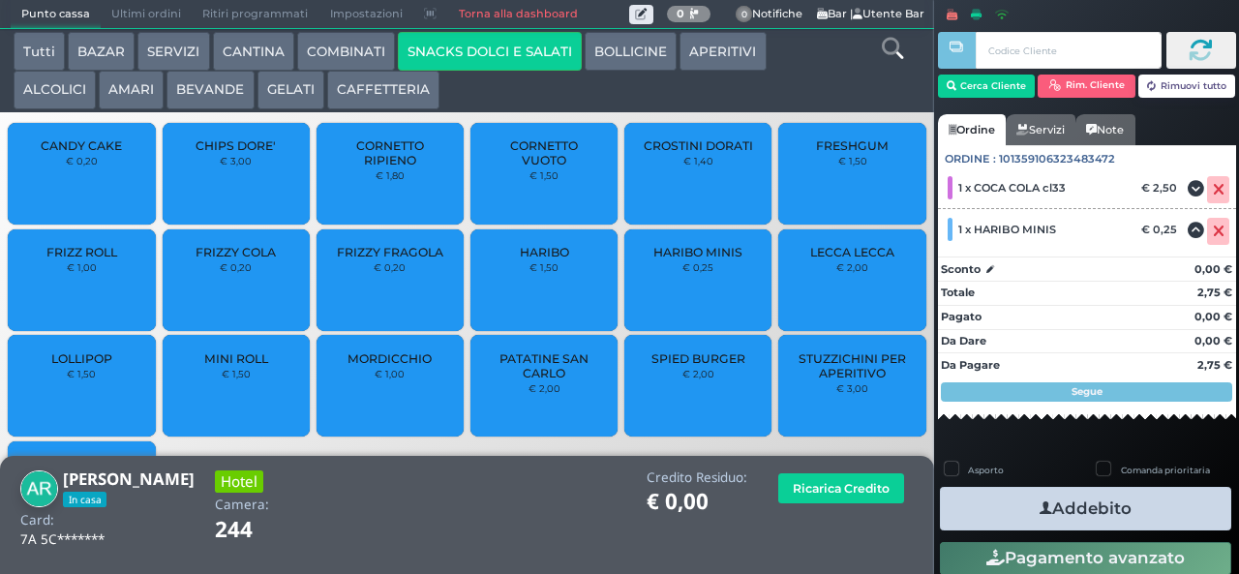
click at [677, 259] on span "HARIBO MINIS" at bounding box center [697, 252] width 89 height 15
click at [985, 511] on button "Addebito" at bounding box center [1085, 509] width 291 height 44
